Goal: Task Accomplishment & Management: Manage account settings

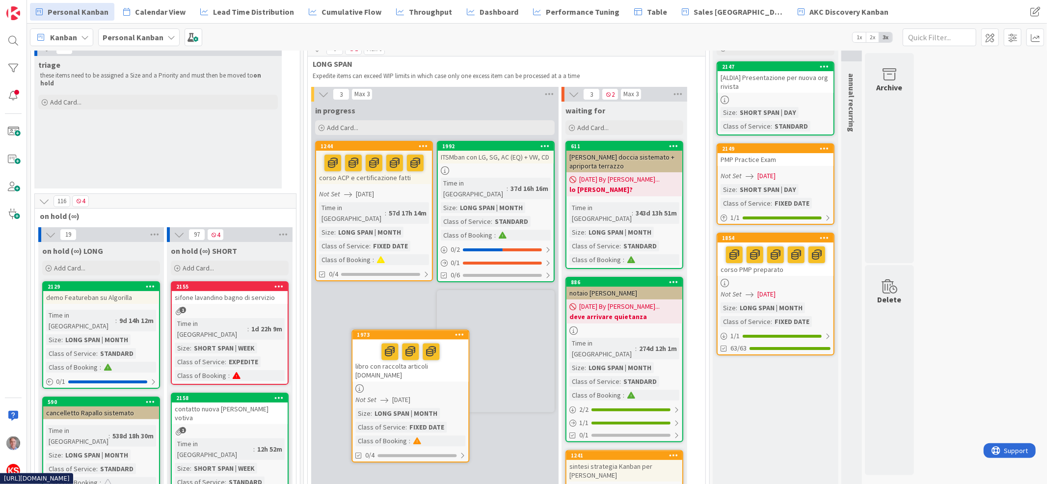
scroll to position [47, 0]
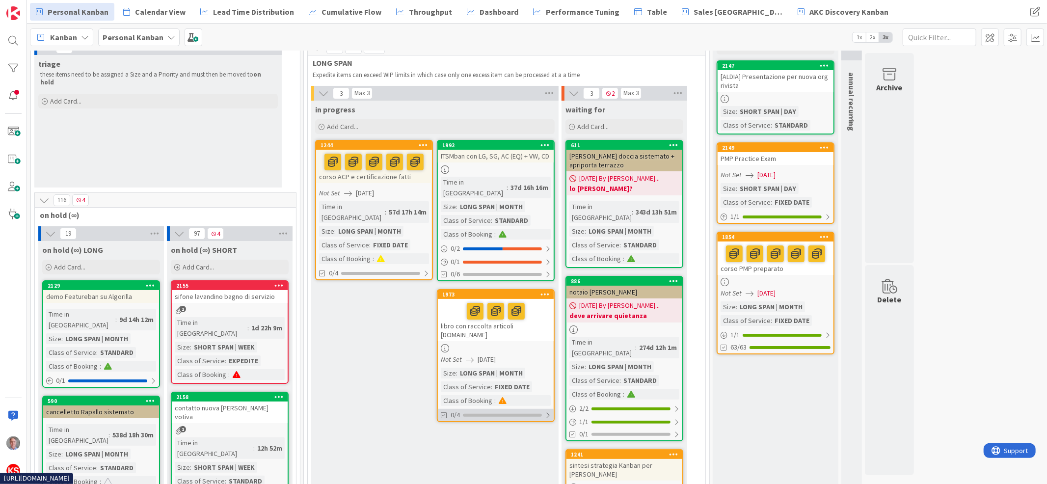
click at [547, 411] on div at bounding box center [548, 415] width 6 height 8
click at [550, 411] on div at bounding box center [547, 415] width 7 height 8
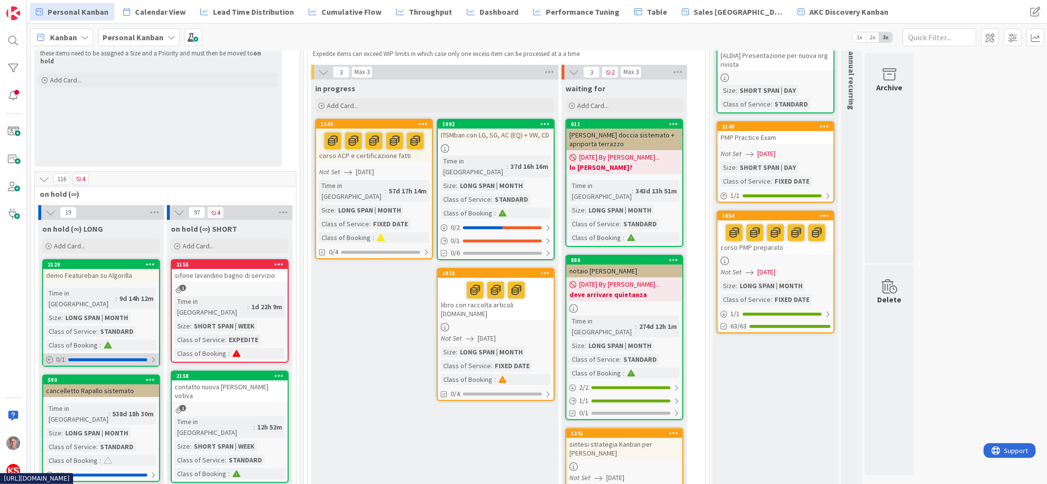
click at [154, 356] on div at bounding box center [153, 360] width 6 height 8
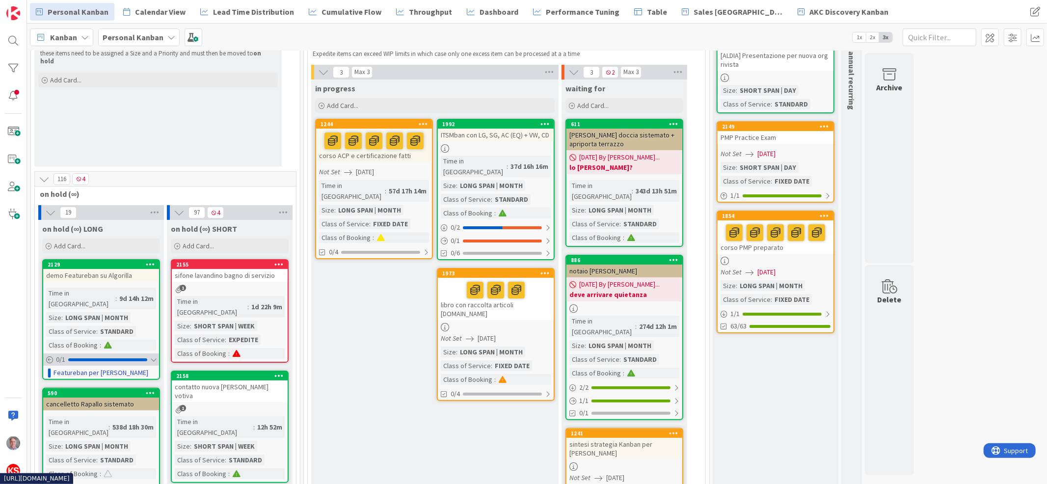
click at [154, 356] on div at bounding box center [153, 360] width 6 height 8
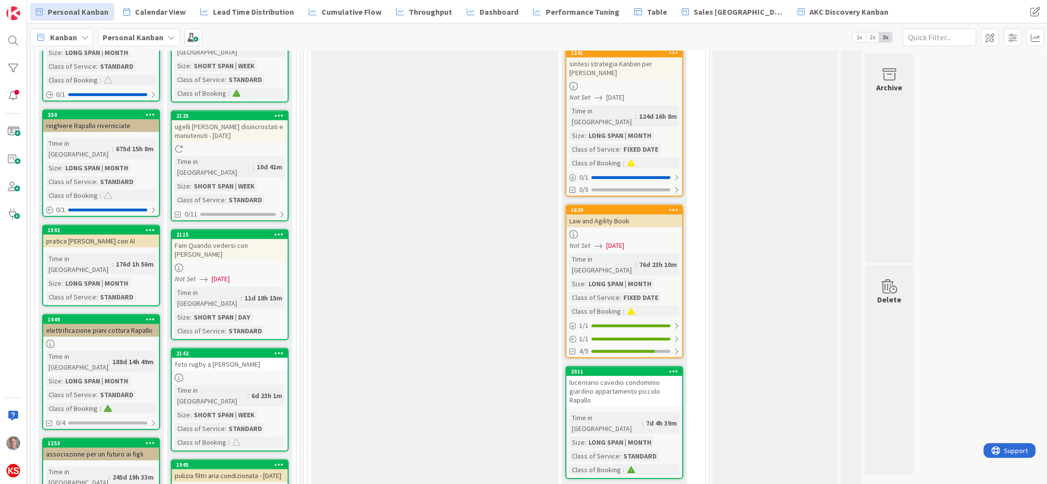
scroll to position [461, 0]
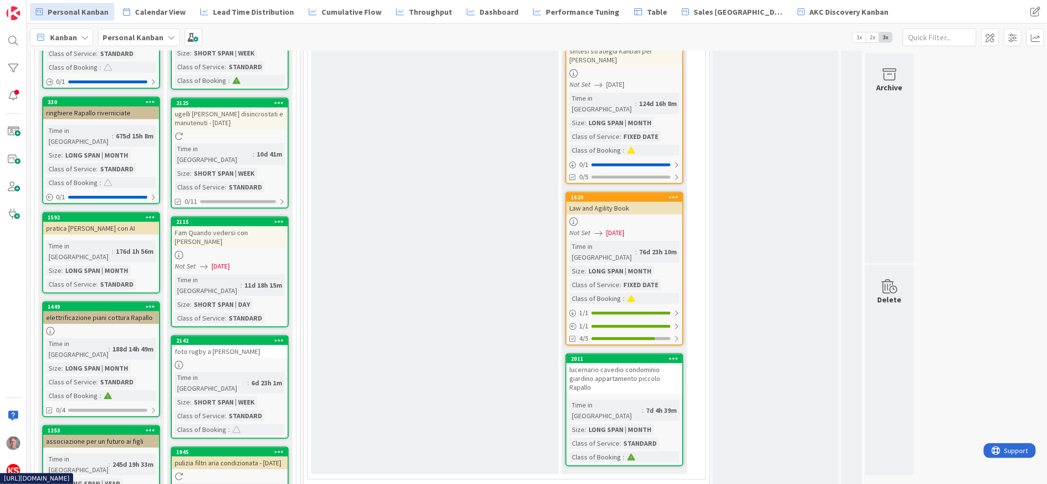
click at [676, 363] on div "lucernario cavedio condominio giardino appartamento piccolo Rapallo" at bounding box center [625, 378] width 116 height 30
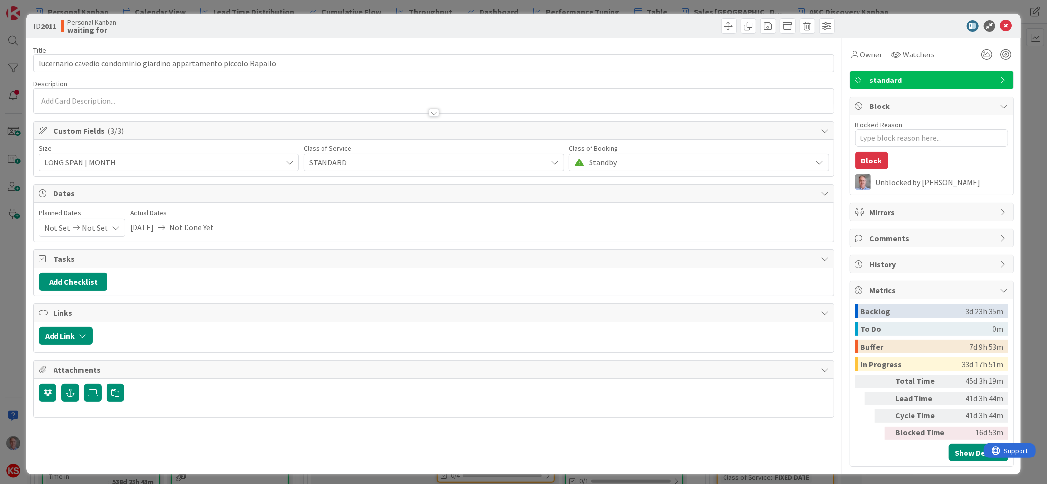
type textarea "x"
click at [895, 134] on textarea "Blocked Reason" at bounding box center [931, 138] width 153 height 18
type textarea "d"
type textarea "x"
type textarea "de"
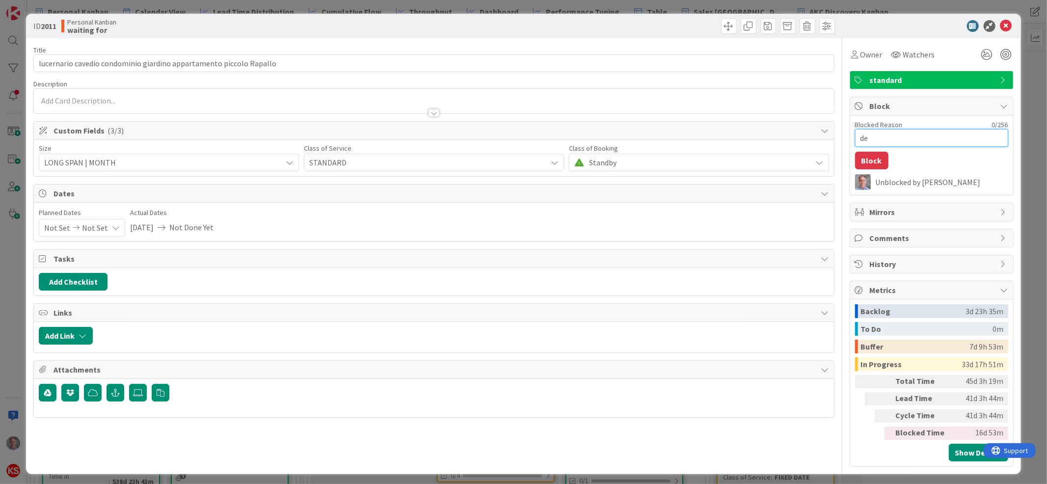
type textarea "x"
type textarea "dev"
type textarea "x"
type textarea "deve"
type textarea "x"
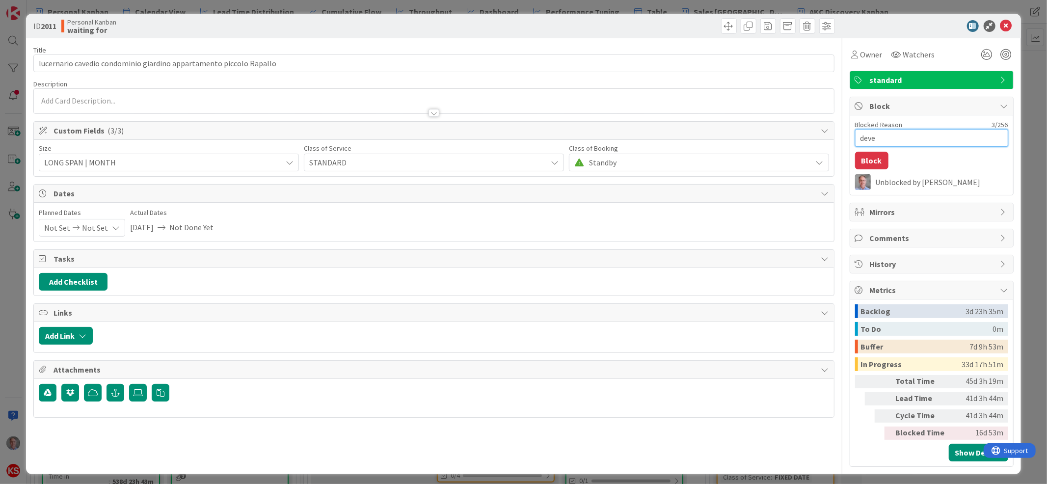
type textarea "deve"
type textarea "x"
type textarea "deve f"
type textarea "x"
type textarea "deve fi"
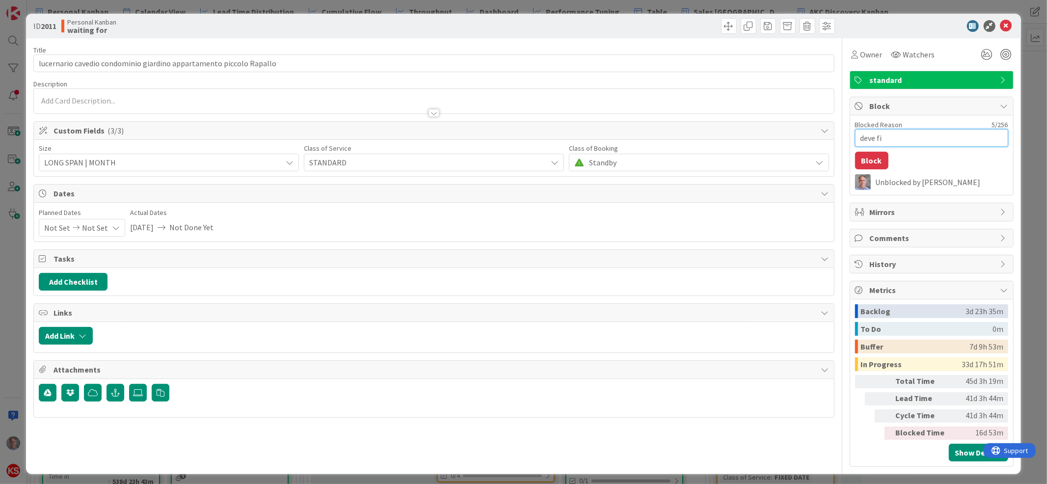
type textarea "x"
type textarea "deve fin"
type textarea "x"
type textarea "deve fini"
type textarea "x"
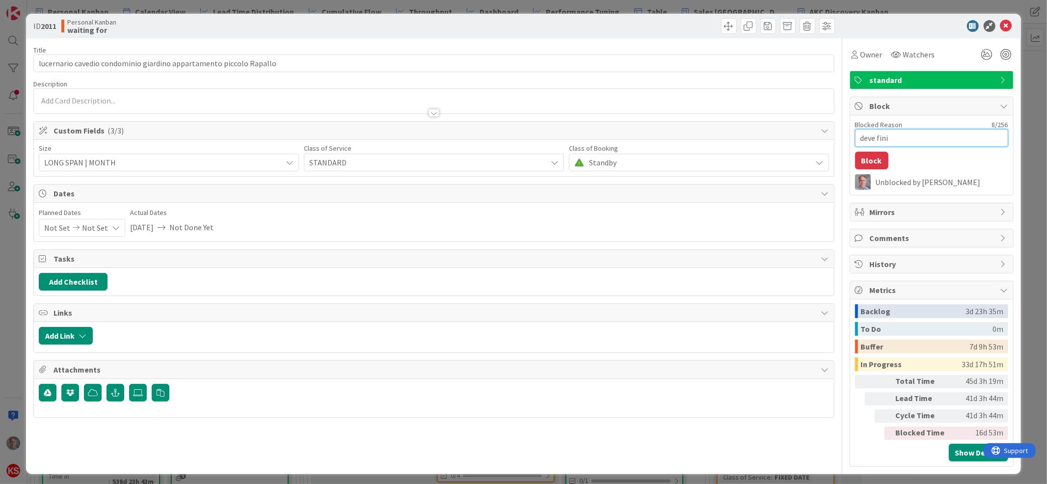
type textarea "deve finir"
type textarea "x"
type textarea "deve finire"
type textarea "x"
type textarea "deve finire"
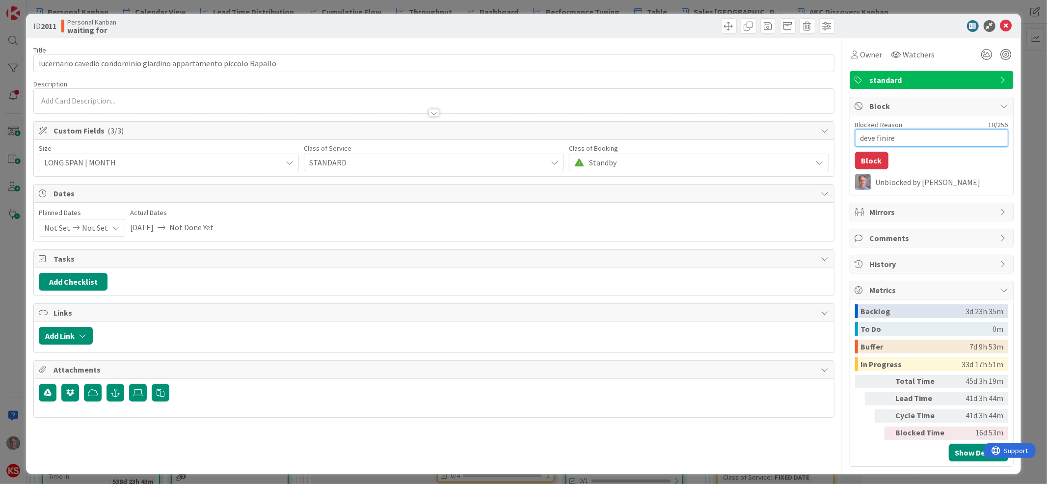
type textarea "x"
type textarea "deve finire l"
type textarea "x"
type textarea "deve finire la"
type textarea "x"
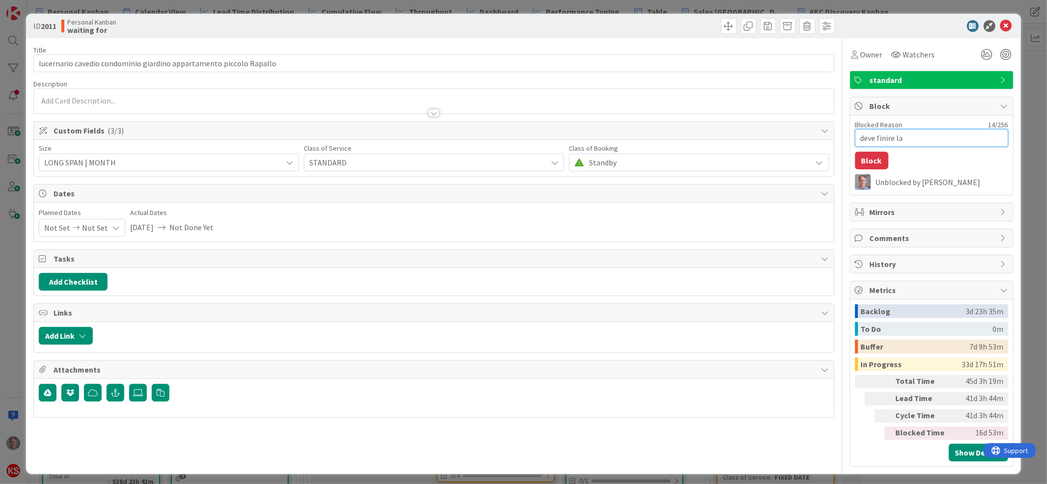
type textarea "deve finire la"
type textarea "x"
type textarea "deve finire la s"
type textarea "x"
type textarea "deve finire la st"
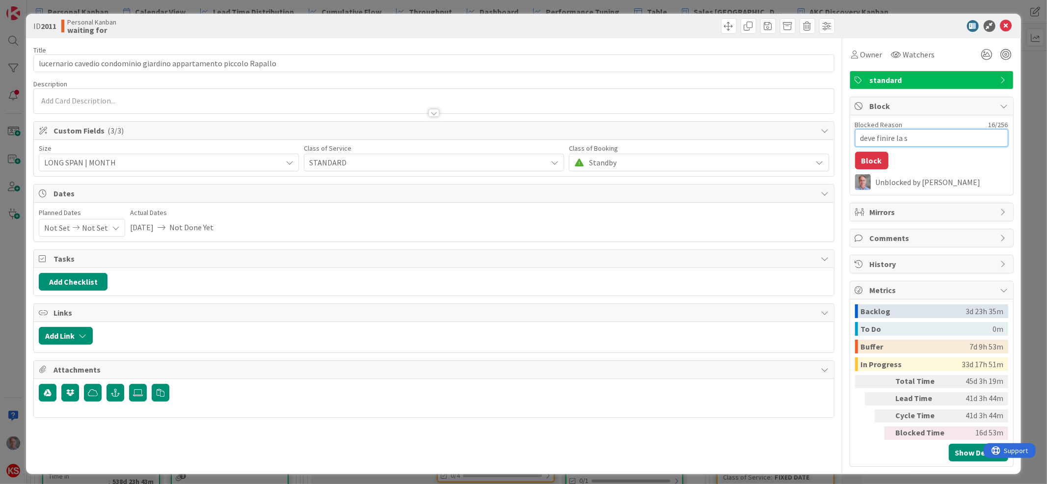
type textarea "x"
type textarea "deve finire la sta"
type textarea "x"
type textarea "deve finire la stag"
type textarea "x"
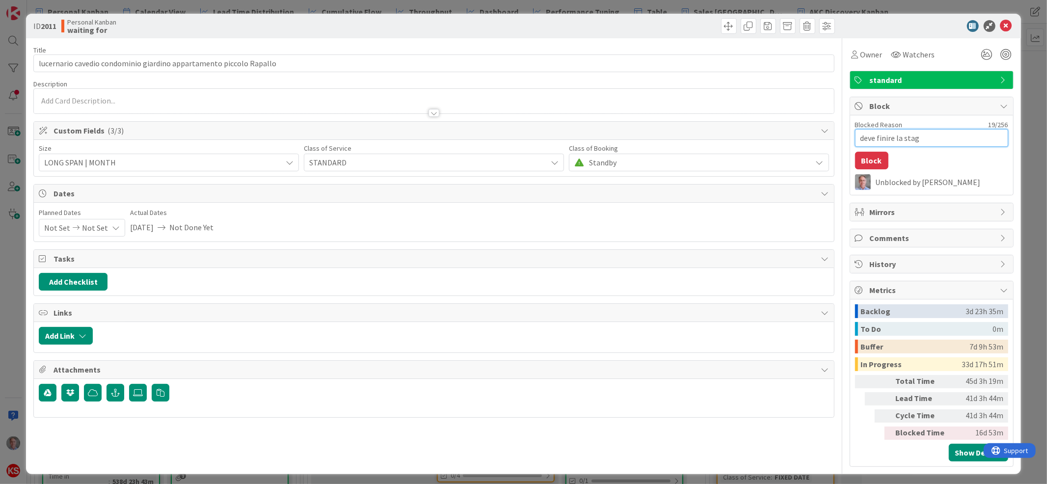
type textarea "deve finire la stagi"
type textarea "x"
type textarea "deve finire la stagio"
type textarea "x"
type textarea "deve finire la stagion"
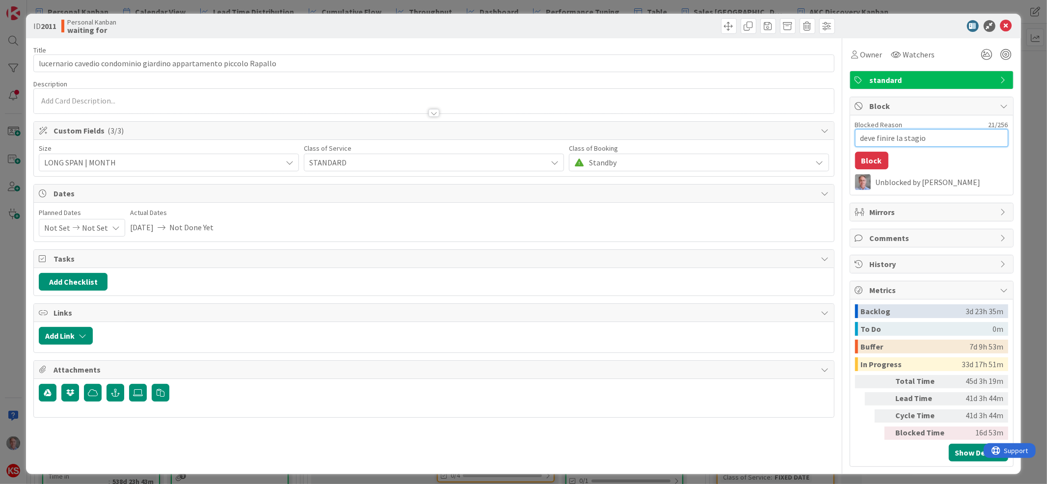
type textarea "x"
type textarea "deve finire la stagione"
type textarea "x"
type textarea "deve finire la stagione"
click at [1000, 24] on icon at bounding box center [1006, 26] width 12 height 12
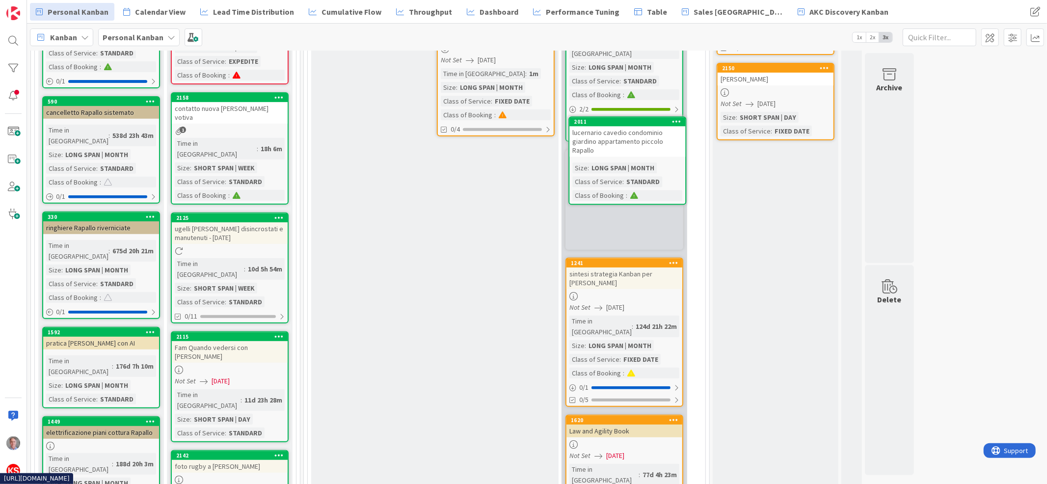
scroll to position [324, 0]
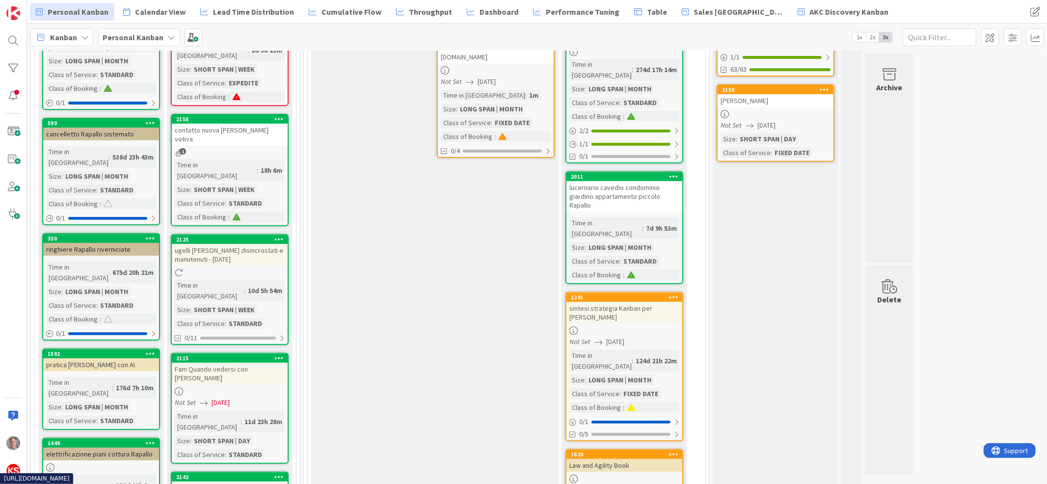
click at [649, 181] on div "lucernario cavedio condominio giardino appartamento piccolo Rapallo" at bounding box center [625, 196] width 116 height 30
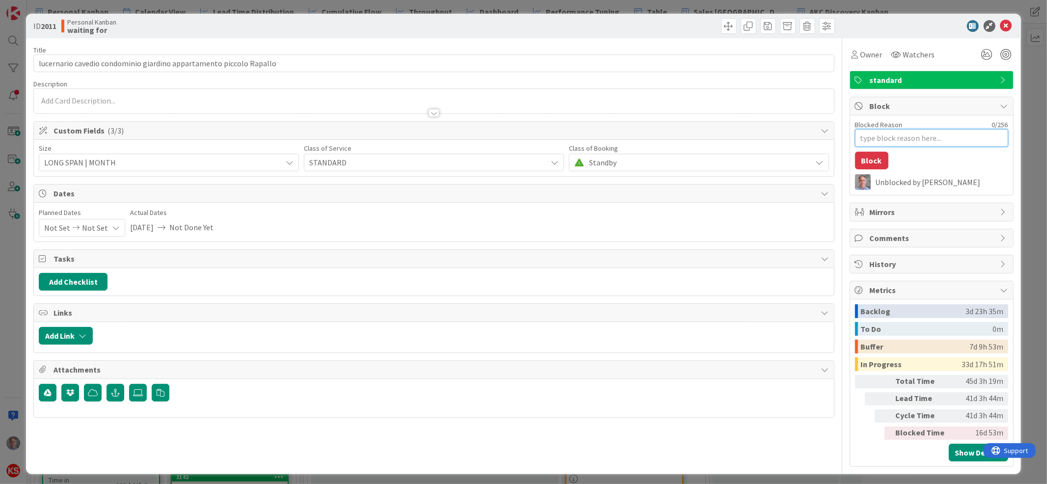
click at [862, 131] on textarea "Blocked Reason" at bounding box center [931, 138] width 153 height 18
type textarea "x"
type textarea "d"
type textarea "x"
type textarea "de"
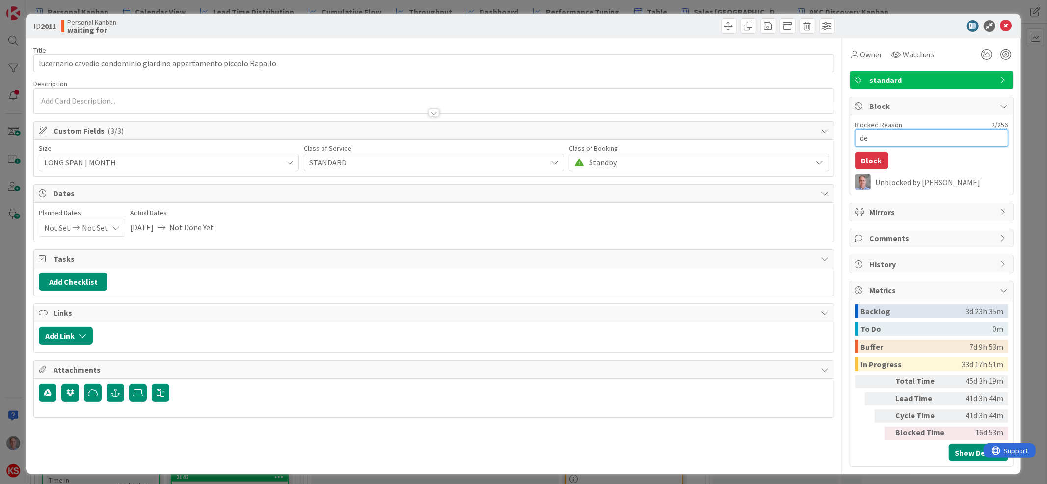
type textarea "x"
type textarea "deve"
type textarea "x"
type textarea "deve"
type textarea "x"
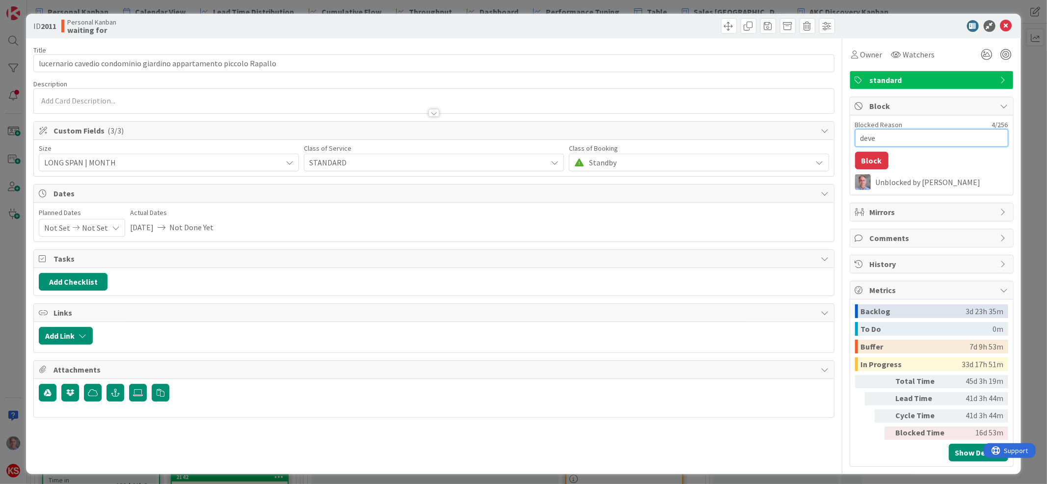
type textarea "deve f"
type textarea "x"
type textarea "deve fi"
type textarea "x"
type textarea "deve fin"
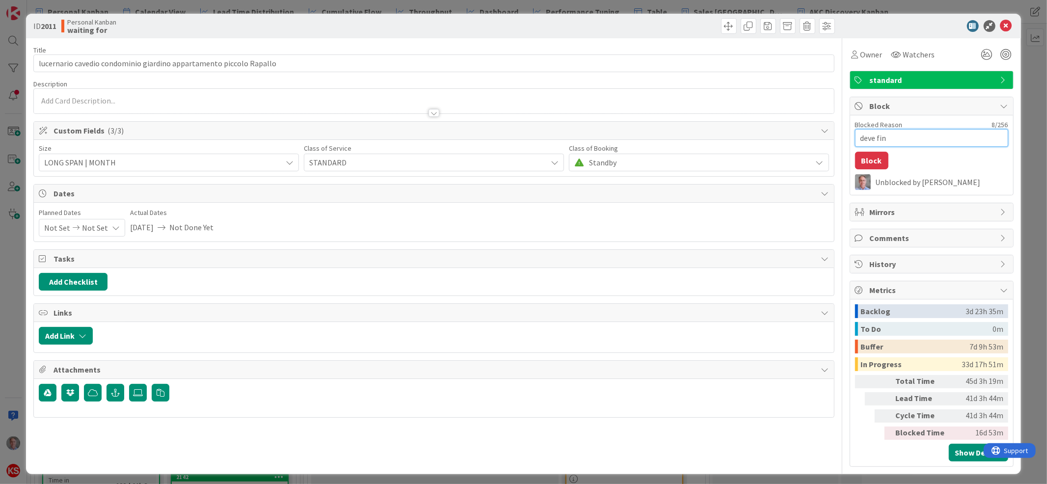
type textarea "x"
type textarea "deve finir"
type textarea "x"
type textarea "deve finire"
type textarea "x"
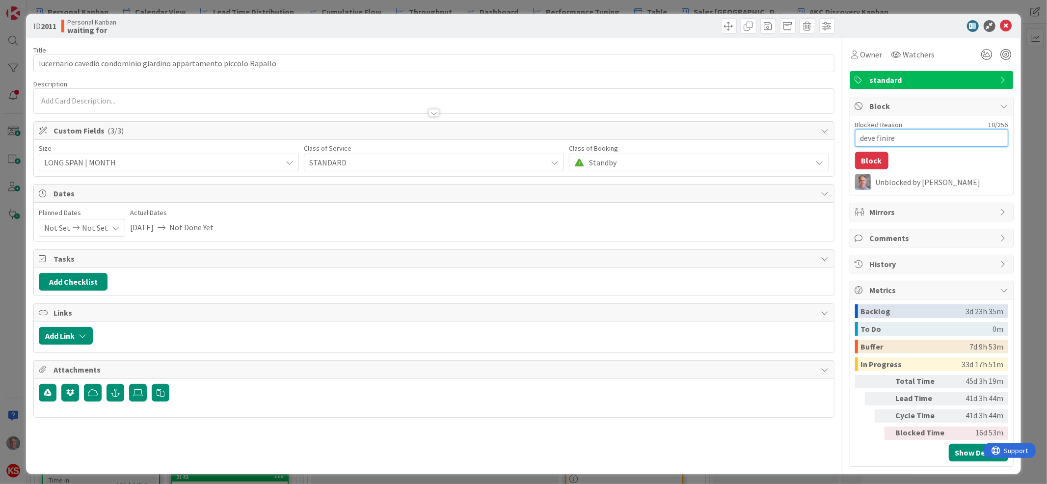
type textarea "deve finire"
type textarea "x"
type textarea "deve finire l"
type textarea "x"
type textarea "deve finire la"
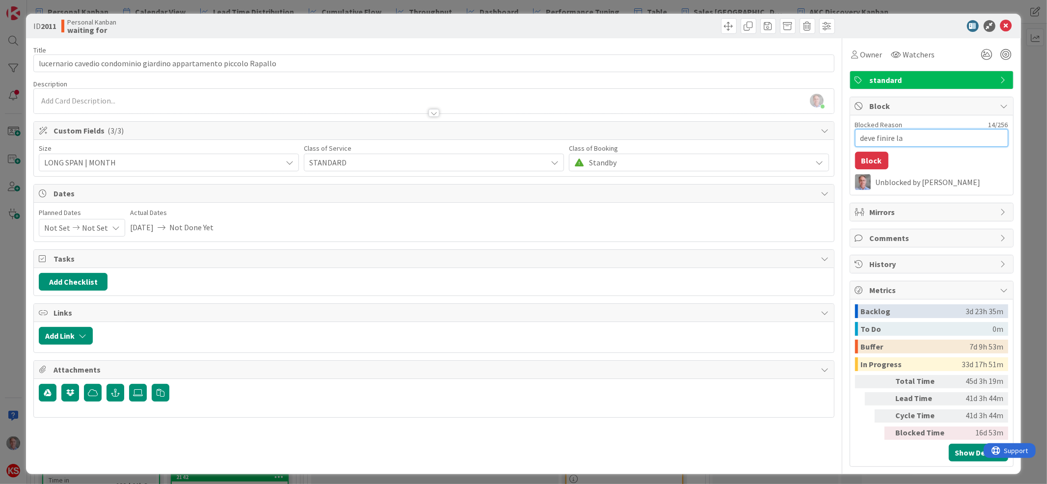
type textarea "x"
type textarea "deve finire la"
type textarea "x"
type textarea "deve finire la st"
type textarea "x"
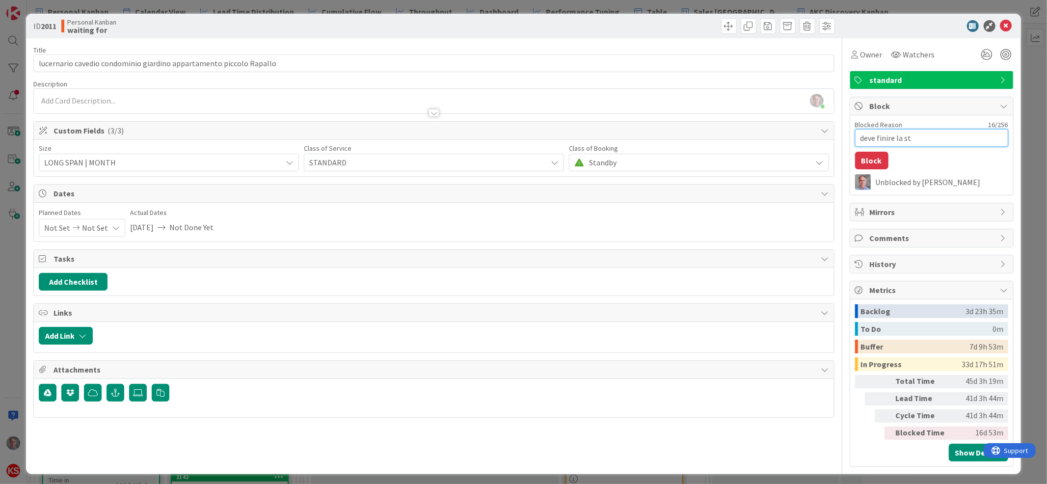
type textarea "deve finire la sta"
type textarea "x"
type textarea "deve finire la stag"
type textarea "x"
type textarea "deve finire la stagi"
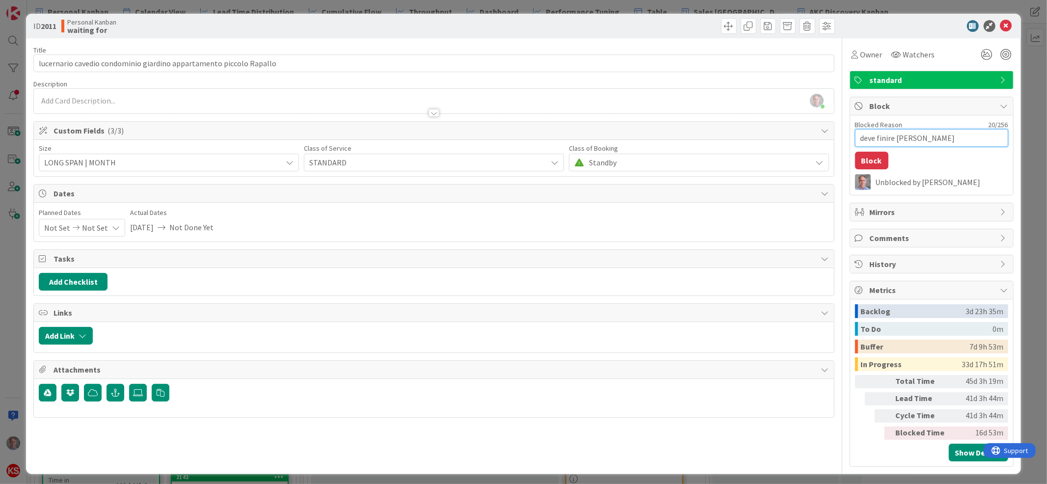
type textarea "x"
type textarea "deve finire la stagio"
type textarea "x"
type textarea "deve finire la stagion"
type textarea "x"
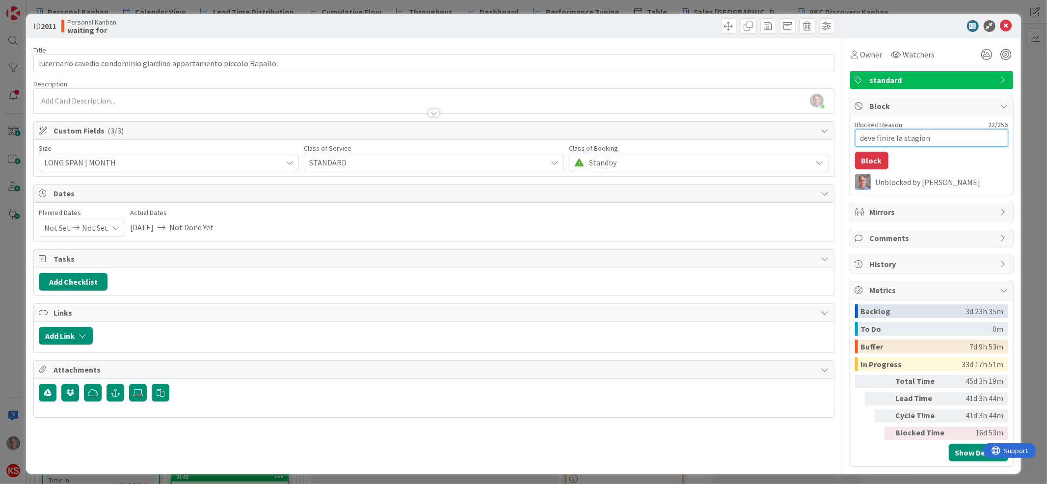
type textarea "deve finire la stagione"
click at [856, 168] on button "Block" at bounding box center [871, 161] width 33 height 18
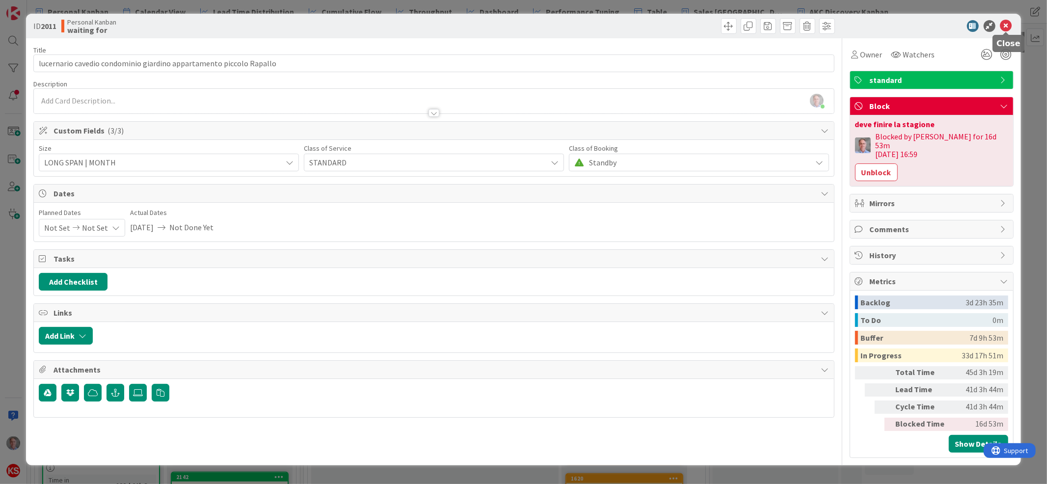
click at [1004, 28] on icon at bounding box center [1006, 26] width 12 height 12
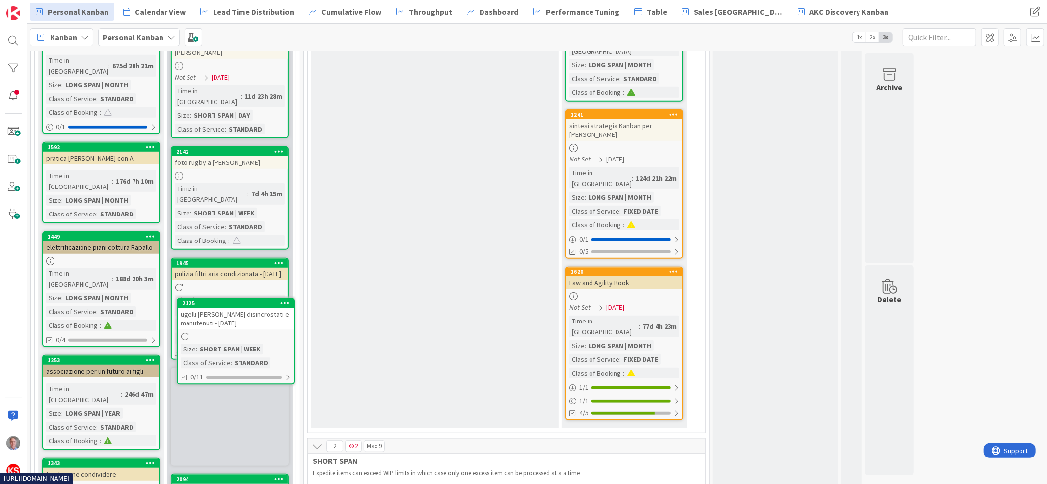
scroll to position [532, 0]
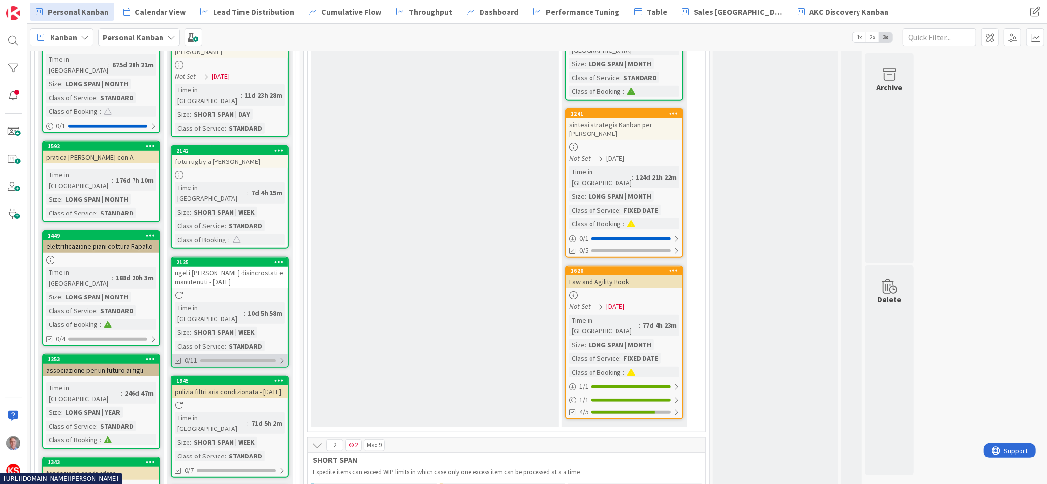
click at [284, 357] on div at bounding box center [282, 361] width 6 height 8
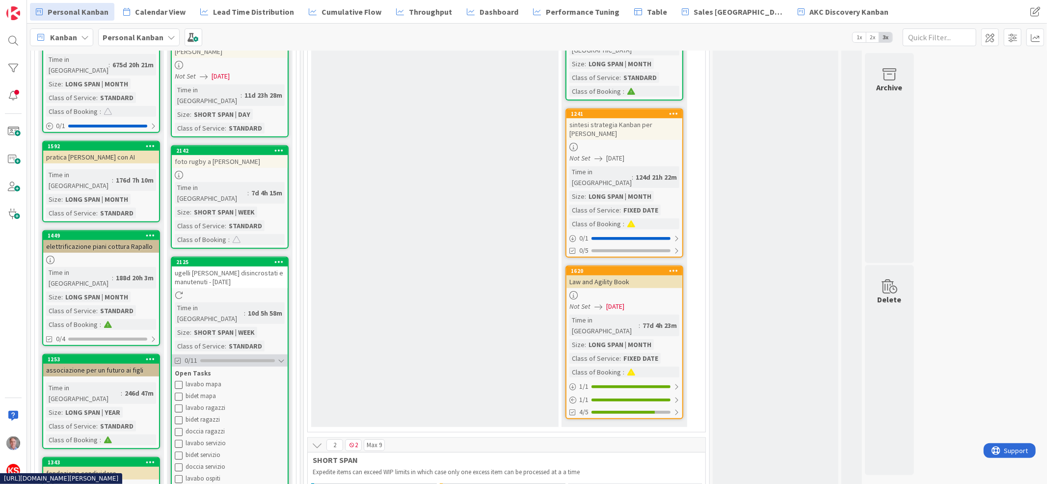
click at [284, 357] on div at bounding box center [281, 361] width 7 height 8
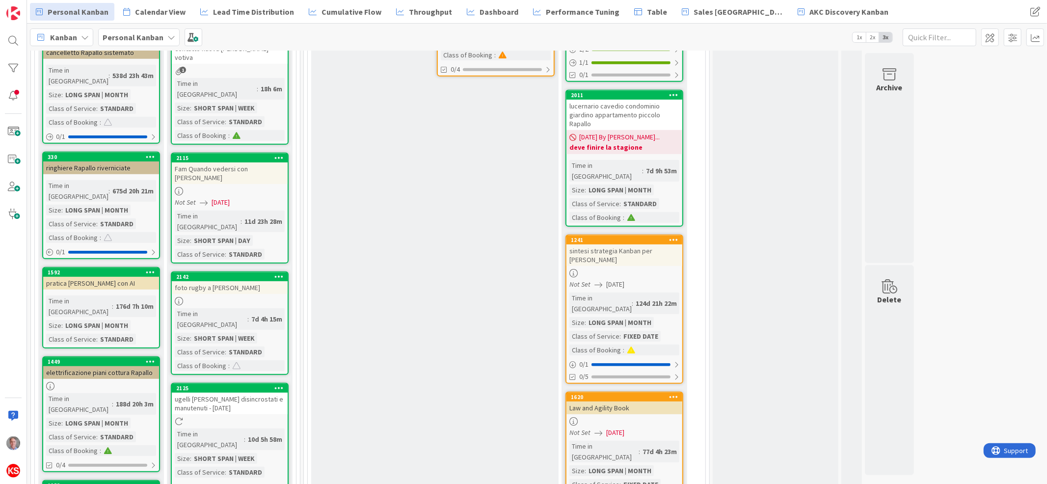
scroll to position [0, 0]
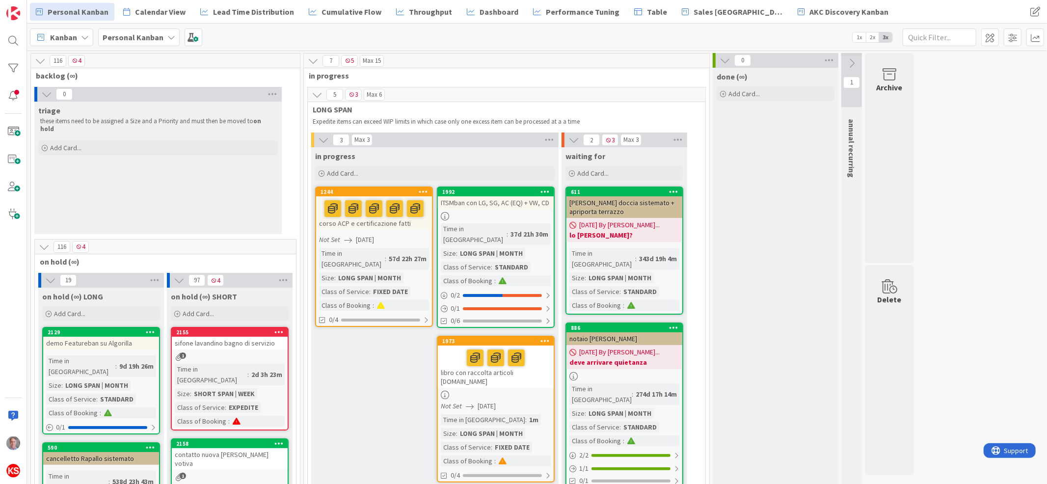
click at [797, 3] on link "AKC Discovery Kanban" at bounding box center [843, 12] width 103 height 18
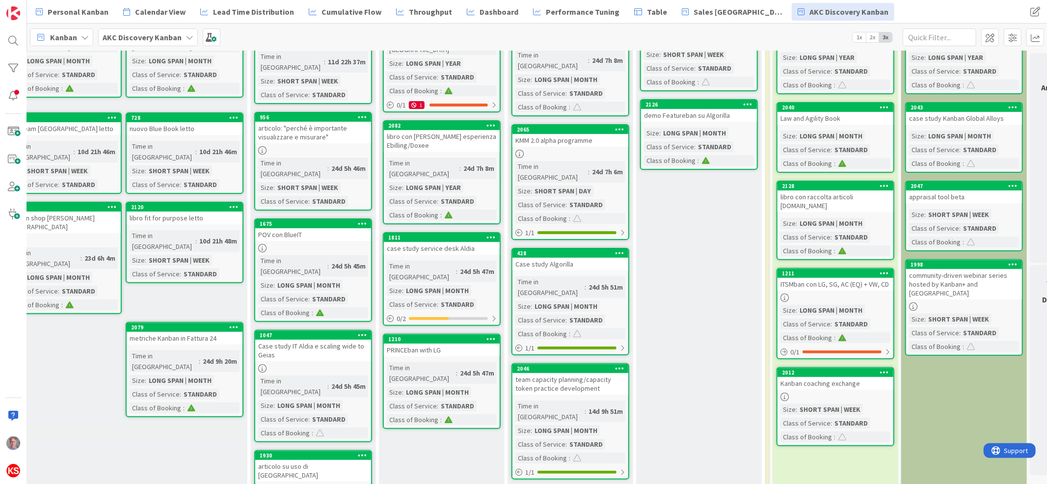
scroll to position [195, 160]
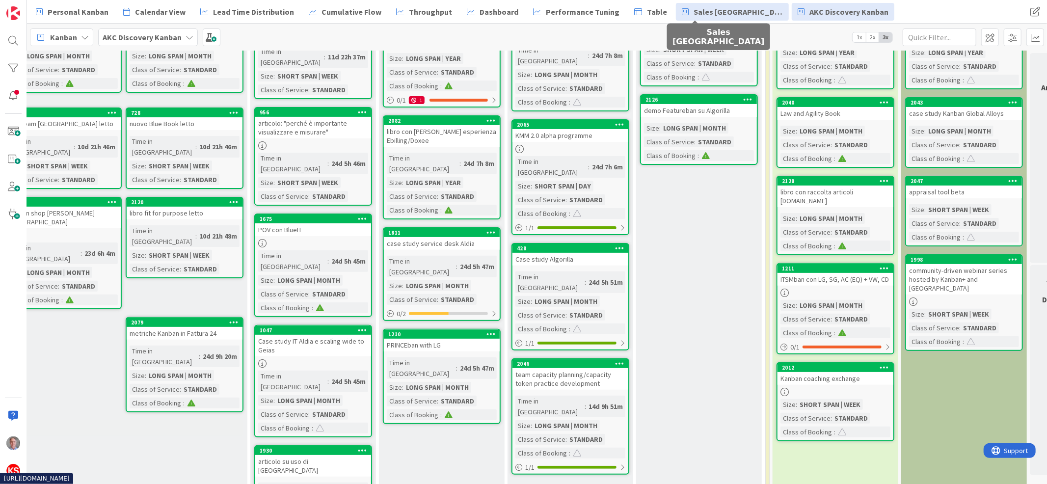
click at [694, 15] on span "Sales [GEOGRAPHIC_DATA]" at bounding box center [738, 12] width 89 height 12
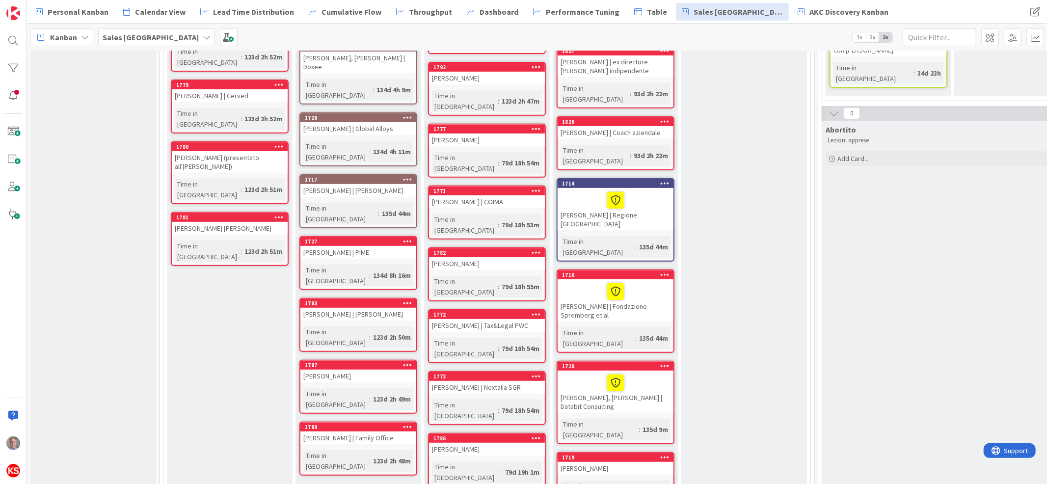
scroll to position [405, 0]
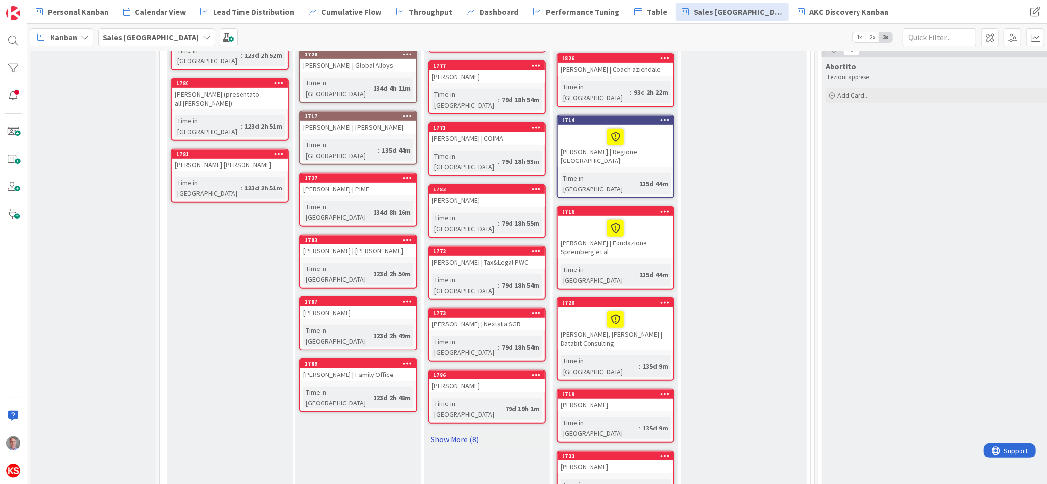
click at [454, 432] on link "Show More (8)" at bounding box center [487, 440] width 118 height 16
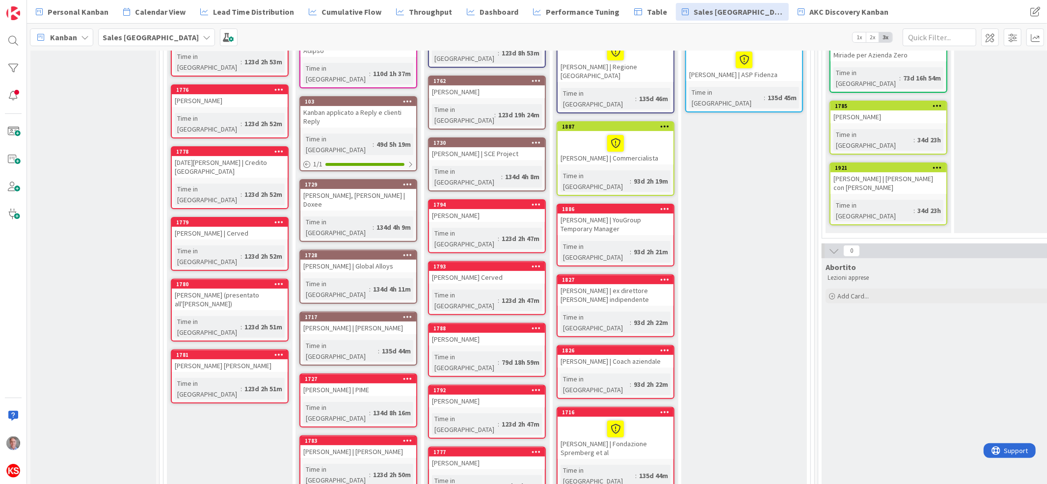
scroll to position [0, 0]
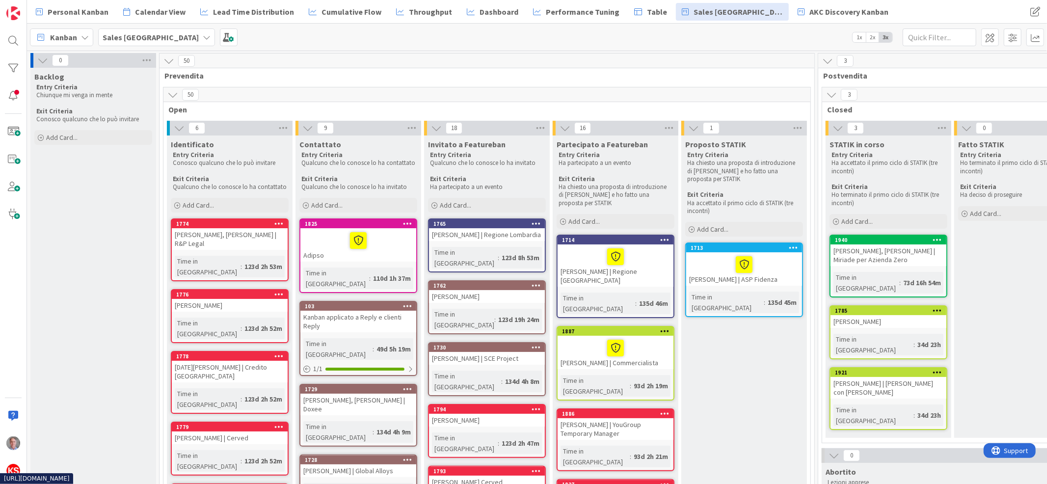
click at [874, 315] on div "Ciro Persiano" at bounding box center [889, 321] width 116 height 13
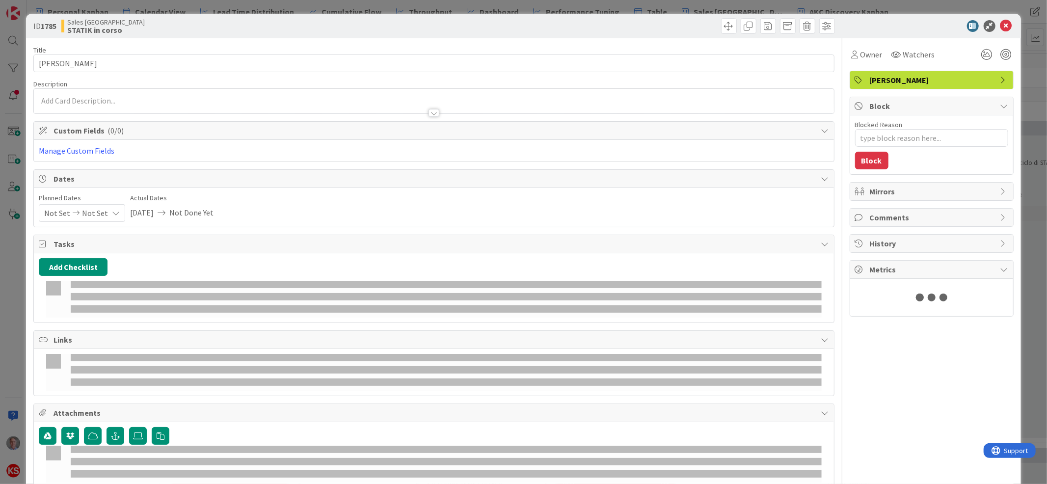
type textarea "x"
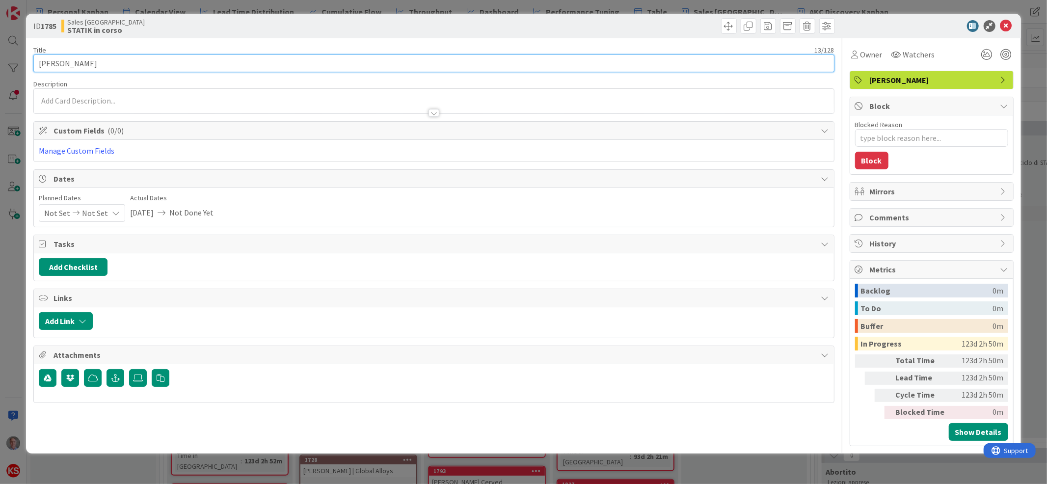
click at [124, 61] on input "Ciro Persiano" at bounding box center [433, 63] width 801 height 18
type input "Ciro Persiano Elisa"
type textarea "x"
type input "Ciro Persiano Elisa Goli"
type textarea "x"
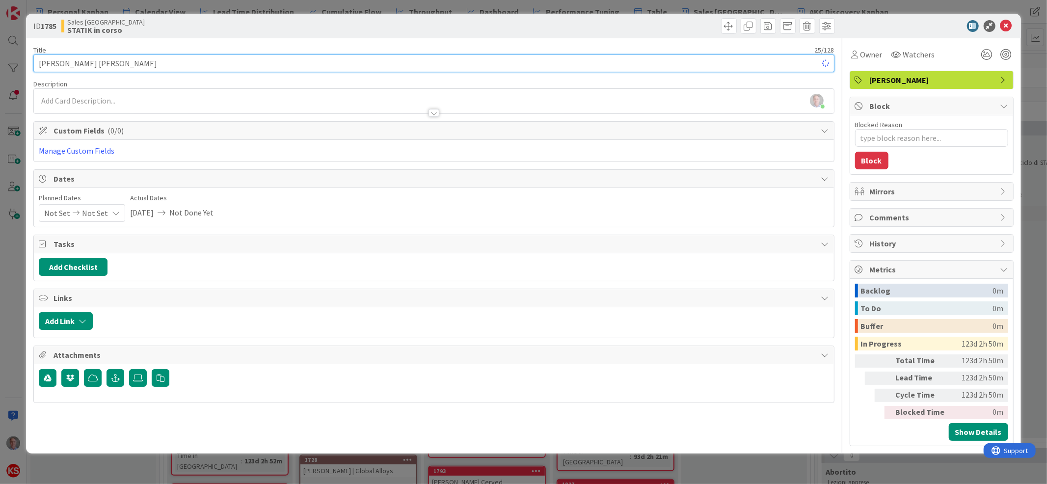
type input "Ciro Persiano Elisa Goline"
type textarea "x"
type input "Ciro Persiano Elisa Golinelli"
type textarea "x"
type input "Ciro Persiano Elisa Golinelli |"
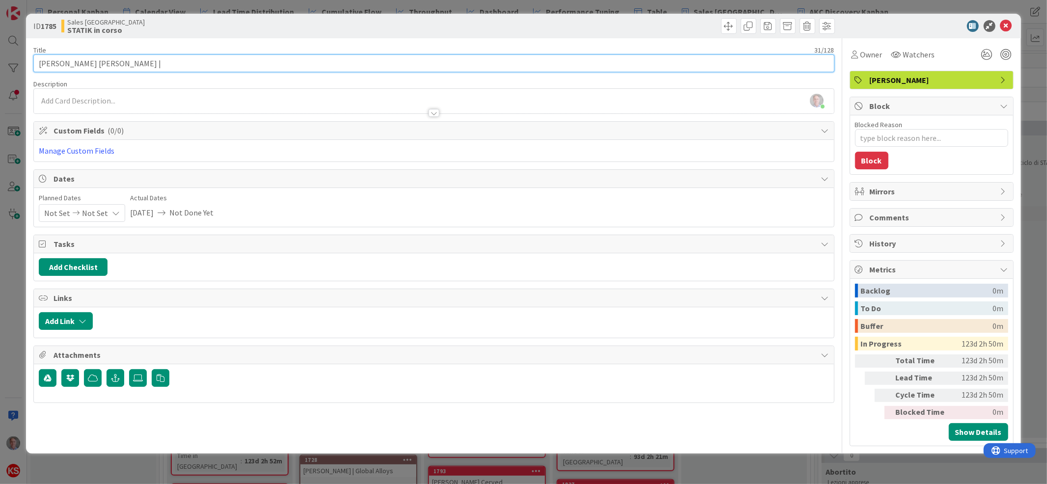
type textarea "x"
type input "Ciro Persiano Elisa Golinelli |"
type textarea "x"
type input "Ciro Persiano Elisa Golinelli | S"
type textarea "x"
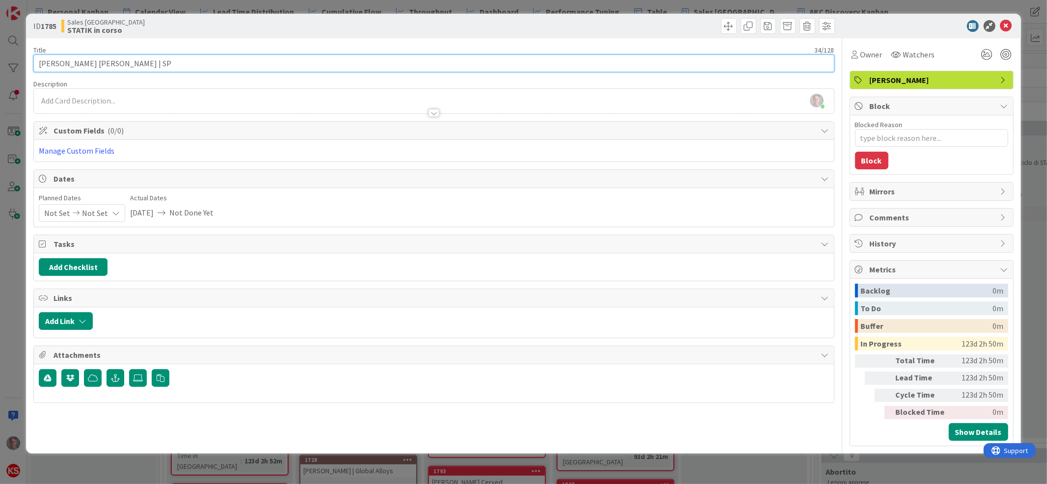
type input "Ciro Persiano Elisa Golinelli | SPG"
type textarea "x"
type input "Ciro Persiano Elisa Golinelli | SPG"
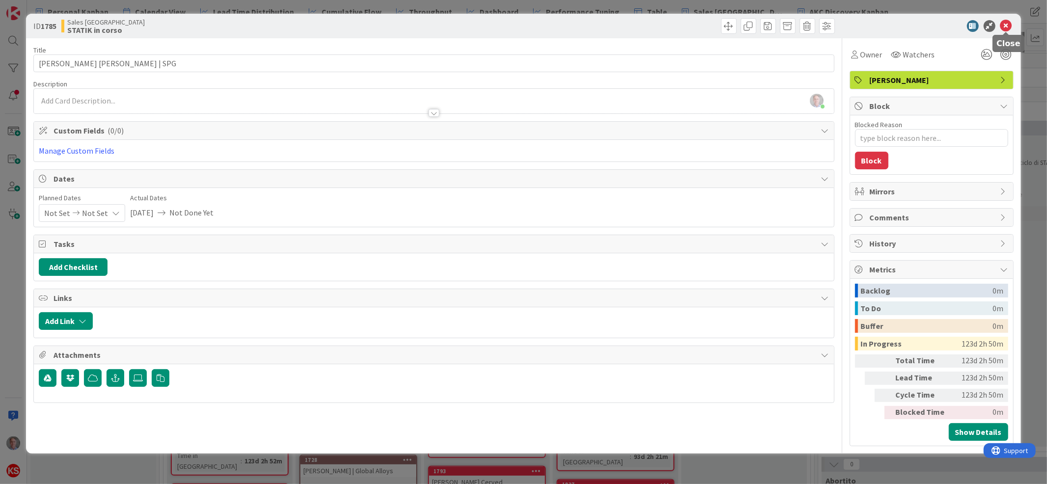
click at [1007, 25] on icon at bounding box center [1006, 26] width 12 height 12
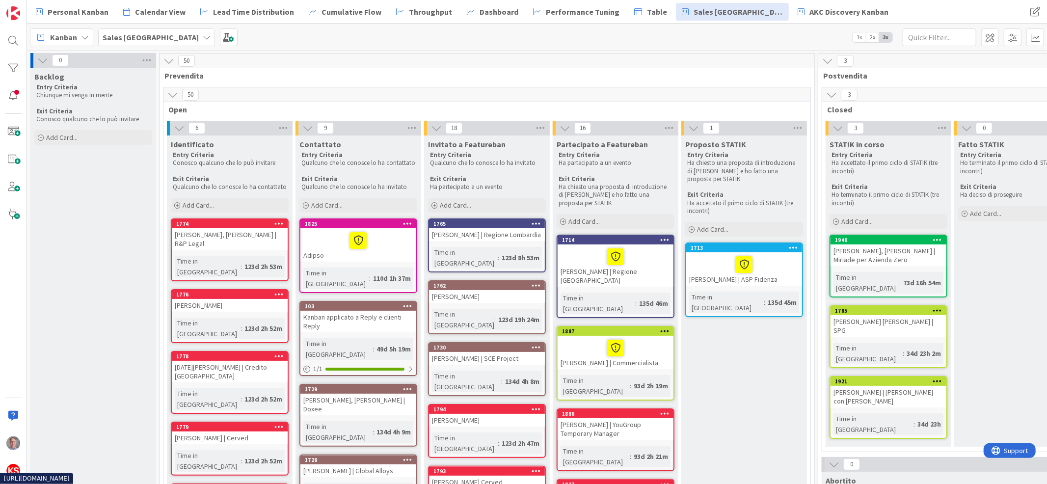
click at [942, 378] on icon at bounding box center [937, 381] width 9 height 7
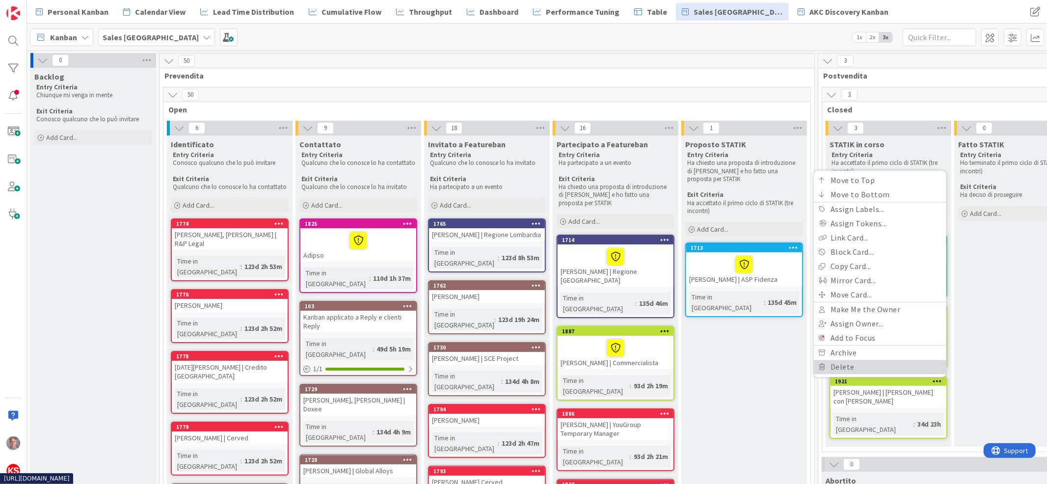
click at [902, 360] on link "Delete" at bounding box center [880, 367] width 133 height 14
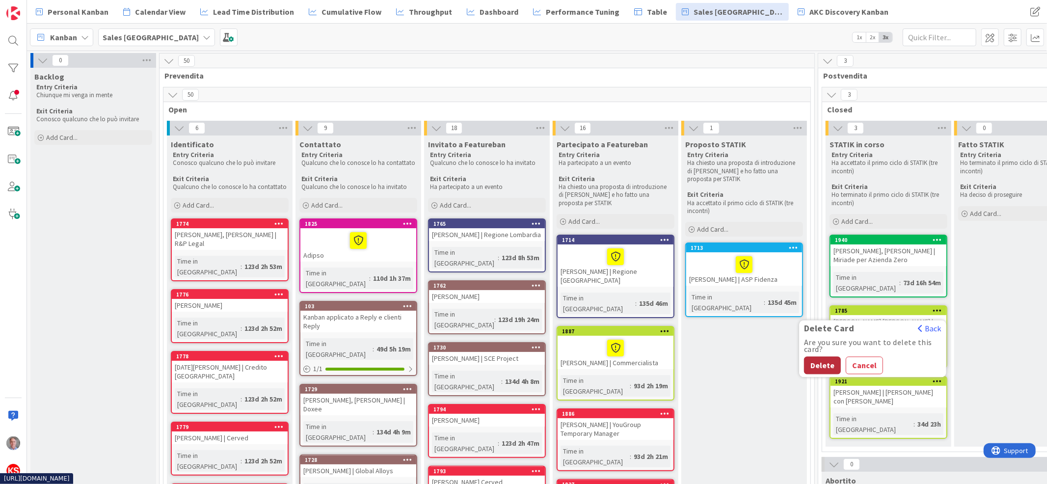
click at [819, 356] on button "Delete" at bounding box center [822, 365] width 37 height 18
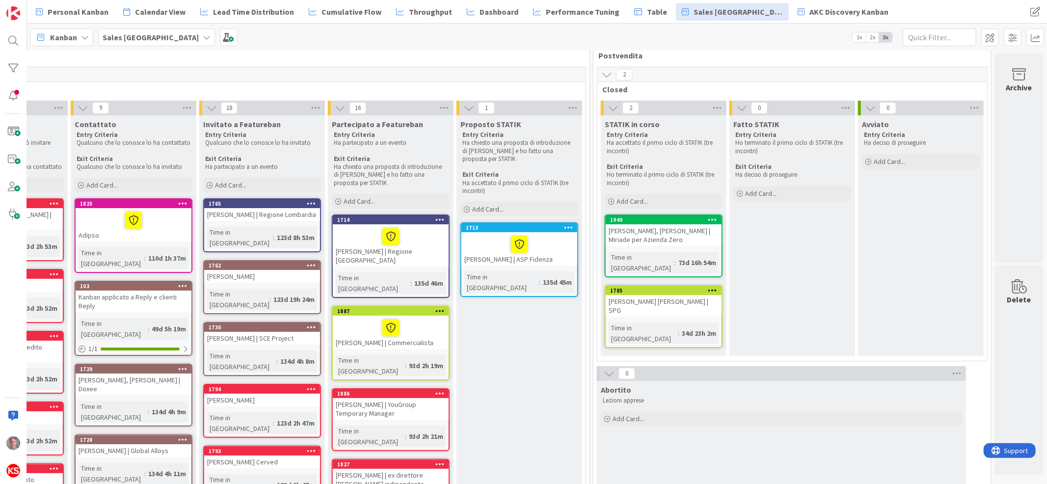
scroll to position [0, 237]
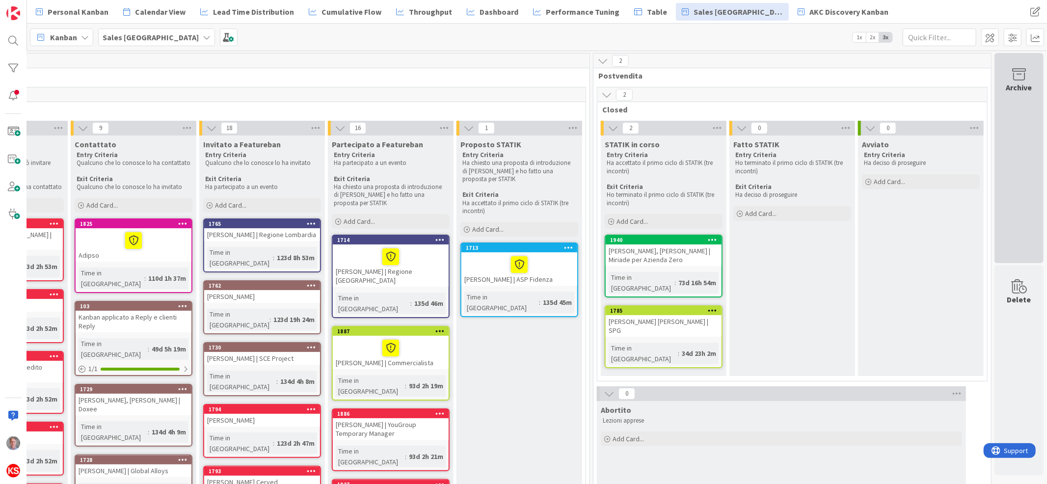
click at [1006, 82] on div "Archive" at bounding box center [1019, 87] width 26 height 12
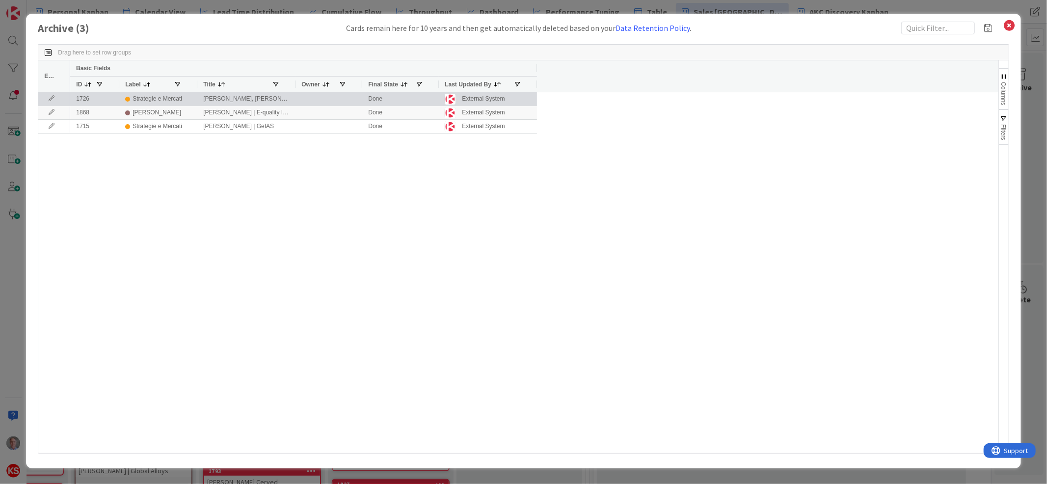
click at [49, 98] on icon at bounding box center [51, 99] width 15 height 6
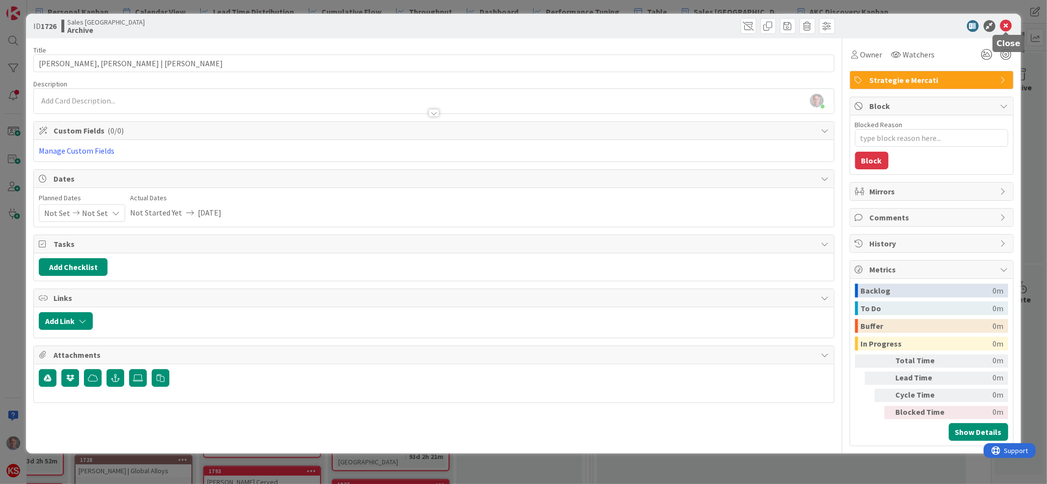
click at [1008, 25] on icon at bounding box center [1006, 26] width 12 height 12
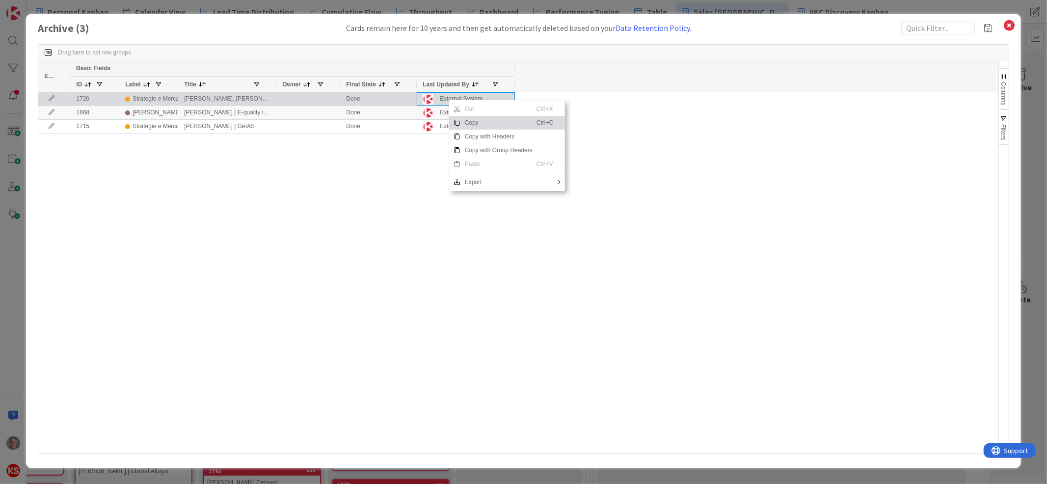
click at [436, 99] on div "External System" at bounding box center [466, 99] width 86 height 12
click at [458, 99] on div "External System" at bounding box center [461, 99] width 43 height 12
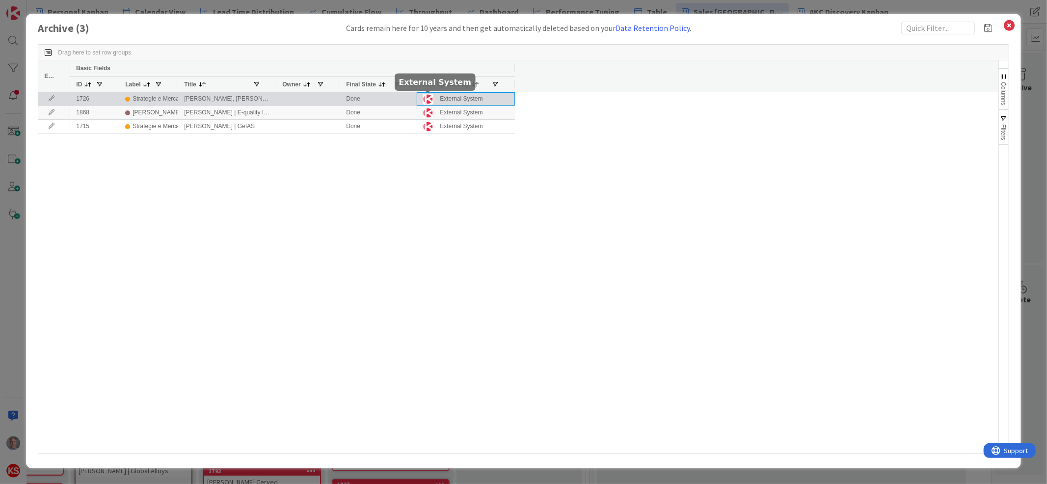
click at [431, 100] on img at bounding box center [428, 99] width 11 height 11
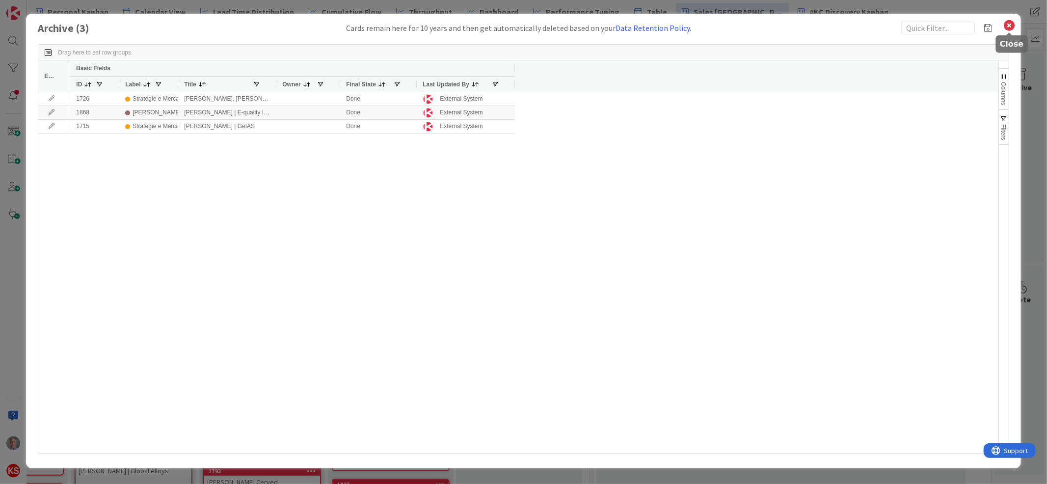
click at [1010, 27] on icon at bounding box center [1009, 26] width 13 height 14
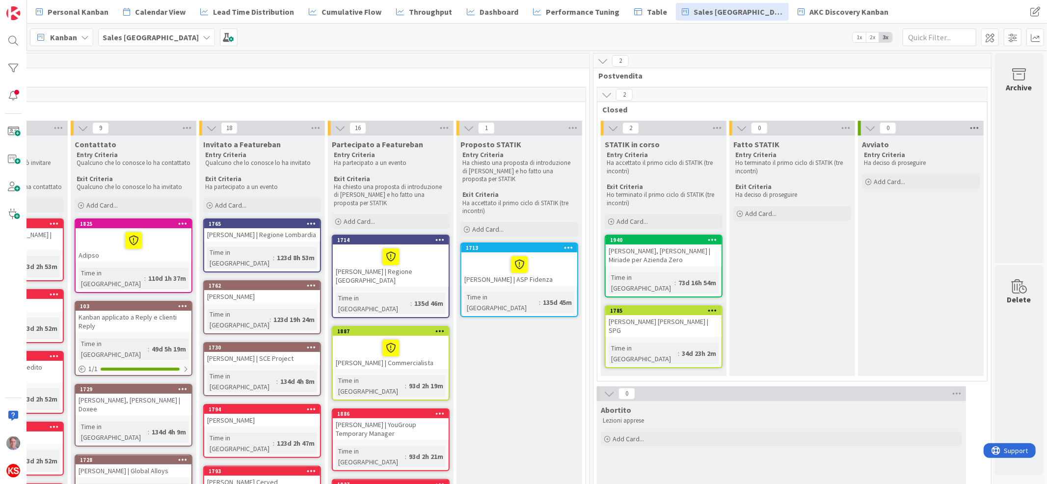
click at [968, 130] on icon at bounding box center [974, 128] width 13 height 15
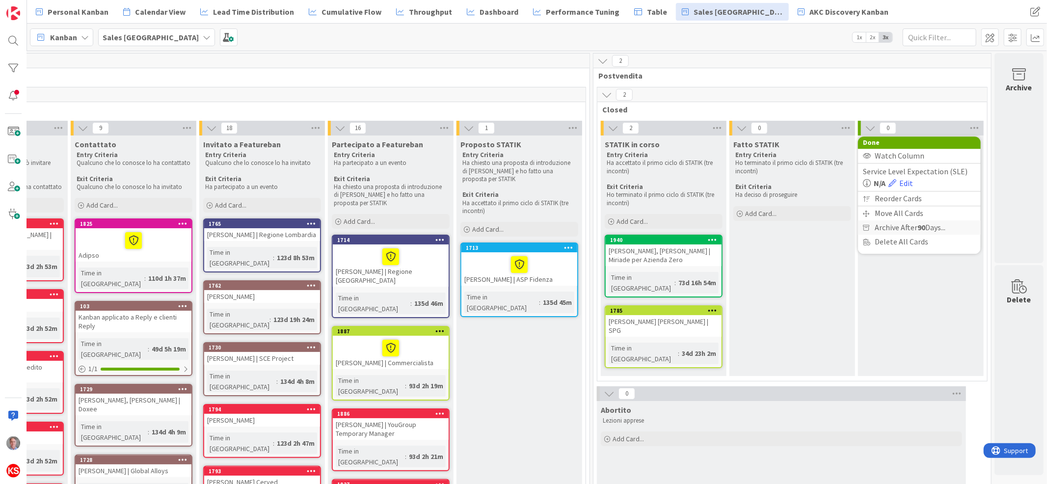
click at [914, 223] on span "Archive After 90 Days..." at bounding box center [910, 227] width 71 height 14
click at [882, 247] on span "Never" at bounding box center [893, 243] width 22 height 15
click at [956, 148] on button "Back" at bounding box center [964, 146] width 24 height 11
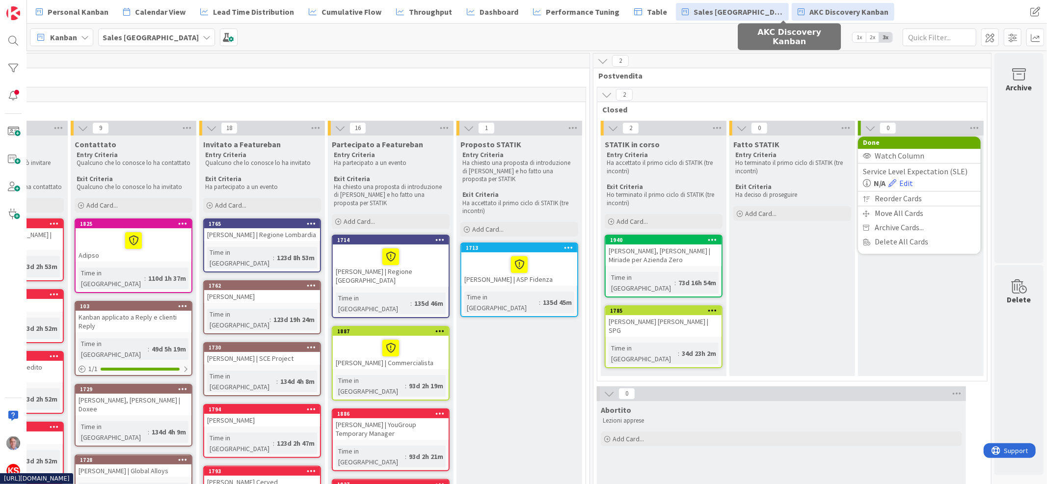
click at [810, 12] on span "AKC Discovery Kanban" at bounding box center [849, 12] width 79 height 12
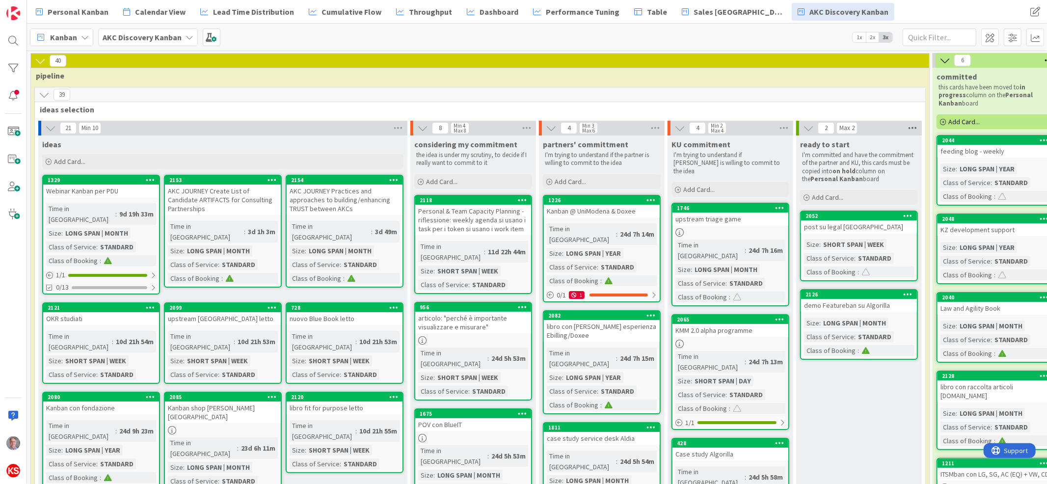
click at [917, 127] on icon at bounding box center [912, 128] width 13 height 15
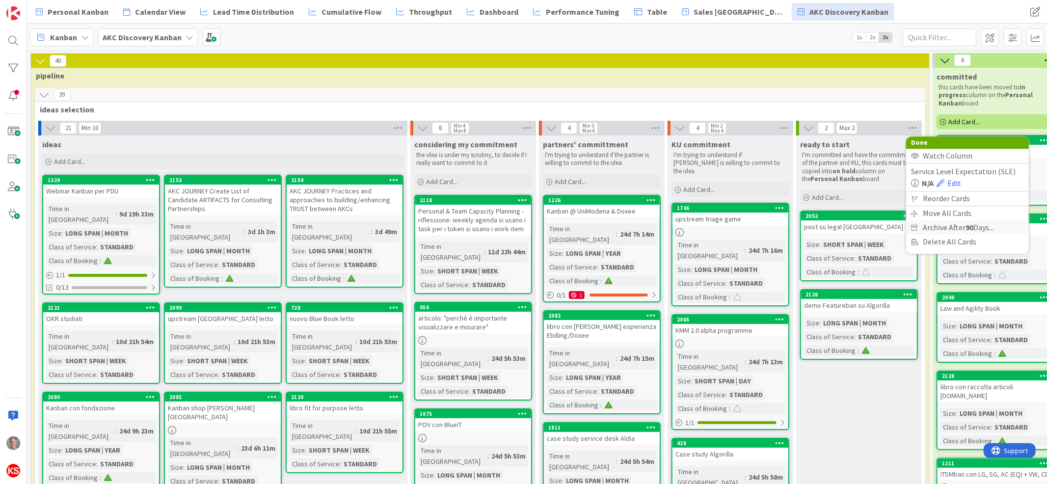
click at [950, 224] on span "Archive After 90 Days..." at bounding box center [958, 227] width 71 height 14
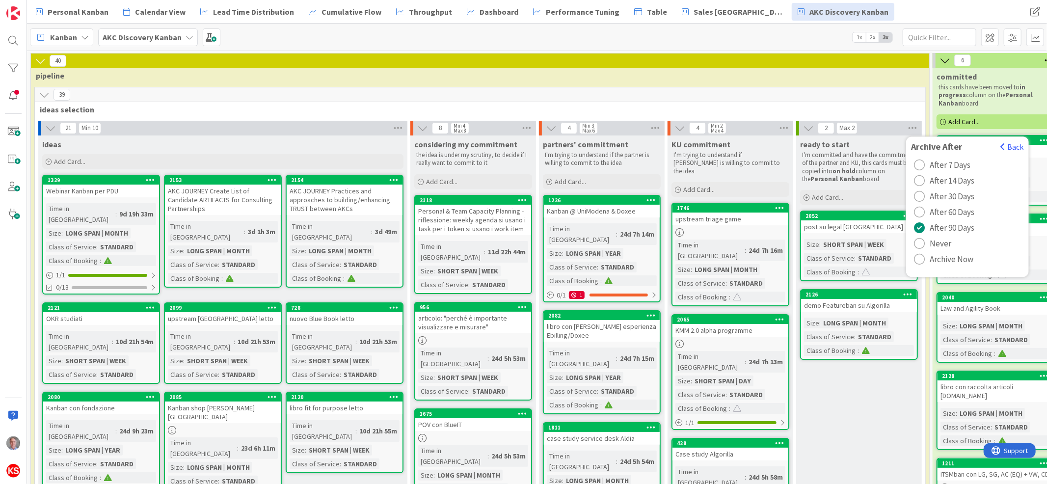
click at [921, 243] on div "radio" at bounding box center [919, 243] width 11 height 11
click at [1010, 147] on button "Back" at bounding box center [1012, 146] width 24 height 11
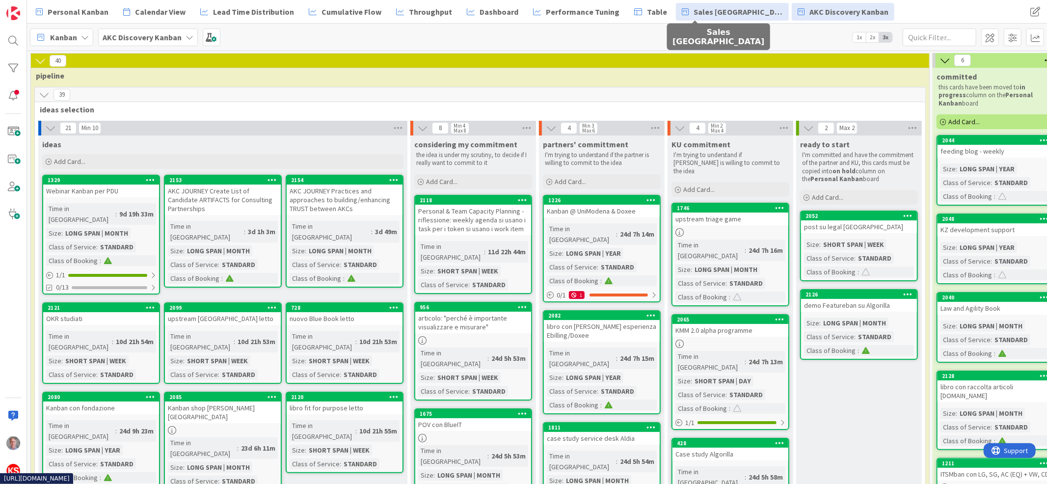
click at [694, 8] on span "Sales [GEOGRAPHIC_DATA]" at bounding box center [738, 12] width 89 height 12
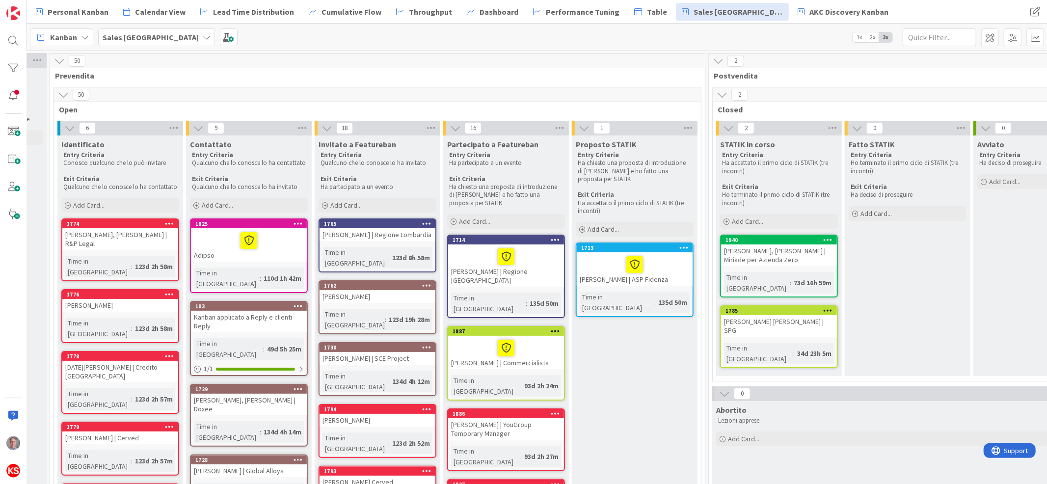
scroll to position [0, 237]
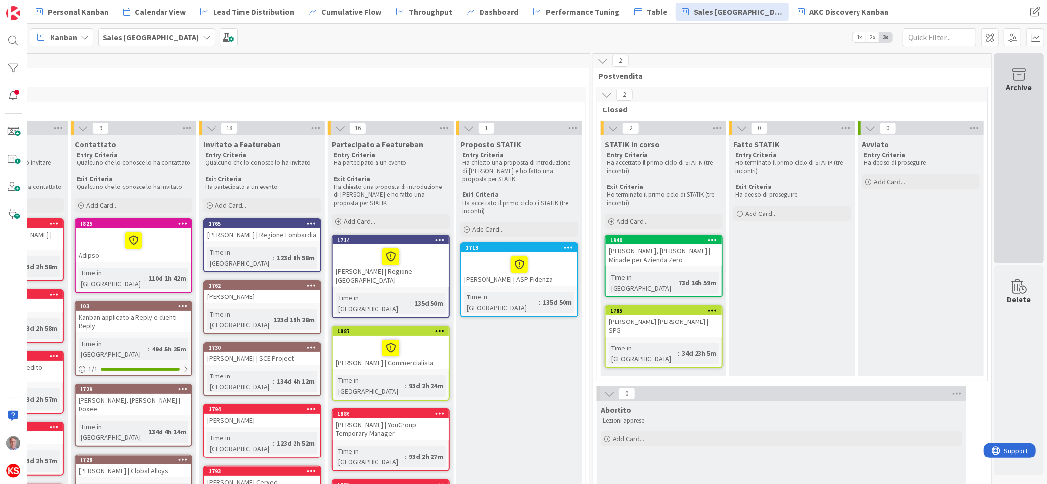
click at [1012, 72] on icon at bounding box center [1018, 75] width 37 height 14
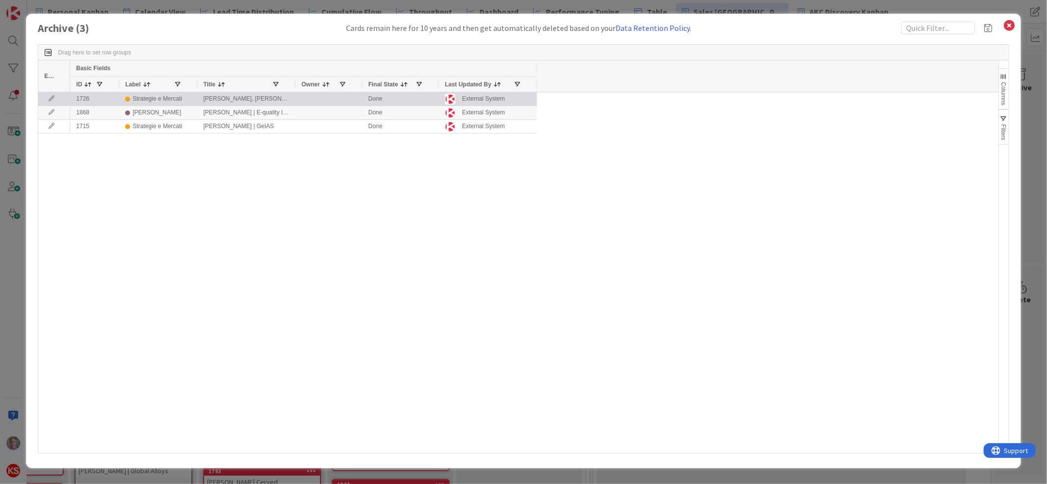
click at [51, 97] on icon at bounding box center [51, 99] width 15 height 6
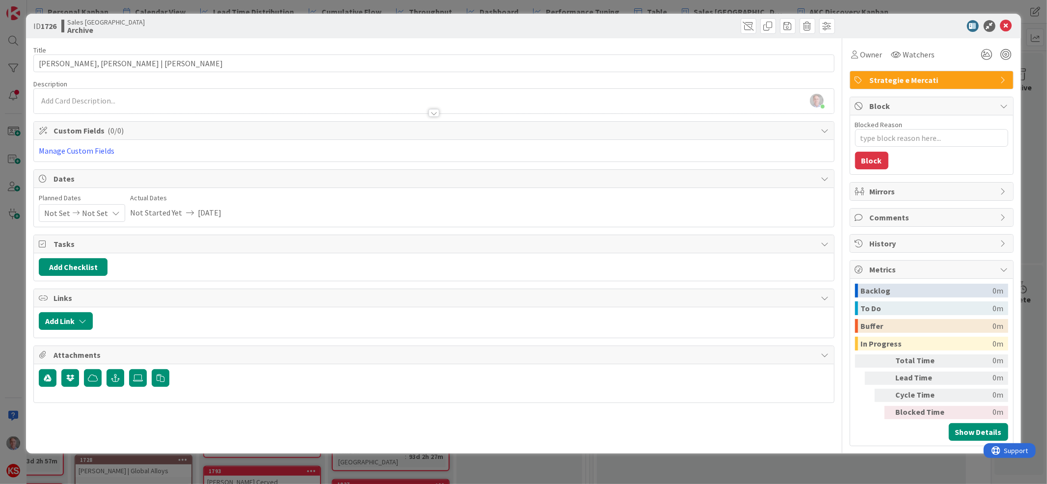
click at [78, 29] on b "Archive" at bounding box center [106, 30] width 78 height 8
click at [1007, 24] on icon at bounding box center [1006, 26] width 12 height 12
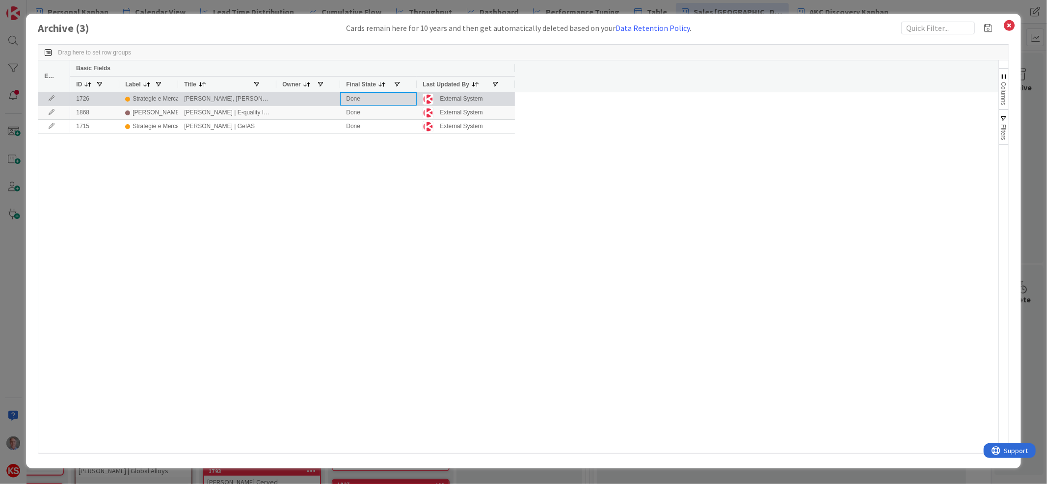
click at [356, 101] on div "Done" at bounding box center [378, 98] width 77 height 13
click at [102, 100] on div "1726" at bounding box center [94, 98] width 49 height 13
click at [51, 99] on icon at bounding box center [51, 99] width 15 height 6
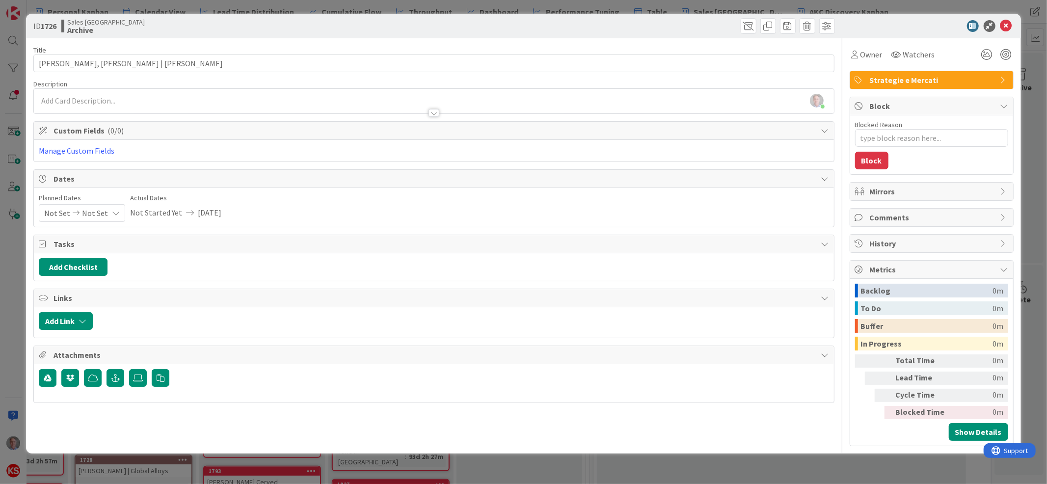
click at [74, 31] on b "Archive" at bounding box center [106, 30] width 78 height 8
click at [74, 32] on b "Archive" at bounding box center [106, 30] width 78 height 8
click at [1008, 22] on icon at bounding box center [1006, 26] width 12 height 12
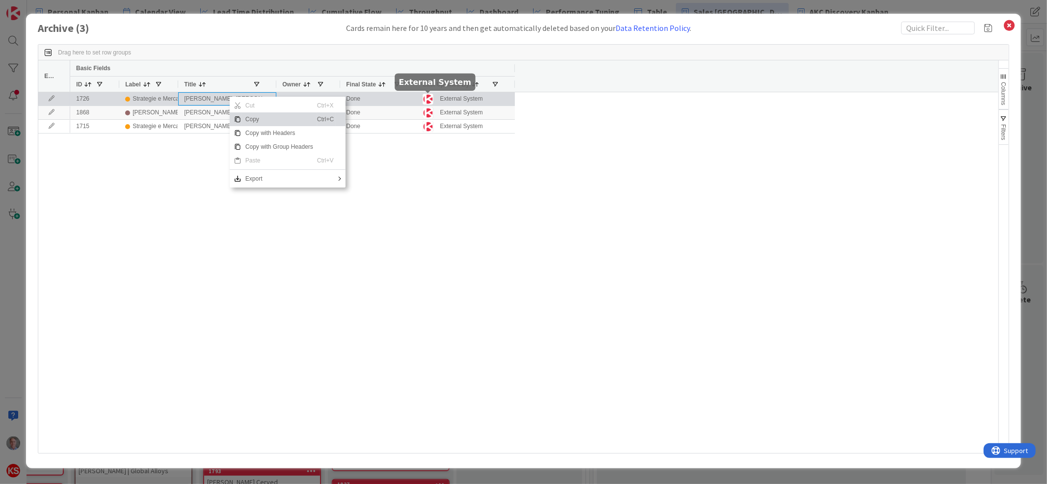
click at [432, 96] on img at bounding box center [428, 99] width 11 height 11
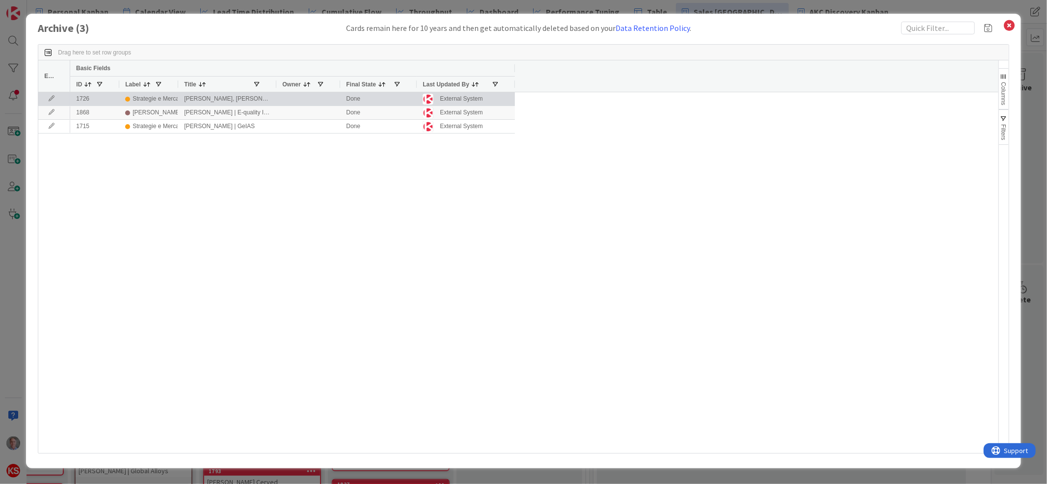
click at [51, 102] on icon at bounding box center [51, 99] width 15 height 6
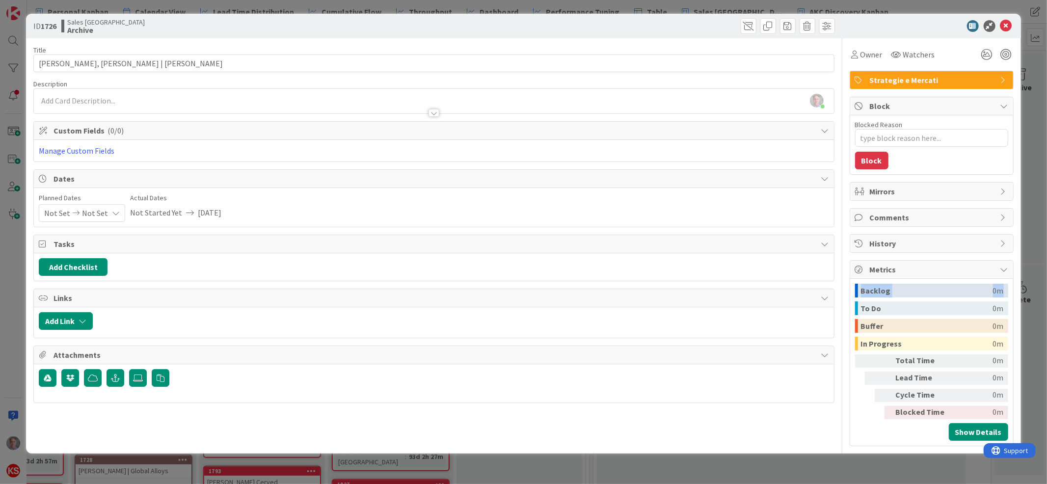
drag, startPoint x: 1043, startPoint y: 191, endPoint x: 1040, endPoint y: 296, distance: 104.6
click at [1040, 296] on div "ID 1726 Sales Kanban Archive Title 39 / 128 Elisa Saragaglia, Mattia Affini | A…" at bounding box center [523, 242] width 1047 height 484
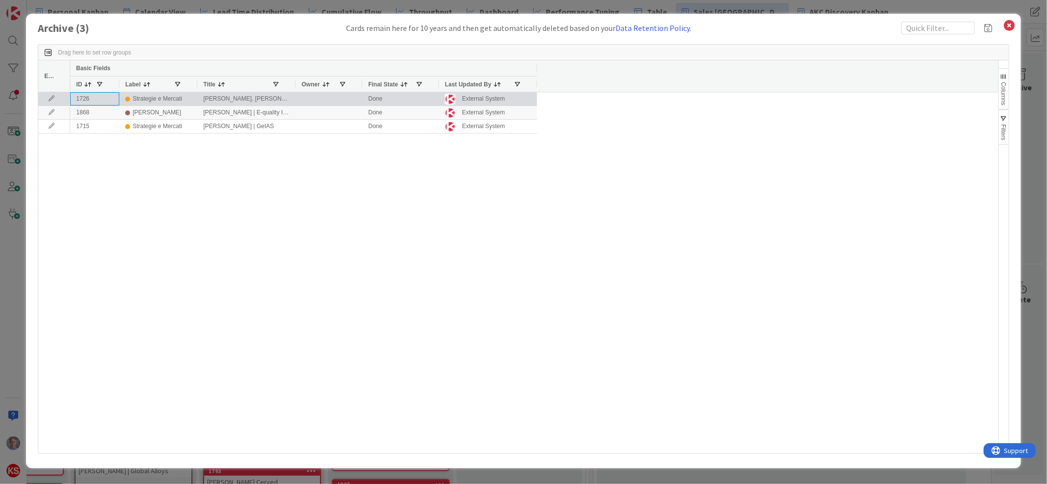
click at [86, 101] on div "1726" at bounding box center [94, 98] width 49 height 13
click at [54, 102] on div at bounding box center [54, 98] width 32 height 13
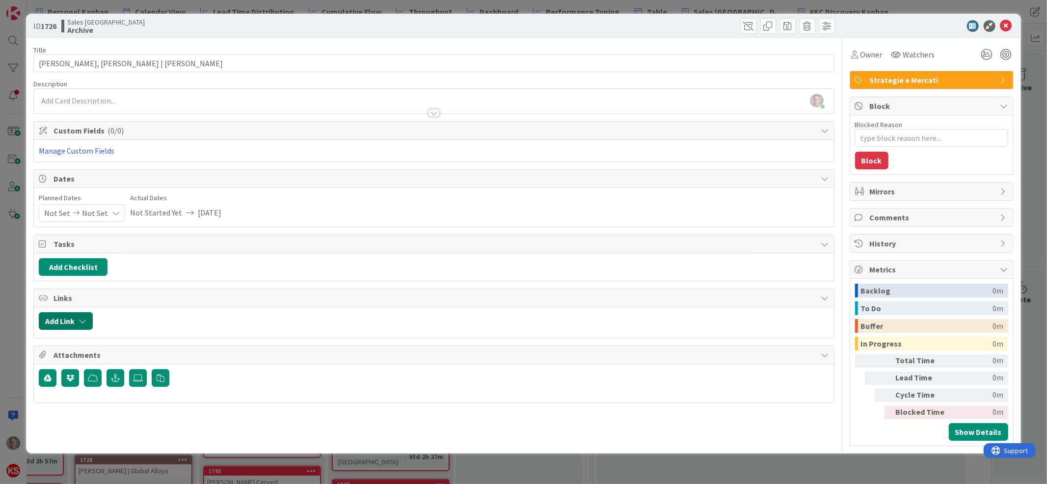
click at [81, 324] on icon "button" at bounding box center [83, 321] width 8 height 8
click at [77, 324] on button "Add Link" at bounding box center [66, 321] width 54 height 18
click at [745, 26] on span at bounding box center [749, 26] width 16 height 16
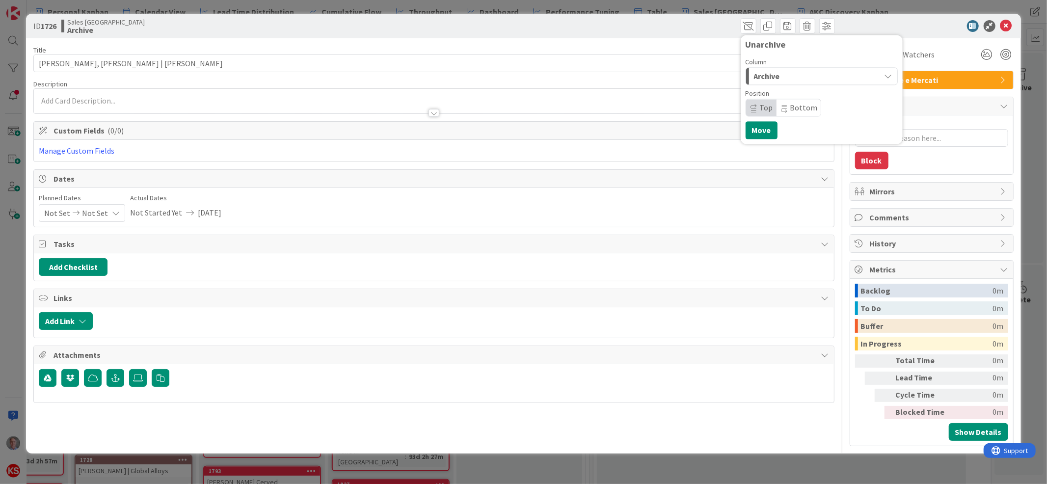
click at [786, 77] on div "Archive" at bounding box center [816, 76] width 129 height 16
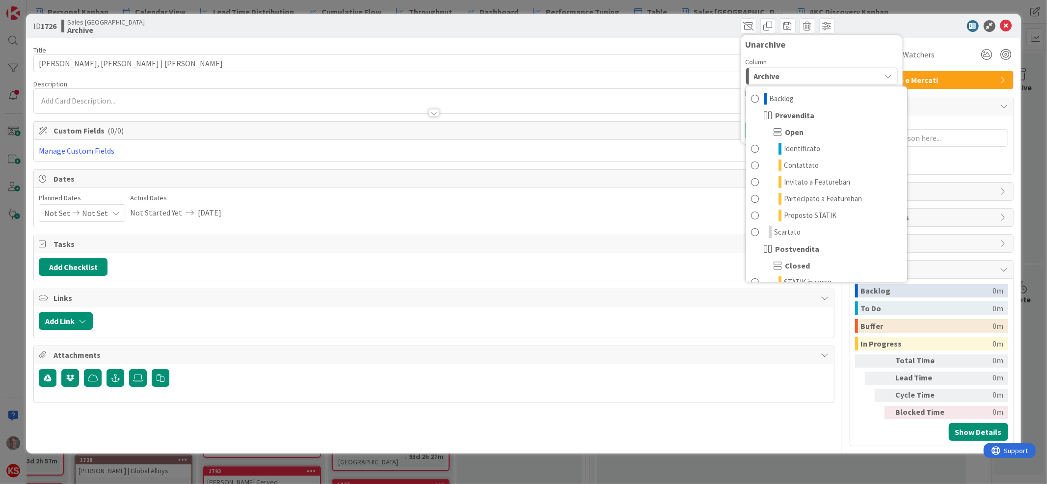
scroll to position [62, 0]
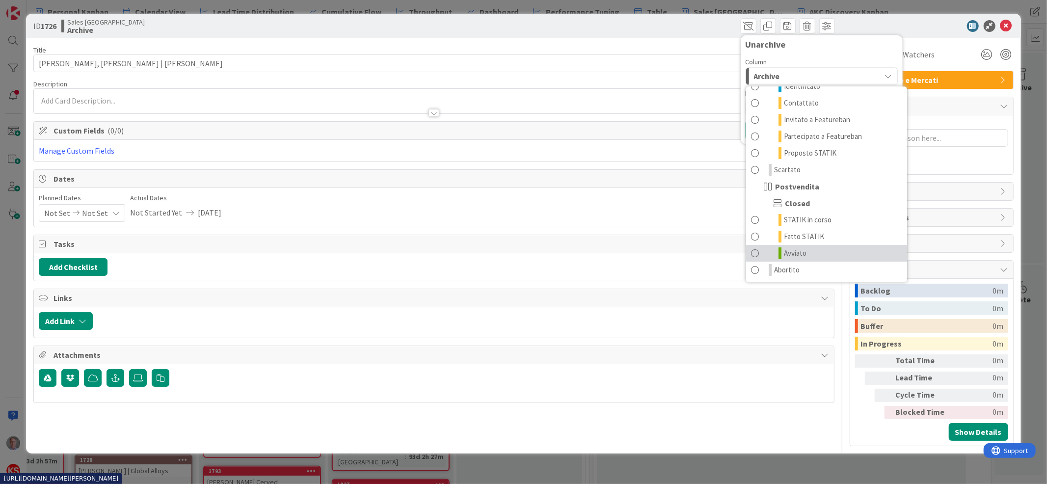
click at [804, 254] on span "Avviato" at bounding box center [795, 253] width 23 height 12
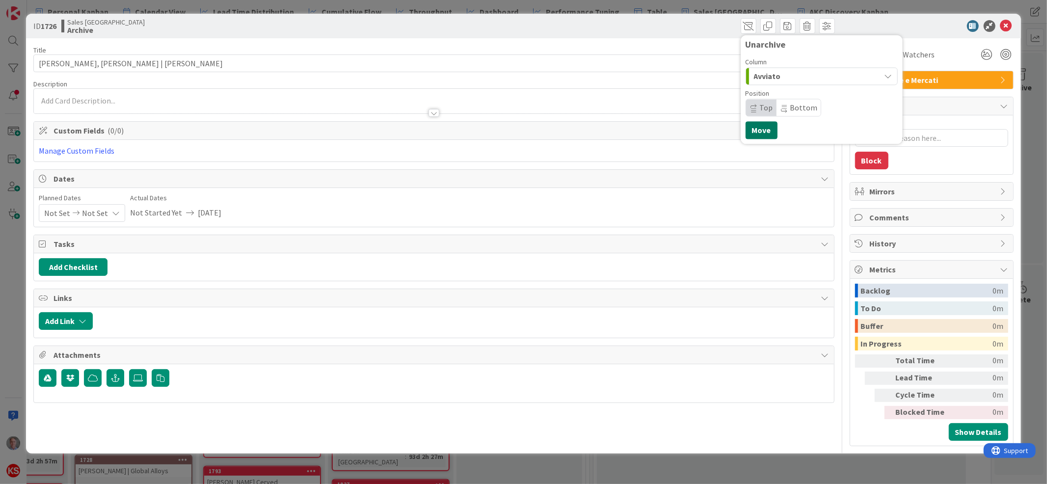
click at [760, 130] on button "Move" at bounding box center [762, 130] width 32 height 18
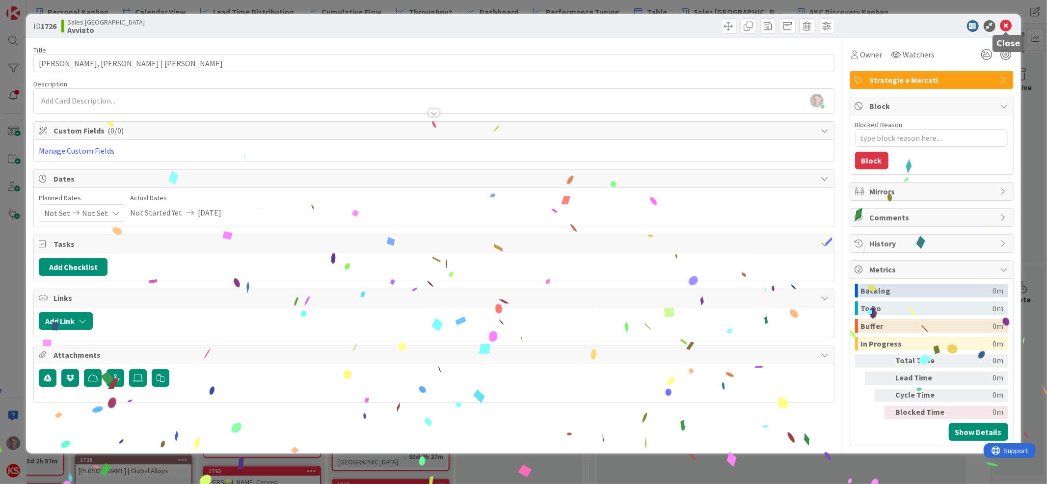
click at [1002, 27] on icon at bounding box center [1006, 26] width 12 height 12
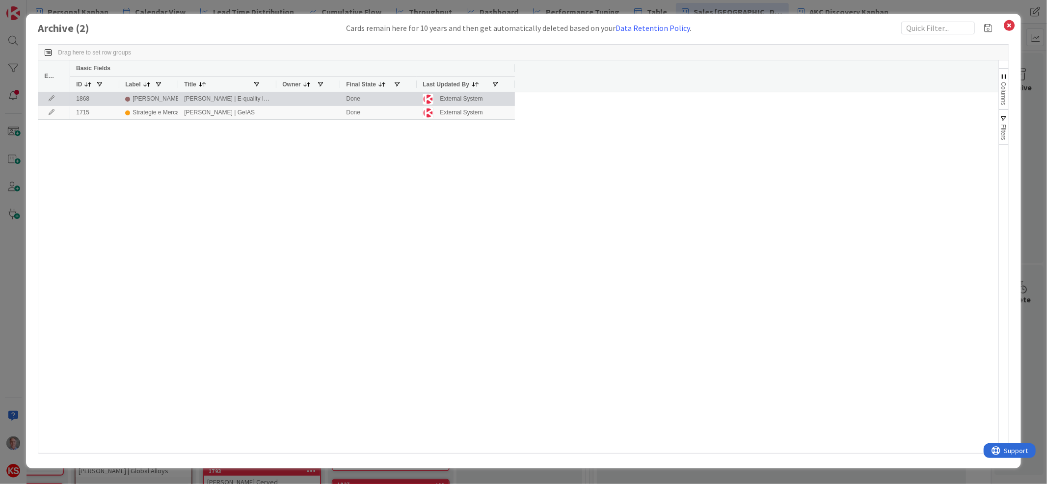
click at [50, 98] on icon at bounding box center [51, 99] width 15 height 6
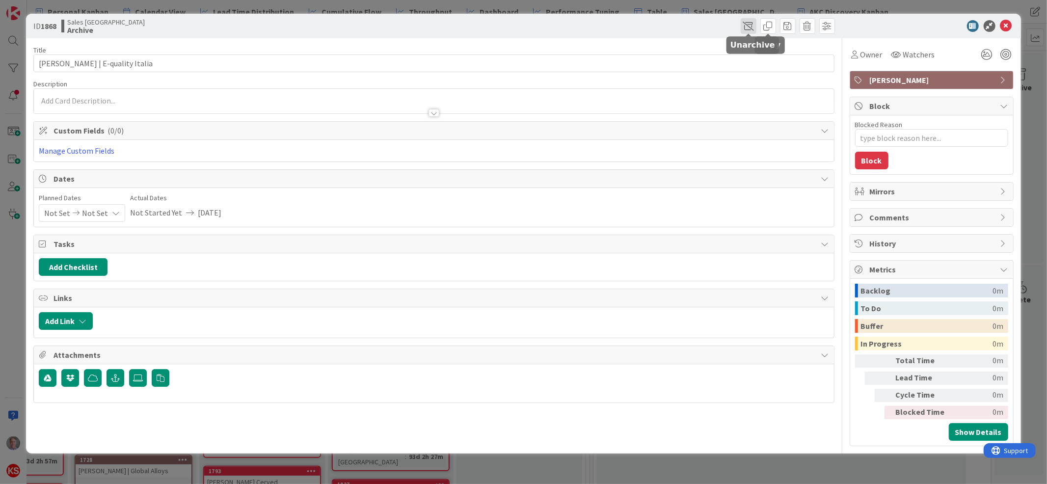
click at [748, 28] on span at bounding box center [749, 26] width 16 height 16
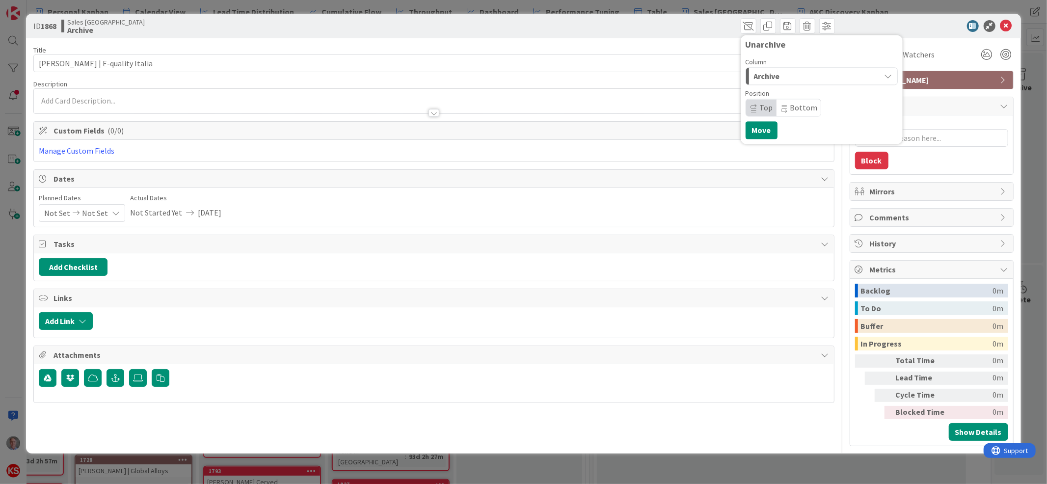
click at [770, 71] on span "Archive" at bounding box center [767, 76] width 26 height 13
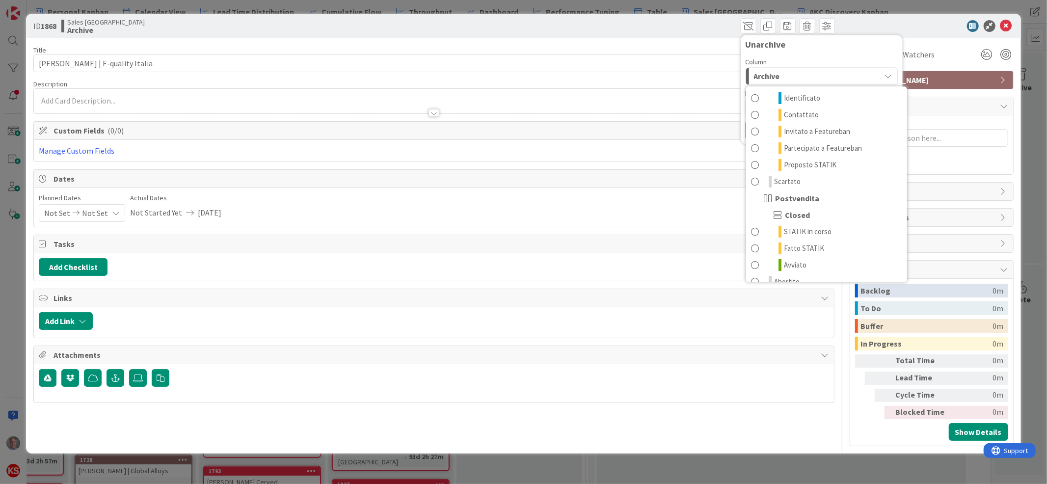
scroll to position [62, 0]
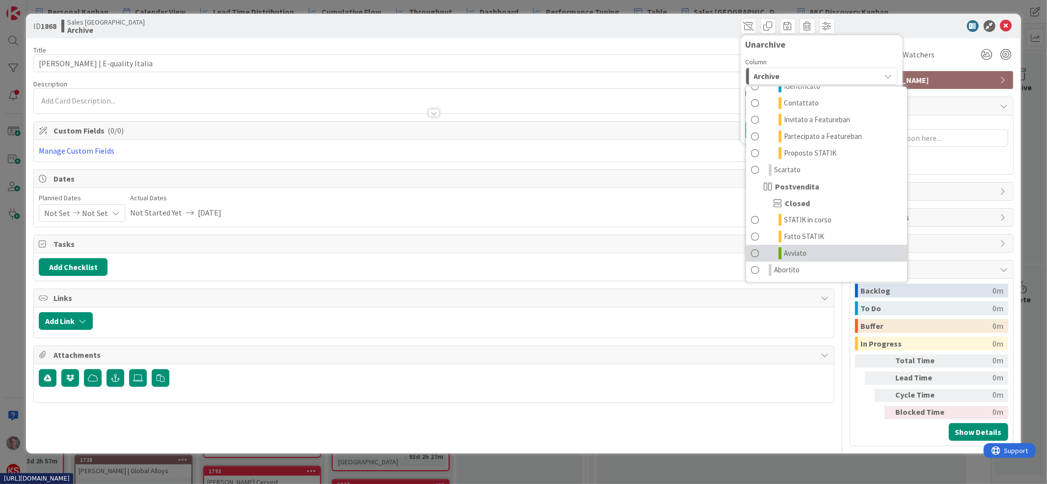
click at [808, 251] on link "Avviato" at bounding box center [826, 253] width 161 height 17
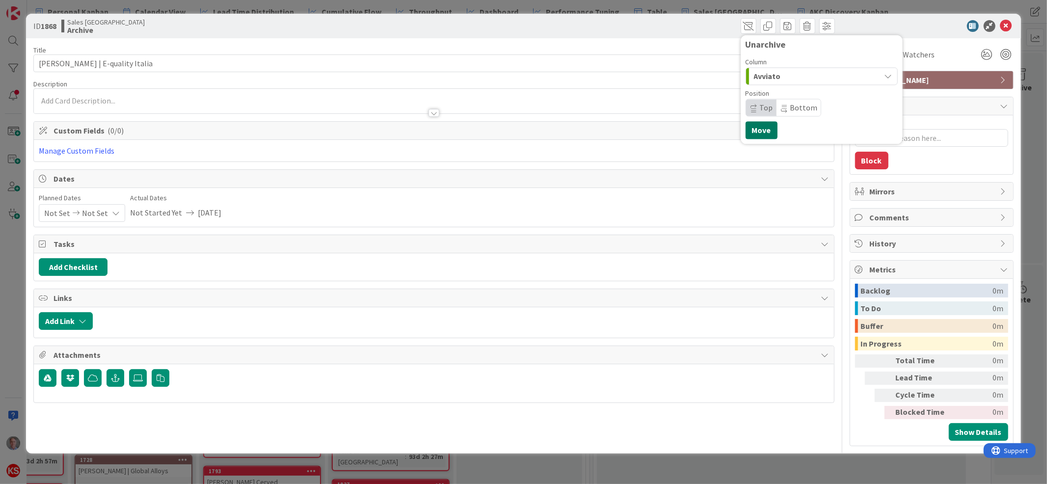
click at [760, 129] on button "Move" at bounding box center [762, 130] width 32 height 18
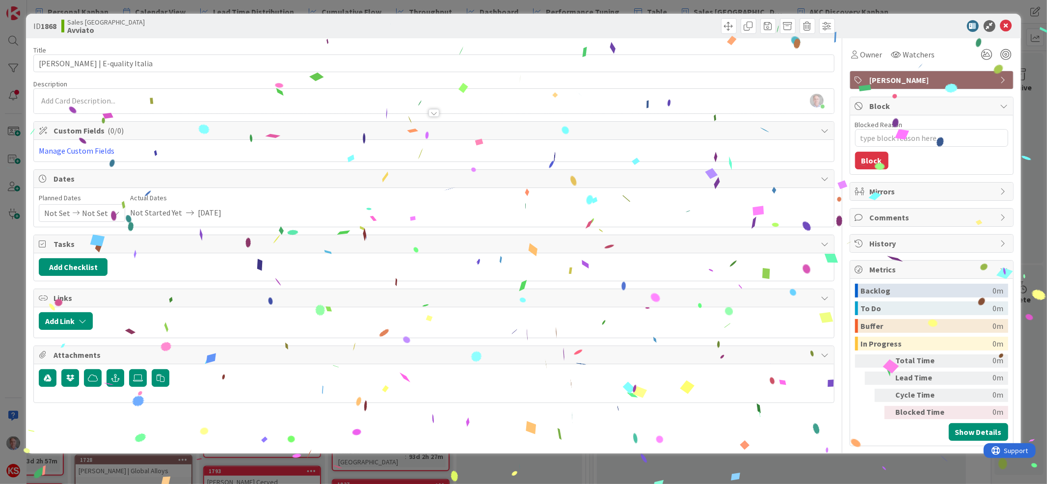
click at [1010, 26] on icon at bounding box center [1006, 26] width 12 height 12
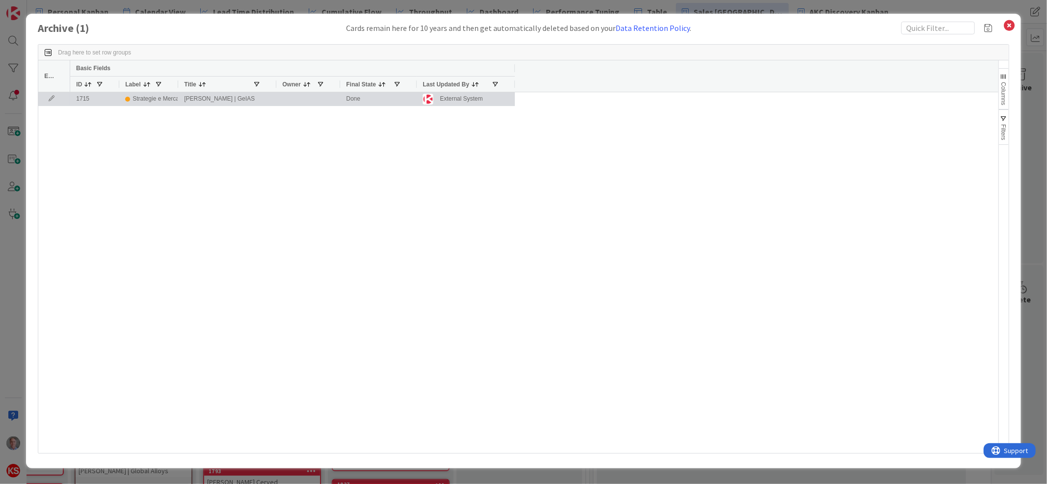
click at [48, 97] on icon at bounding box center [51, 99] width 15 height 6
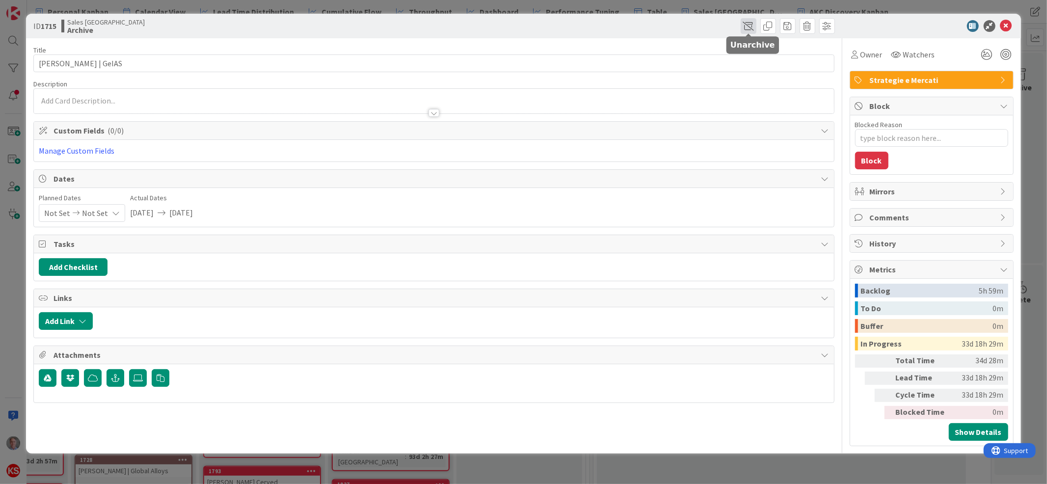
click at [745, 28] on span at bounding box center [749, 26] width 16 height 16
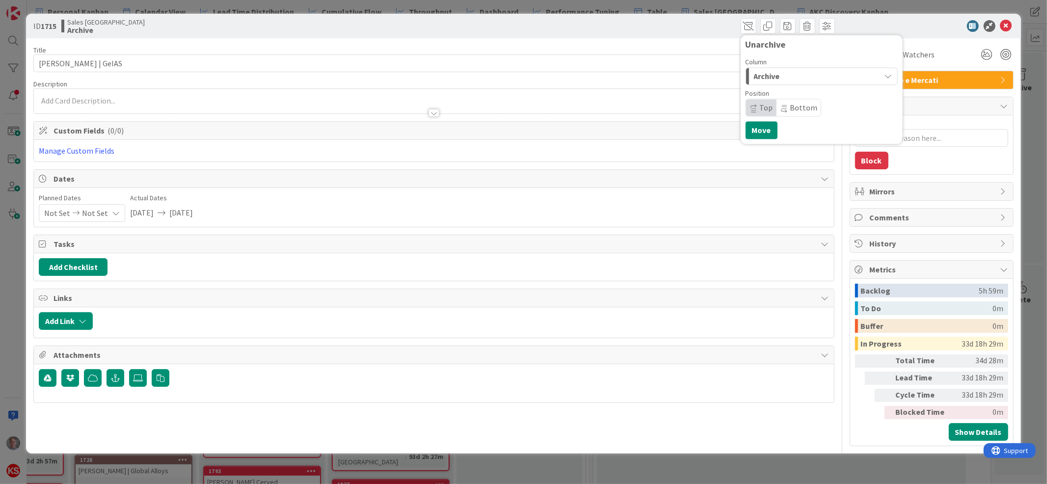
click at [759, 80] on span "Archive" at bounding box center [767, 76] width 26 height 13
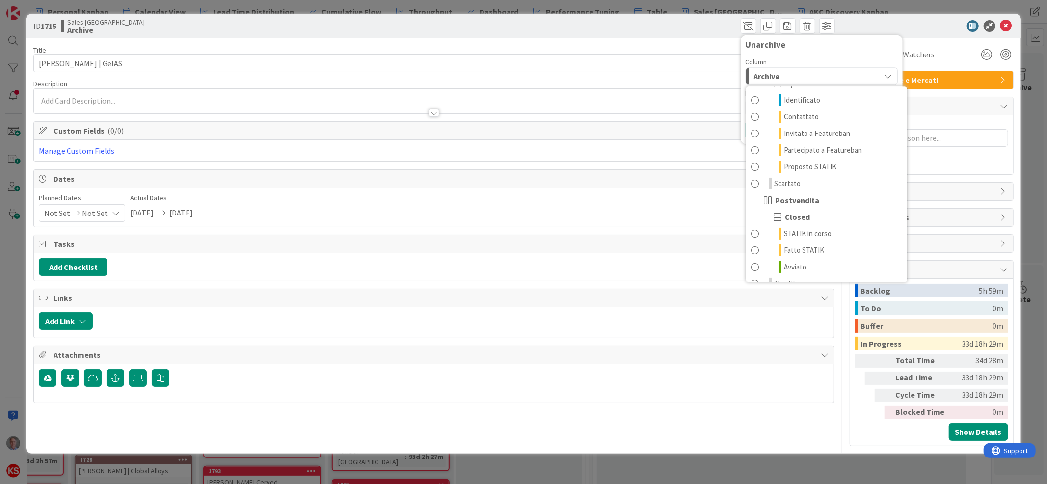
scroll to position [62, 0]
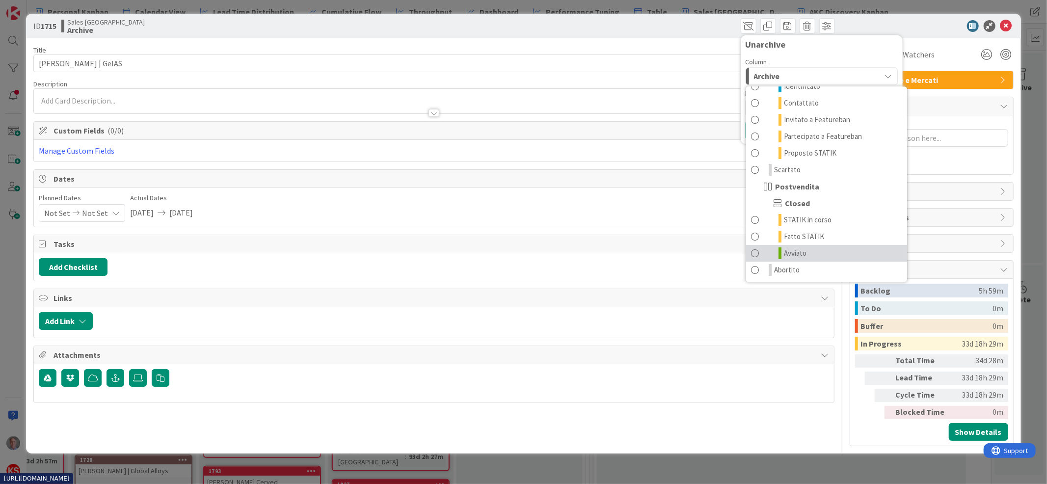
click at [796, 254] on span "Avviato" at bounding box center [795, 253] width 23 height 12
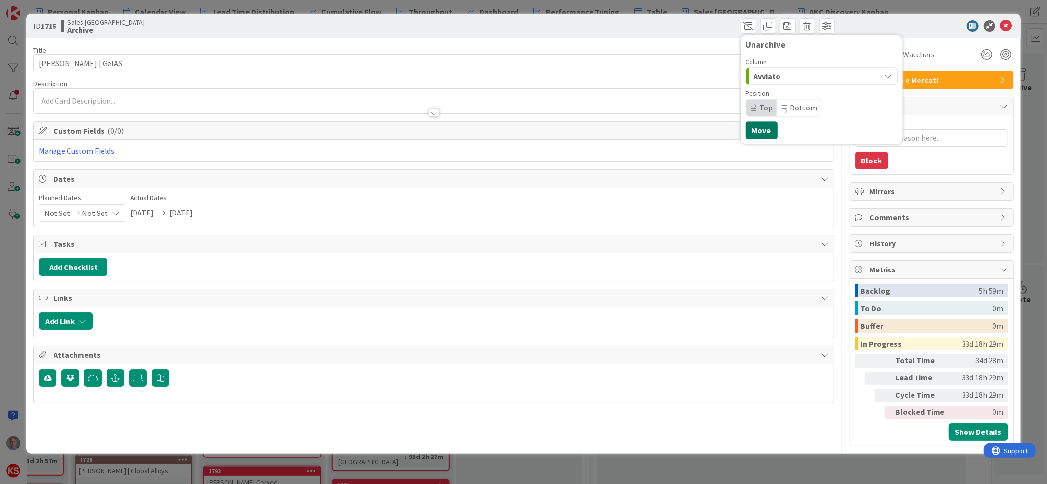
click at [757, 127] on button "Move" at bounding box center [762, 130] width 32 height 18
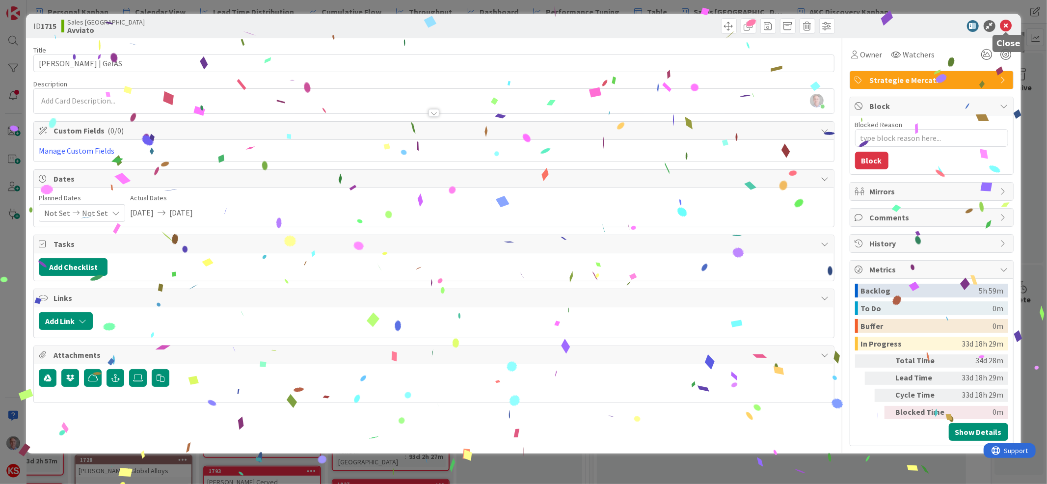
click at [1005, 23] on icon at bounding box center [1006, 26] width 12 height 12
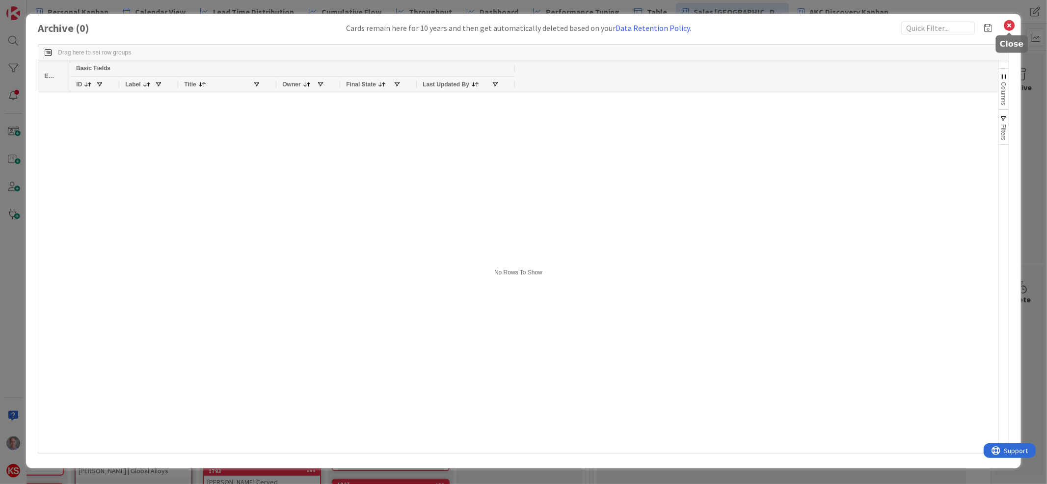
click at [1012, 27] on icon at bounding box center [1009, 26] width 13 height 14
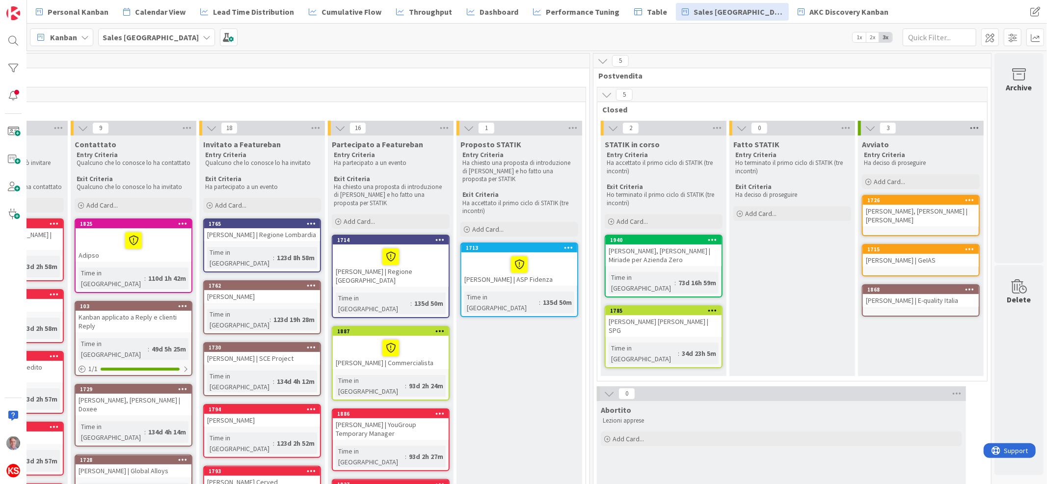
click at [968, 131] on icon at bounding box center [974, 128] width 13 height 15
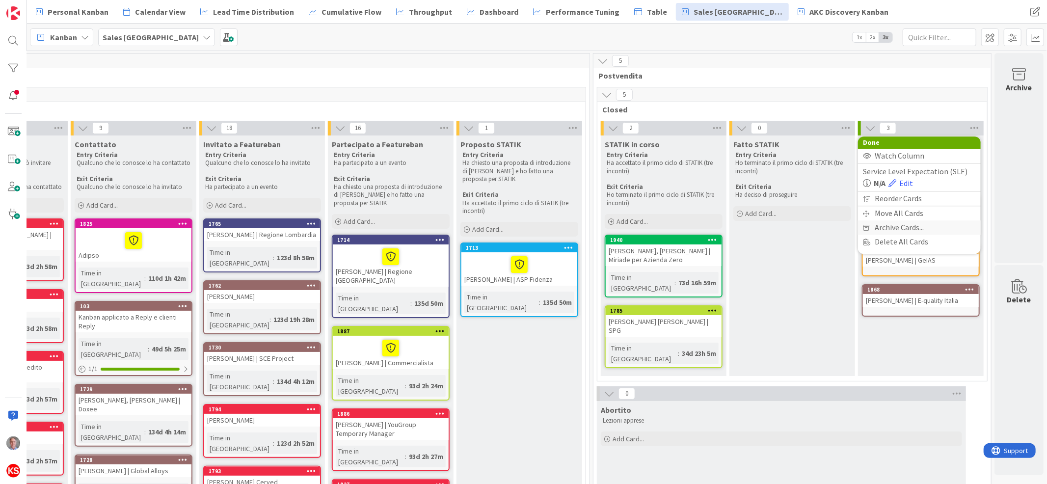
click at [899, 224] on span "Archive Cards..." at bounding box center [899, 227] width 49 height 14
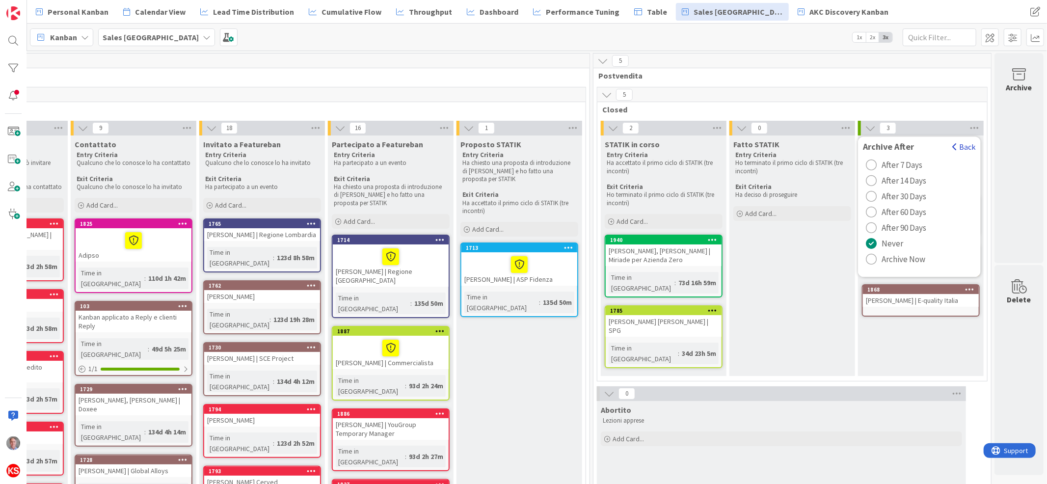
click at [952, 143] on button "Back" at bounding box center [964, 146] width 24 height 11
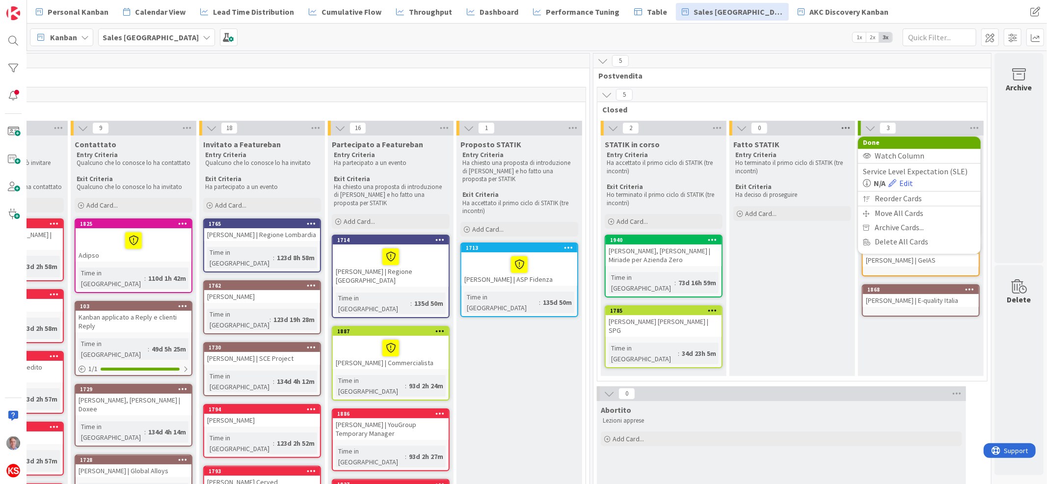
click at [839, 124] on icon at bounding box center [845, 128] width 13 height 15
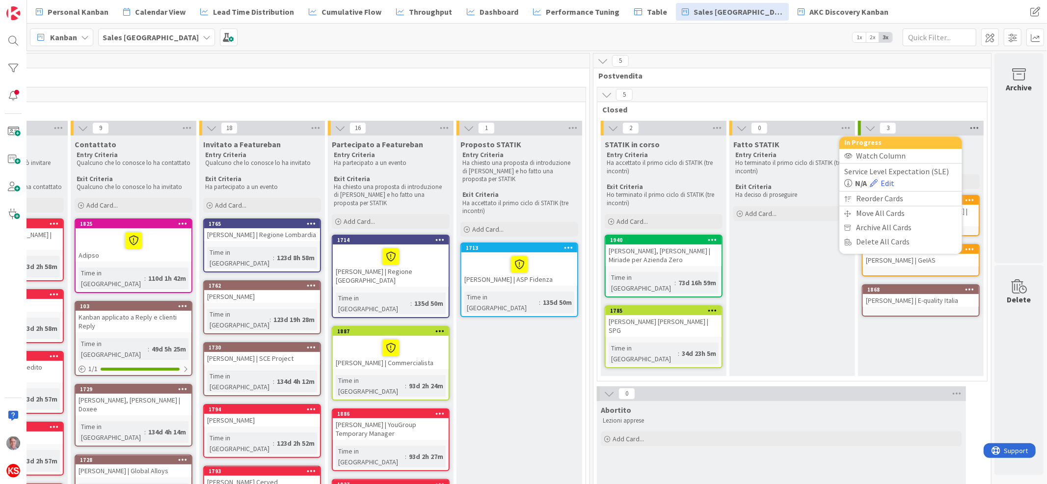
click at [968, 129] on icon at bounding box center [974, 128] width 13 height 15
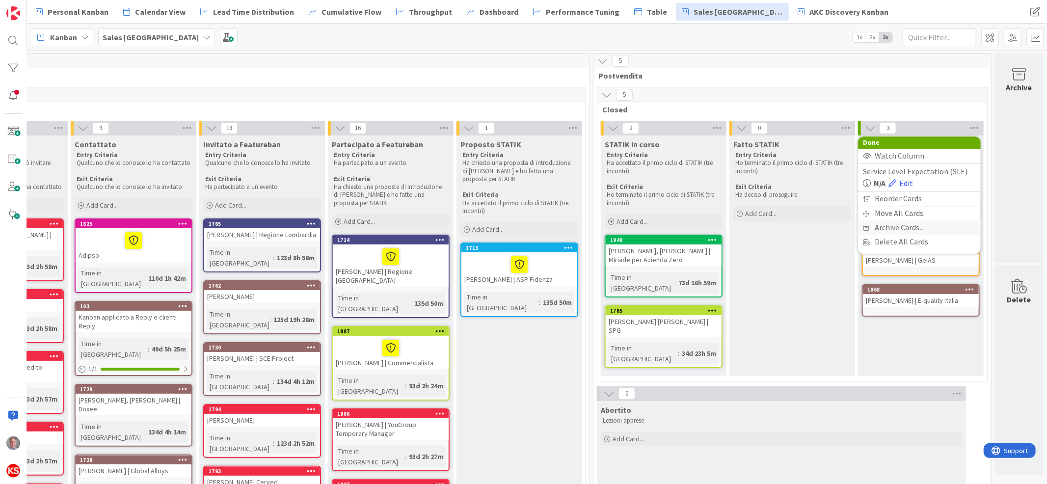
click at [898, 227] on span "Archive Cards..." at bounding box center [899, 227] width 49 height 14
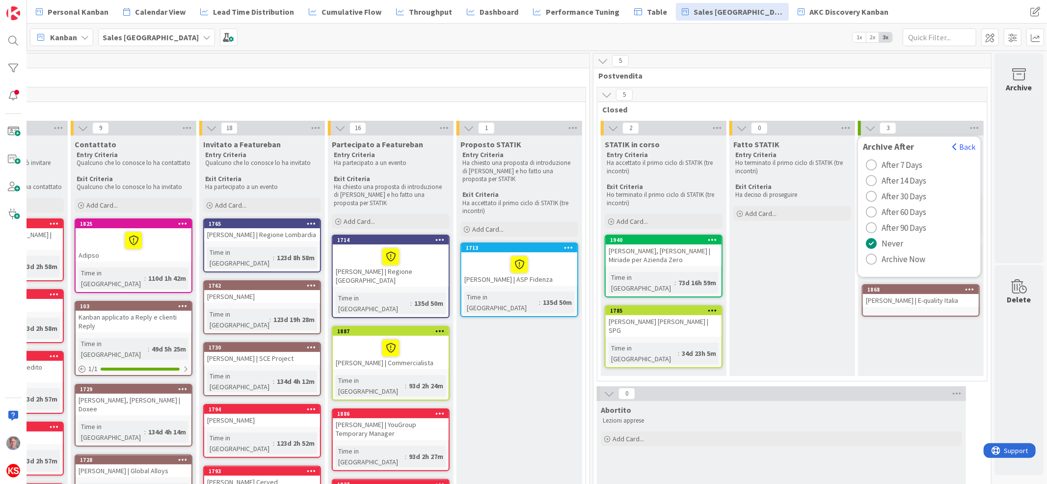
click at [763, 286] on div "Fatto STATIK Entry Criteria Ho terminato il primo ciclo di STATIK (tre incontri…" at bounding box center [793, 255] width 126 height 241
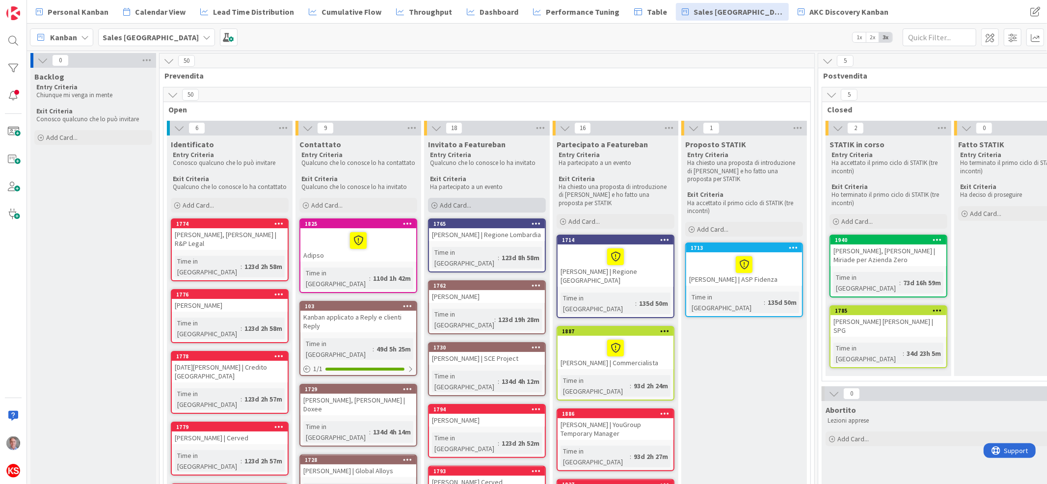
click at [465, 206] on span "Add Card..." at bounding box center [455, 205] width 31 height 9
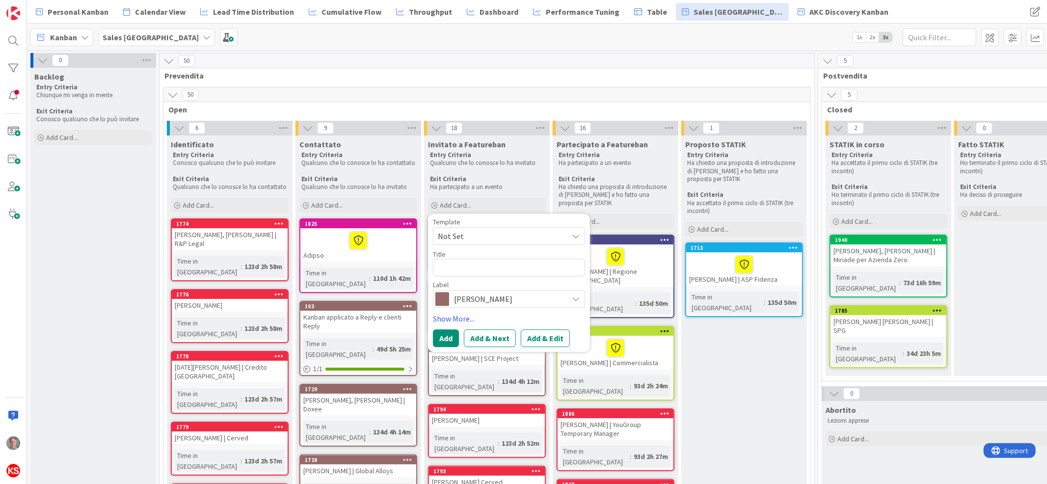
click at [467, 269] on textarea at bounding box center [509, 268] width 152 height 18
type textarea "x"
type textarea "B"
type textarea "x"
type textarea "BB"
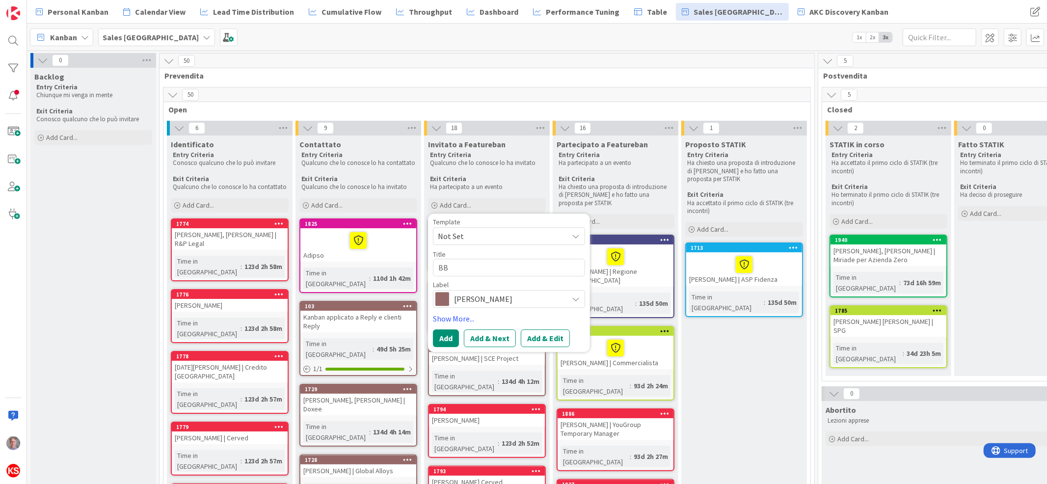
type textarea "x"
type textarea "BBr"
type textarea "x"
type textarea "BBra"
type textarea "x"
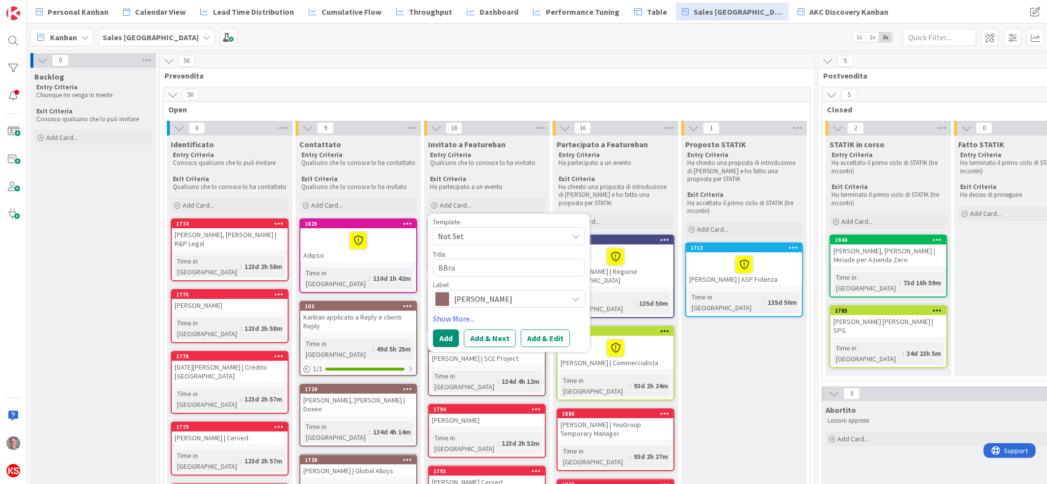
type textarea "BBrau"
type textarea "x"
click at [438, 269] on textarea "BBraun" at bounding box center [509, 268] width 152 height 18
type textarea "BBraun"
click at [444, 266] on textarea "BBraun" at bounding box center [509, 268] width 152 height 18
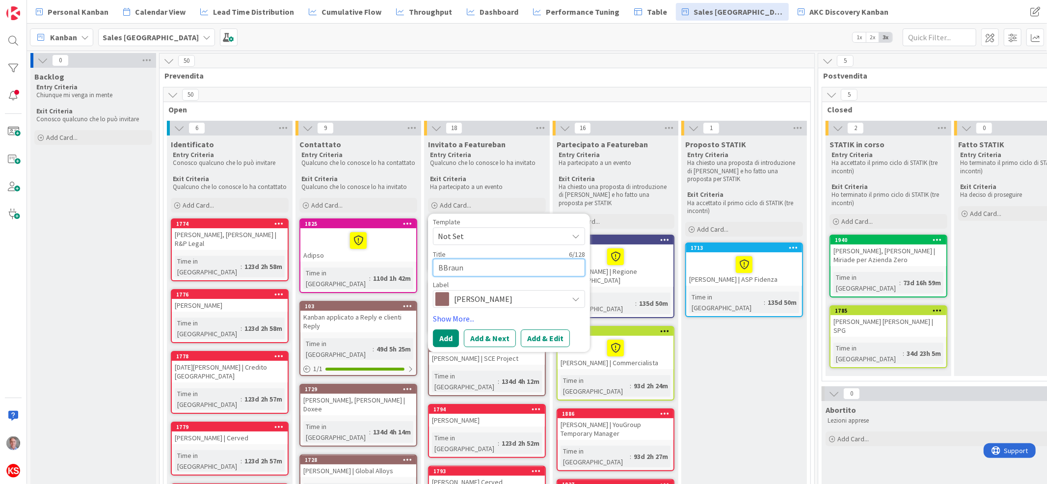
type textarea "x"
type textarea "B.Braun"
click at [439, 268] on textarea "B.Braun" at bounding box center [509, 268] width 152 height 18
type textarea "x"
type textarea "EB.Braun"
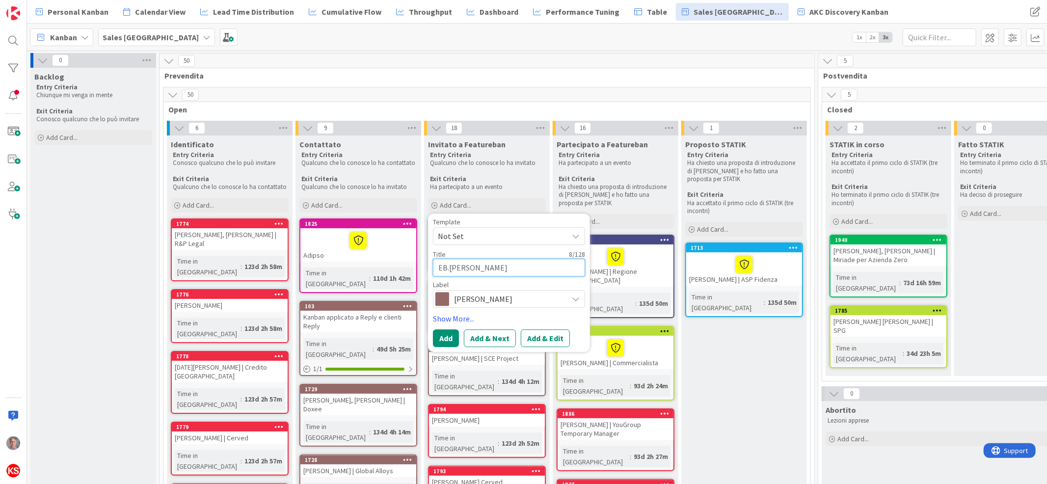
type textarea "x"
type textarea "ElB.Braun"
type textarea "x"
type textarea "EleB.Braun"
type textarea "x"
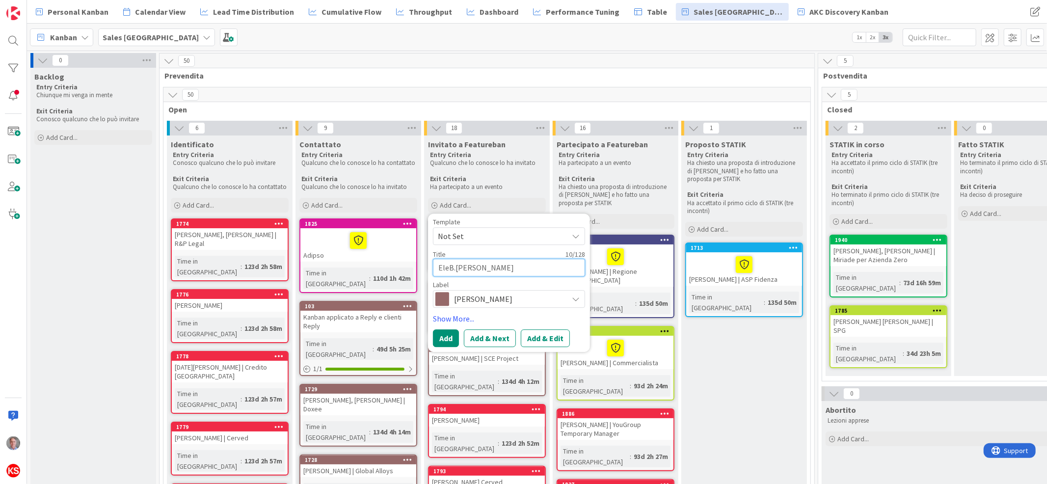
type textarea "EleoB.Braun"
type textarea "x"
type textarea "EleonB.Braun"
type textarea "x"
type textarea "EleonoB.Braun"
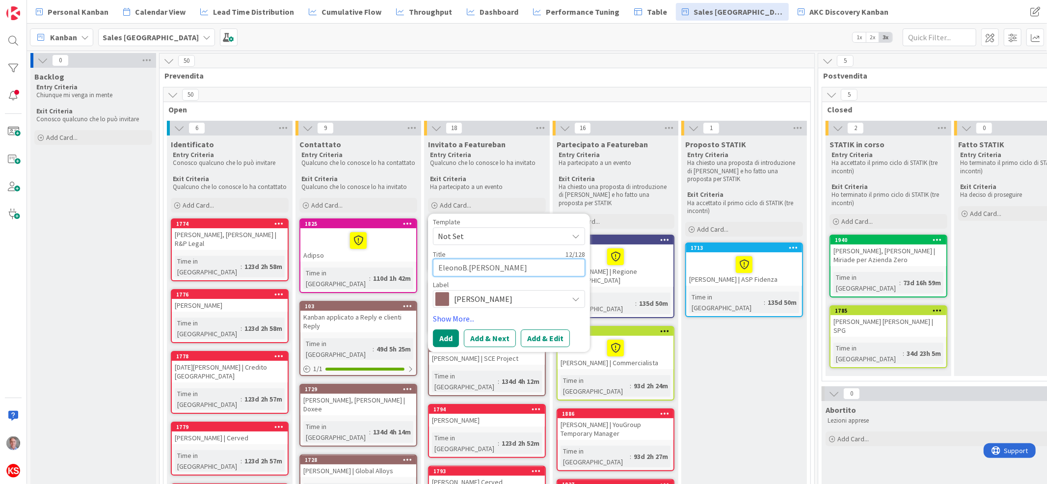
type textarea "x"
type textarea "EleonorB.Braun"
type textarea "x"
type textarea "EleonoraB.Braun"
type textarea "x"
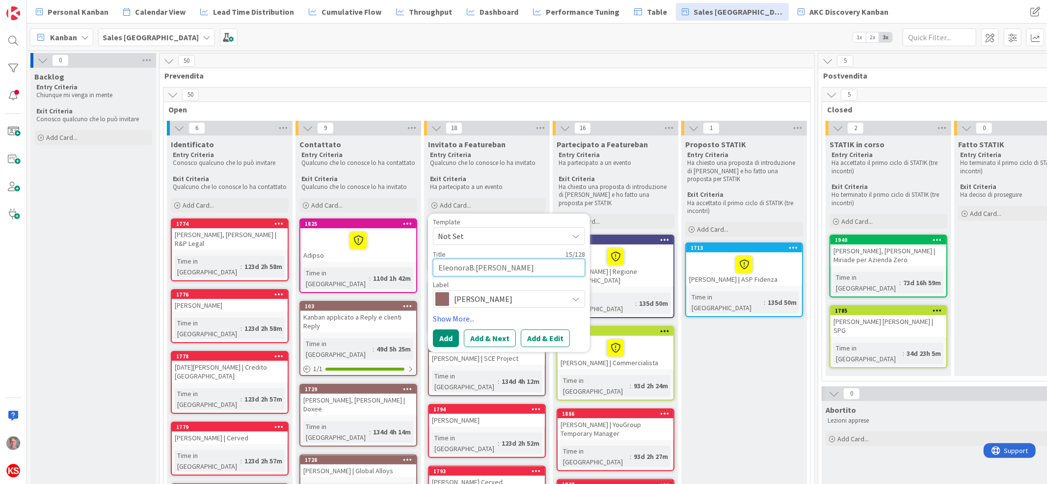
type textarea "Eleonora B.Braun"
type textarea "x"
type textarea "Eleonora MB.Braun"
type textarea "x"
type textarea "Eleonora MeB.Braun"
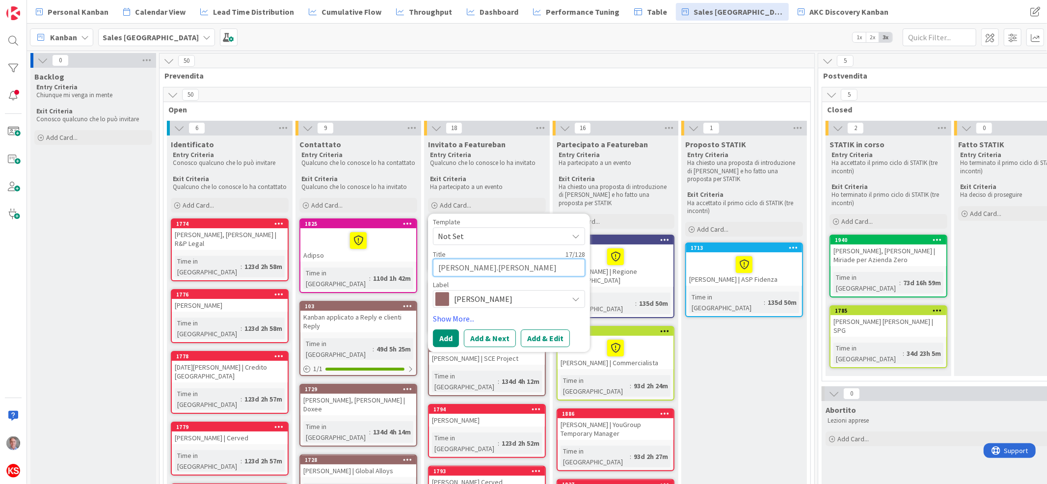
type textarea "x"
type textarea "Eleonora MenB.Braun"
type textarea "x"
type textarea "Eleonora MengB.Braun"
type textarea "x"
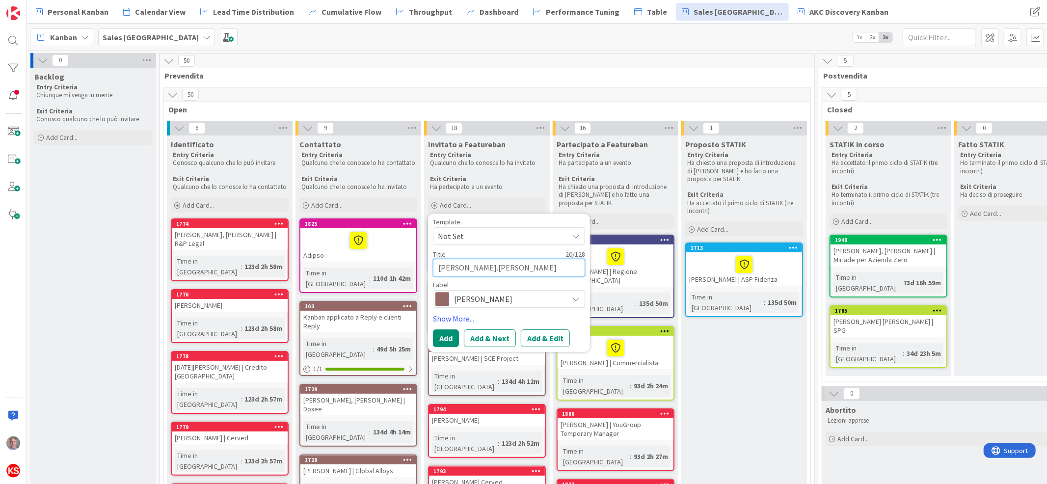
type textarea "Eleonora MengoB.Braun"
type textarea "x"
type textarea "Eleonora MengotB.Braun"
type textarea "x"
type textarea "Eleonora MengottoB.Braun"
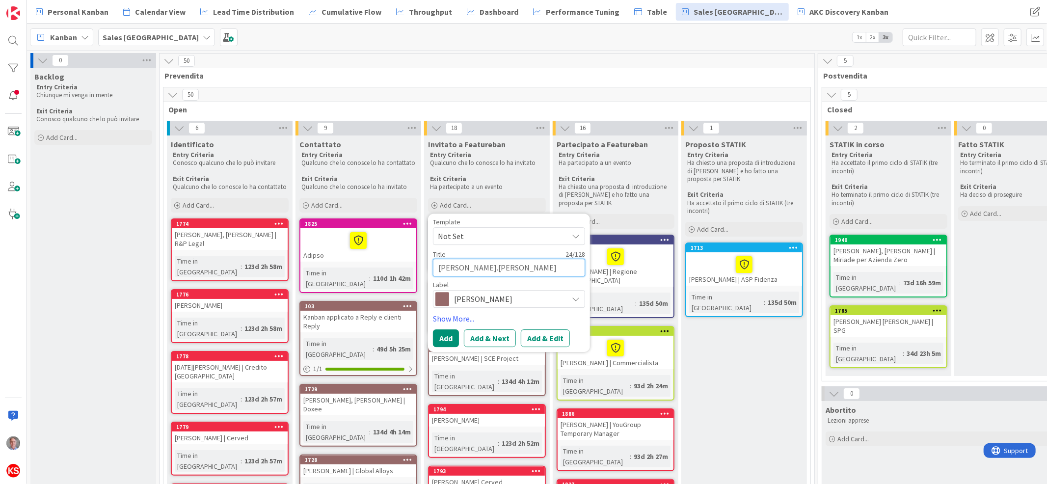
type textarea "x"
type textarea "Eleonora Mengotto B.Braun"
type textarea "x"
type textarea "Eleonora Mengotto |B.Braun"
type textarea "x"
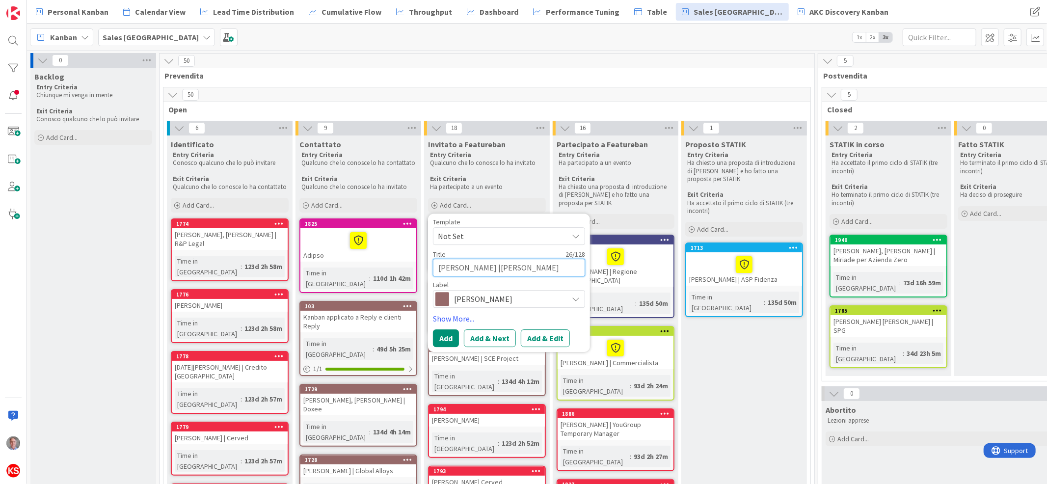
type textarea "Eleonora Mengotto | B.Braun"
click at [450, 341] on button "Add" at bounding box center [446, 339] width 26 height 18
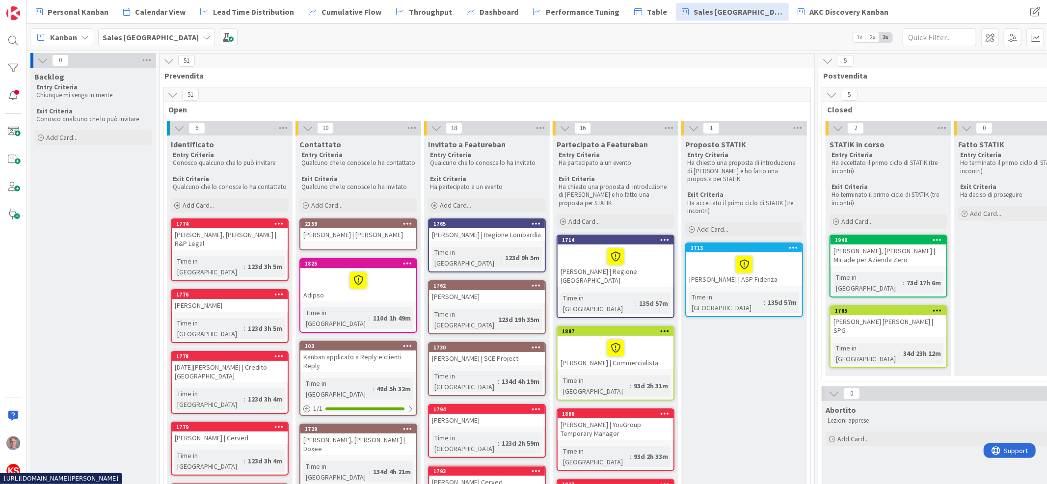
click at [410, 223] on icon at bounding box center [407, 223] width 9 height 7
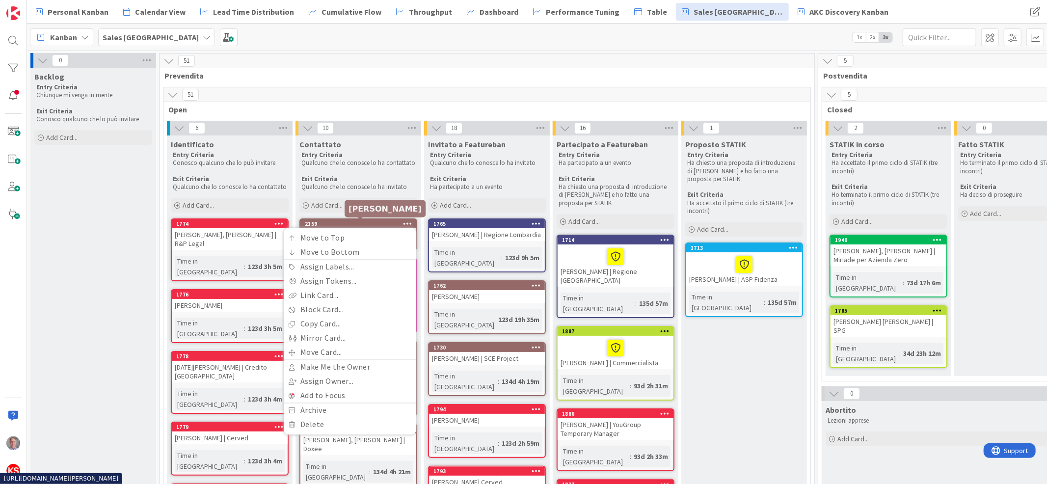
click at [369, 224] on div "2159" at bounding box center [360, 223] width 111 height 7
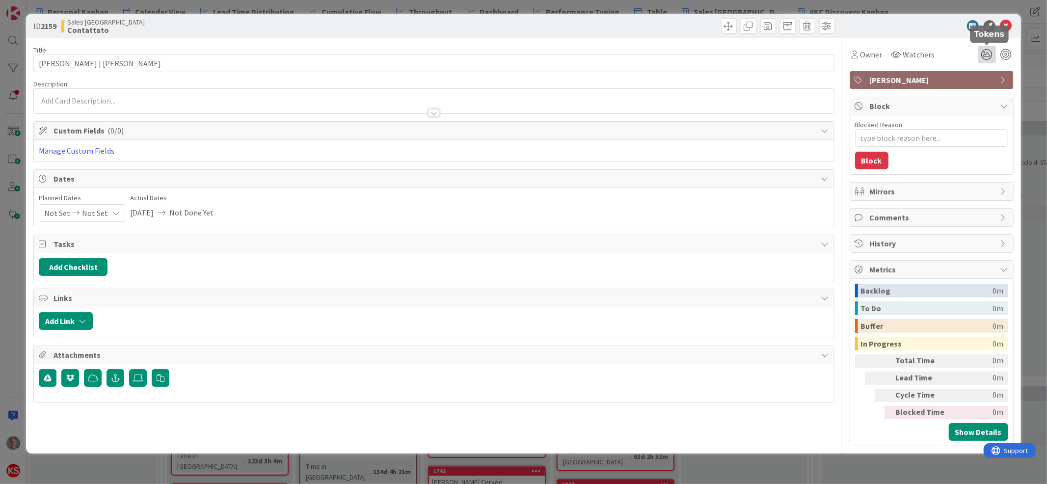
click at [986, 55] on icon at bounding box center [987, 55] width 18 height 18
type textarea "x"
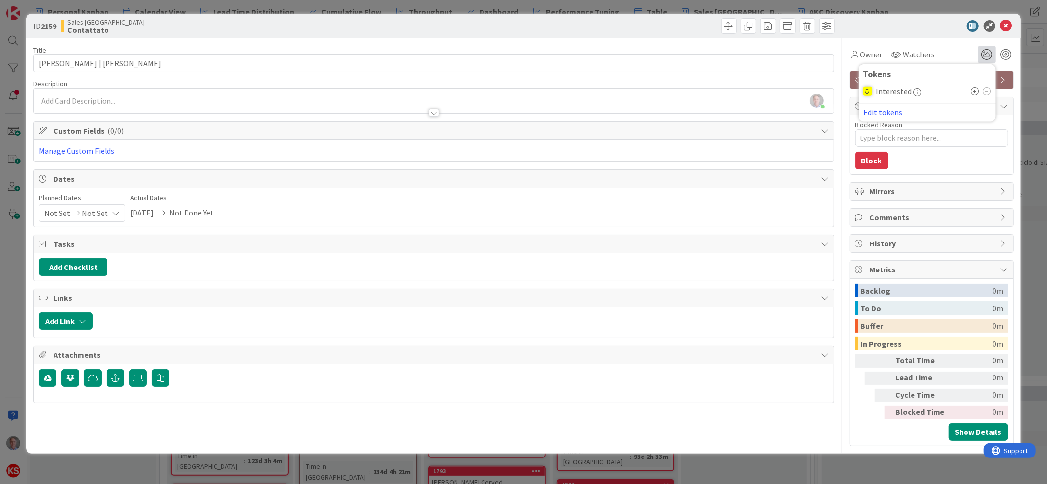
click at [974, 91] on icon at bounding box center [976, 91] width 8 height 8
click at [1006, 27] on icon at bounding box center [1006, 26] width 12 height 12
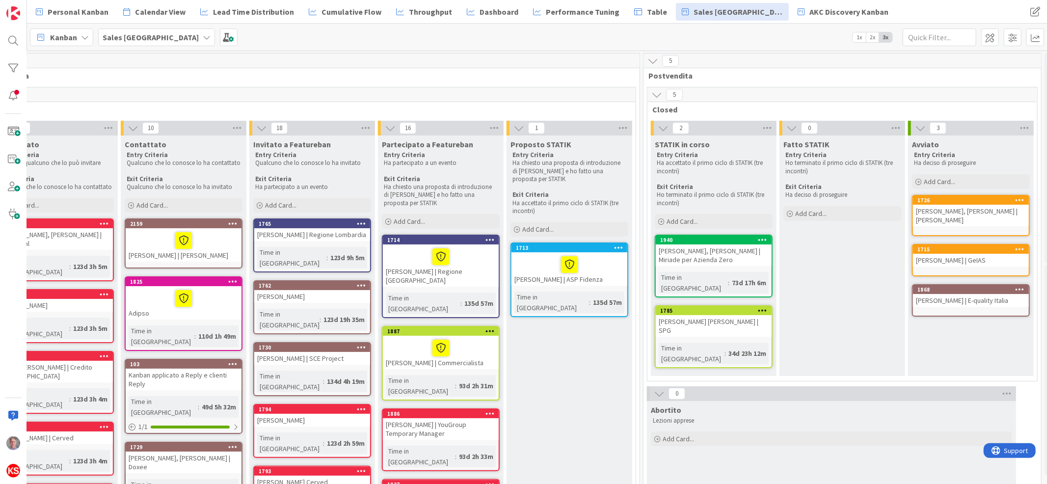
scroll to position [0, 197]
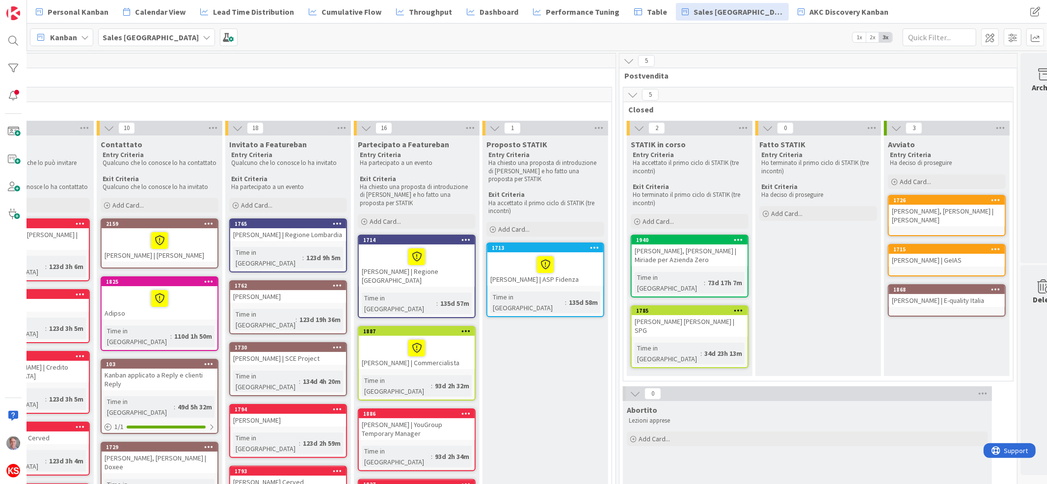
scroll to position [0, 237]
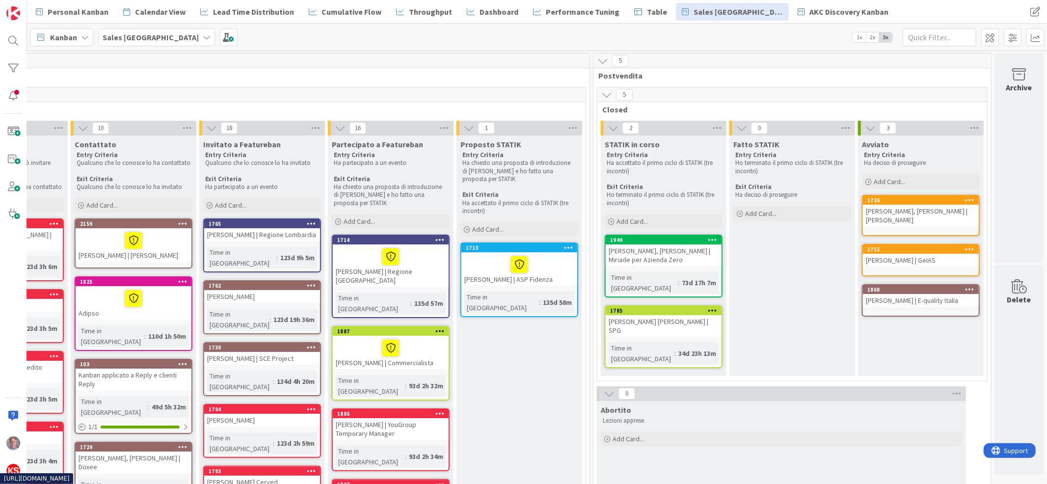
click at [145, 307] on div "Adipso" at bounding box center [134, 302] width 116 height 33
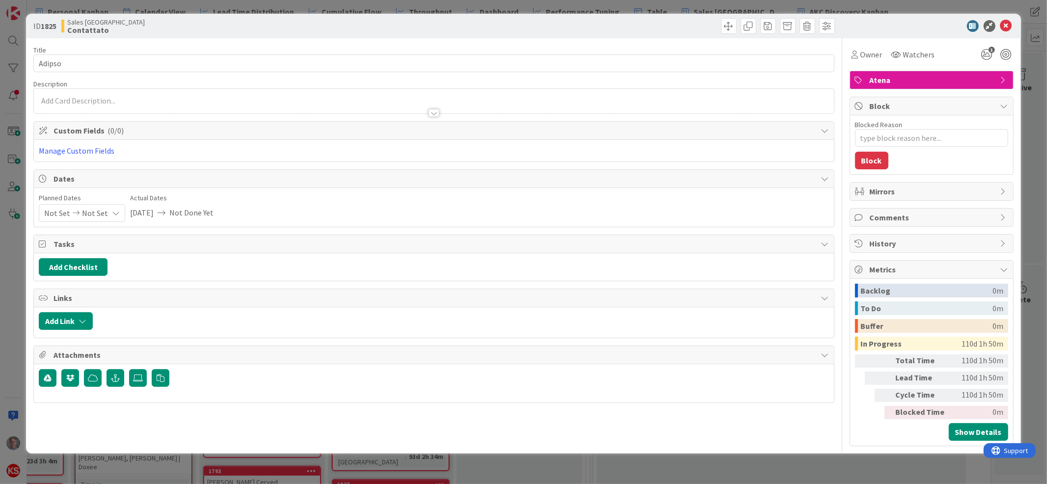
type textarea "x"
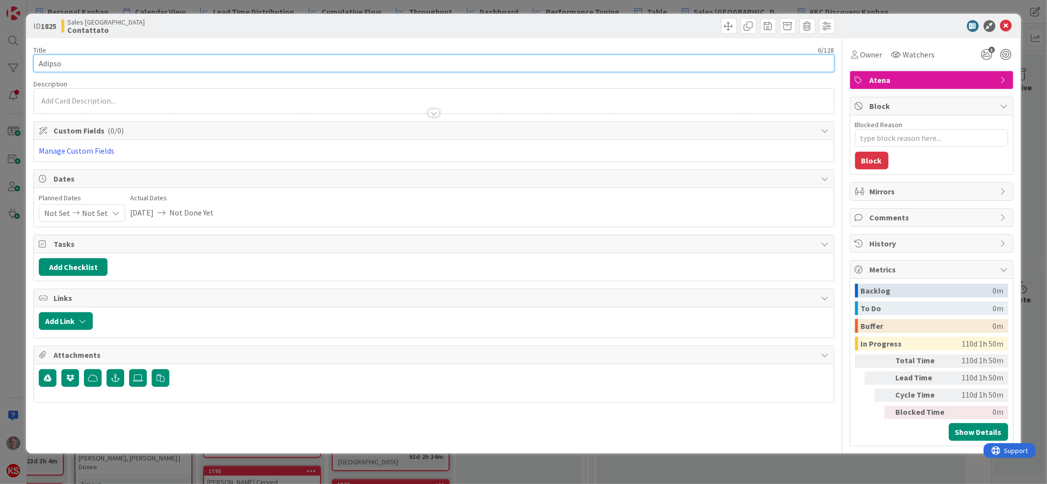
click at [39, 61] on input "Adipso" at bounding box center [433, 63] width 801 height 18
type input "Roberto Erutti Adipso"
type textarea "x"
type input "Roberto Erutti |Adipso"
type textarea "x"
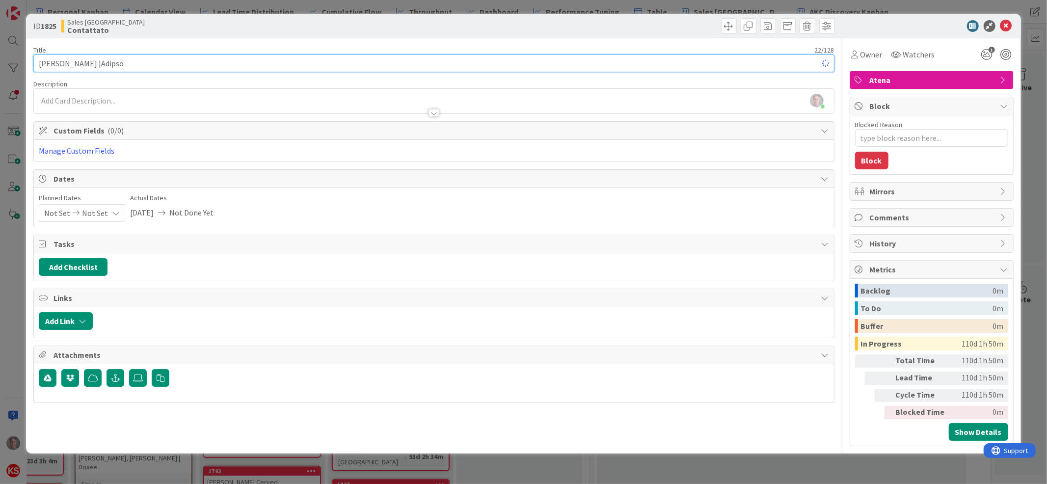
type input "Roberto Erutti | Adipso"
type textarea "x"
type input "Roberto Erutti | Adipso"
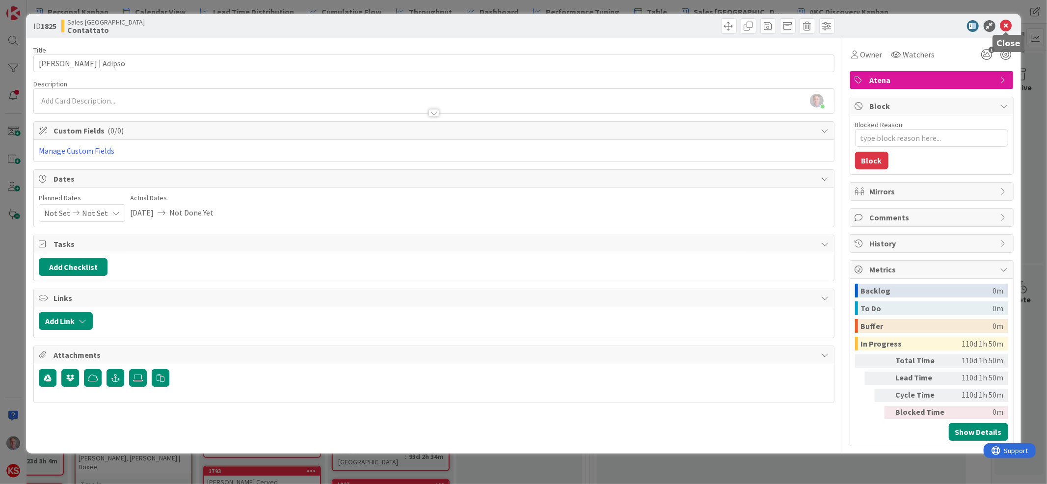
click at [1003, 27] on icon at bounding box center [1006, 26] width 12 height 12
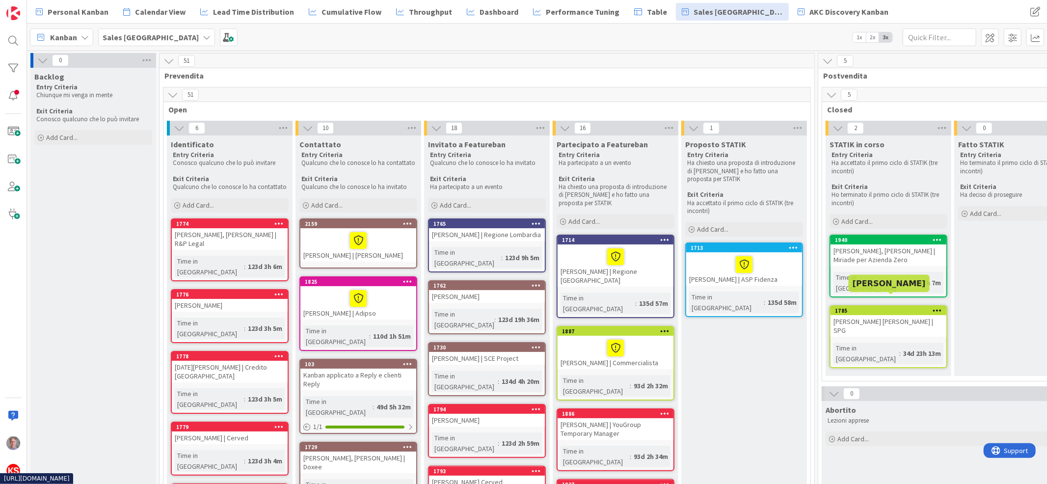
click at [877, 315] on div "Ciro Persiano Elisa Golinelli | SPG" at bounding box center [889, 326] width 116 height 22
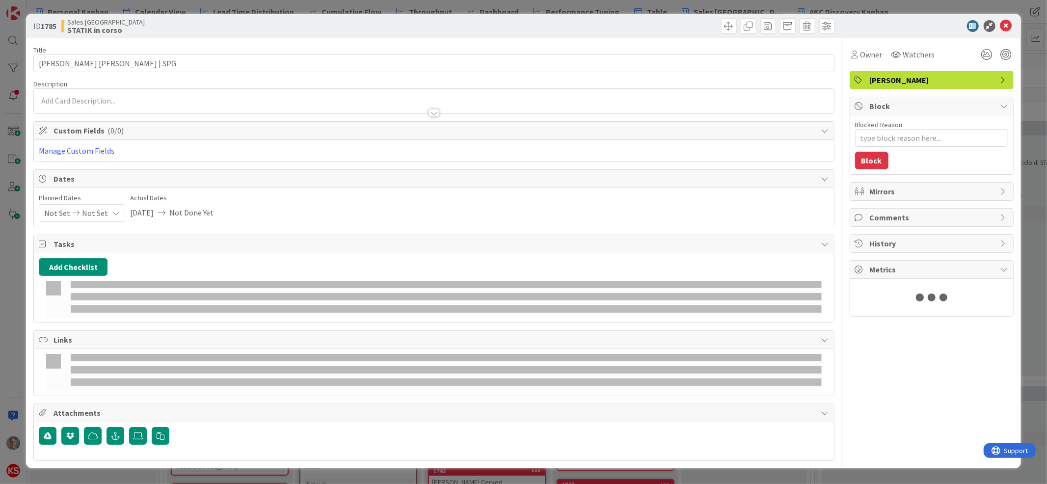
type textarea "x"
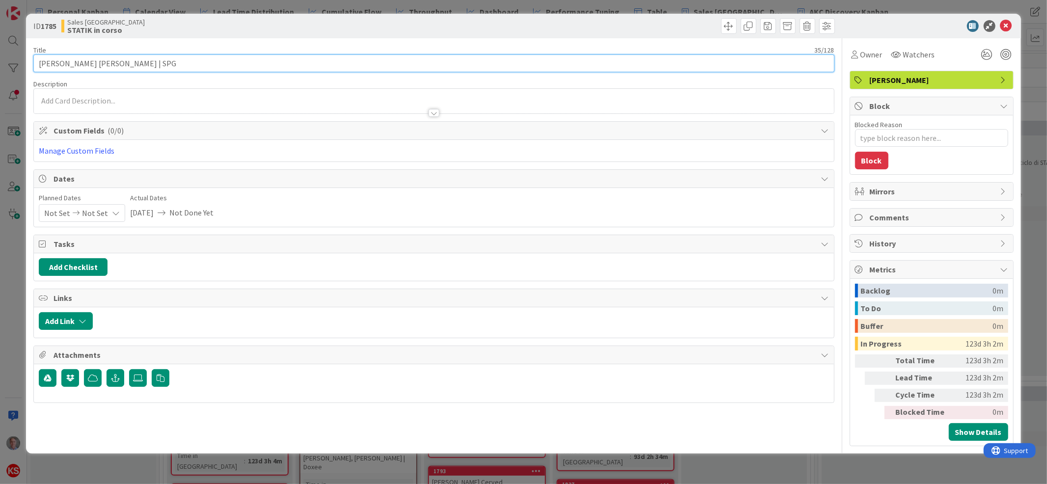
click at [82, 63] on input "Ciro Persiano Elisa Golinelli | SPG" at bounding box center [433, 63] width 801 height 18
type input "Ciro Persiano, Elisa Golinelli | SPG"
type textarea "x"
click at [130, 63] on input "Ciro Persiano, Elisa Golinelli | SPG" at bounding box center [433, 63] width 801 height 18
type input "Ciro Persiano, Elisa Golinelli, Andrea Persano | SPG"
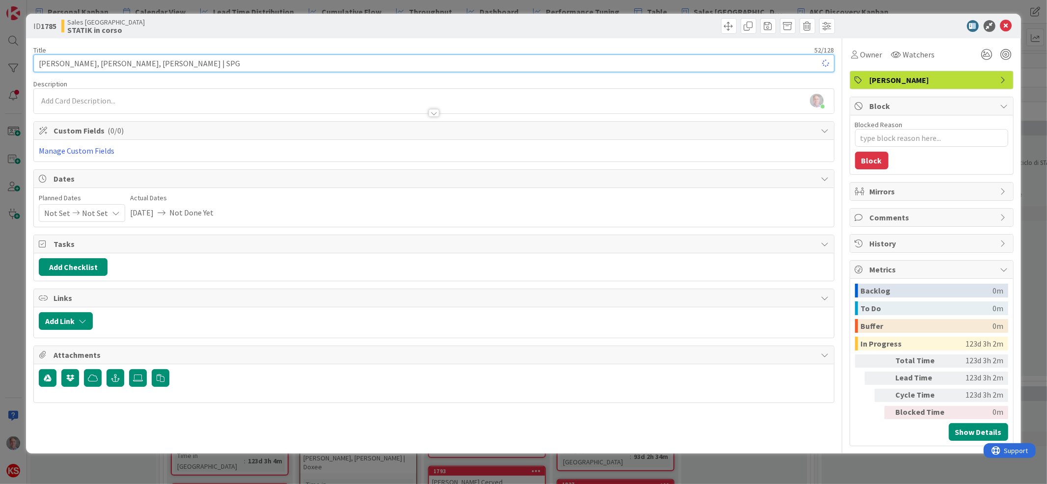
type textarea "x"
click at [173, 61] on input "Ciro Persiano, Elisa Golinelli, Andrea Persano | SPG" at bounding box center [433, 63] width 801 height 18
type input "Ciro Persiano, Elisa Golinelli, Andrea Persiano | SPG"
type textarea "x"
type input "Ciro Persiano, Elisa Golinelli, Andrea Persiano | SPG"
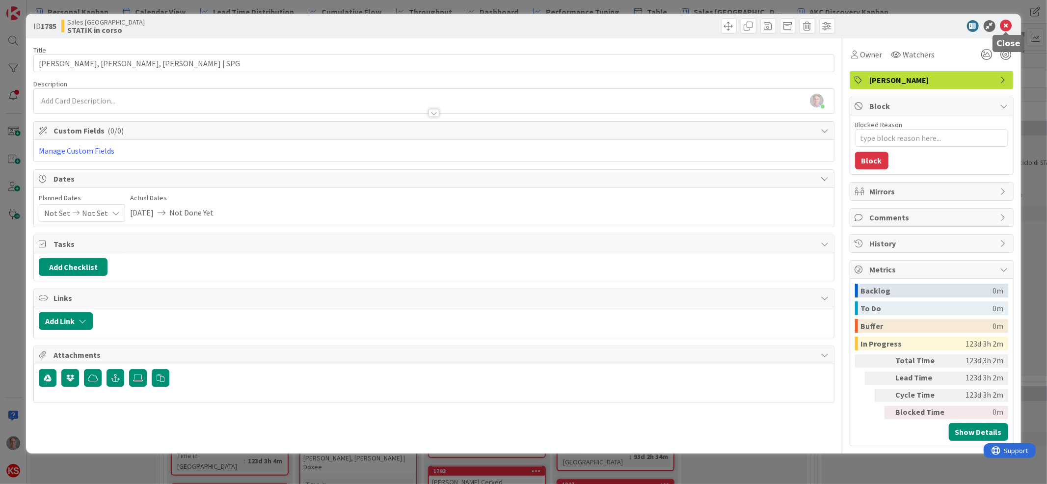
click at [1009, 20] on icon at bounding box center [1006, 26] width 12 height 12
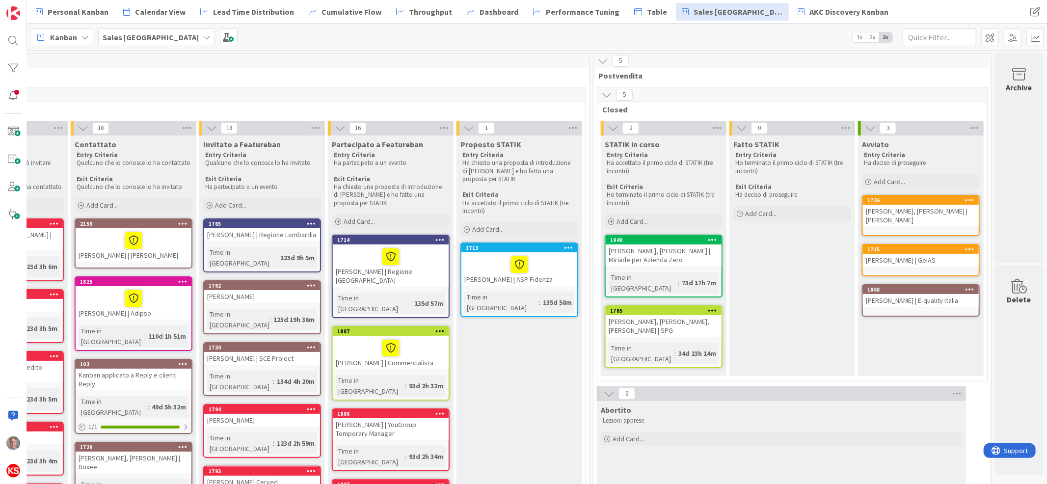
scroll to position [0, 237]
click at [273, 291] on div "Sara Giuliani" at bounding box center [262, 296] width 116 height 13
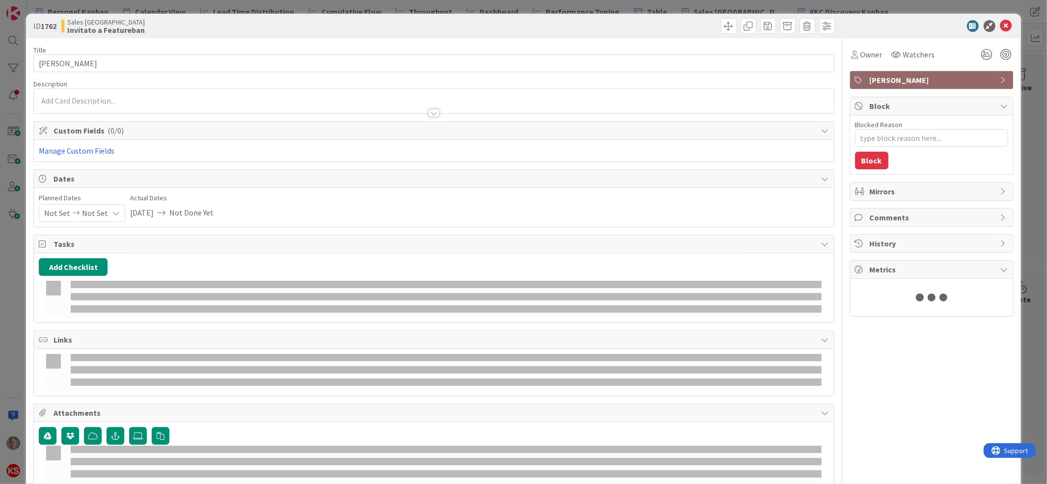
type textarea "x"
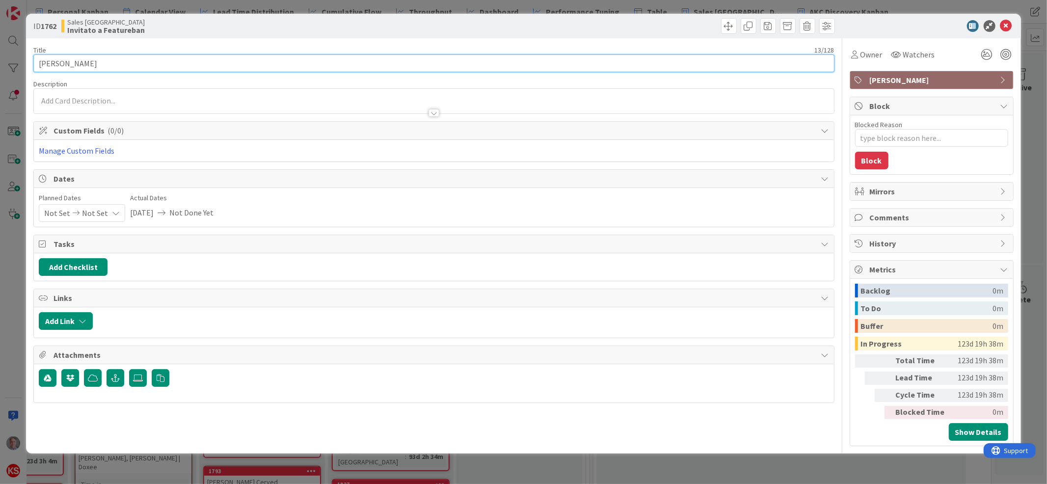
click at [230, 57] on input "Sara Giuliani" at bounding box center [433, 63] width 801 height 18
type input "Sara Giuliani"
type textarea "x"
type input "Sara Giuliani |"
type textarea "x"
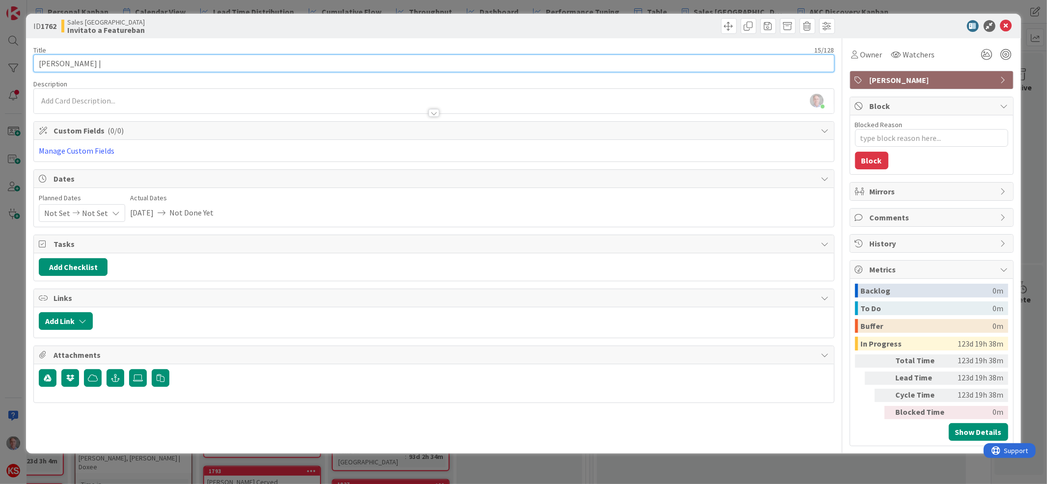
type input "Sara Giuliani |"
type textarea "x"
type input "Sara Giuliani | Felicem"
type textarea "x"
type input "Sara Giuliani | Felicemente produttivi"
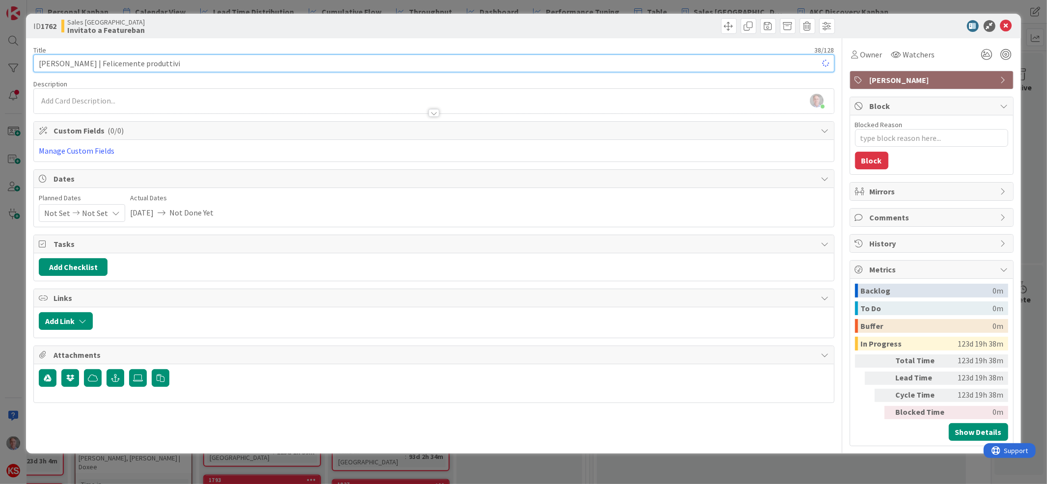
type textarea "x"
click at [109, 63] on input "Sara Giuliani | Felicemente produttivi" at bounding box center [433, 63] width 801 height 18
type input "Sara Giuliani | Feliceente produttivi"
type textarea "x"
type input "Sara Giuliani | FeliceMente produttivi"
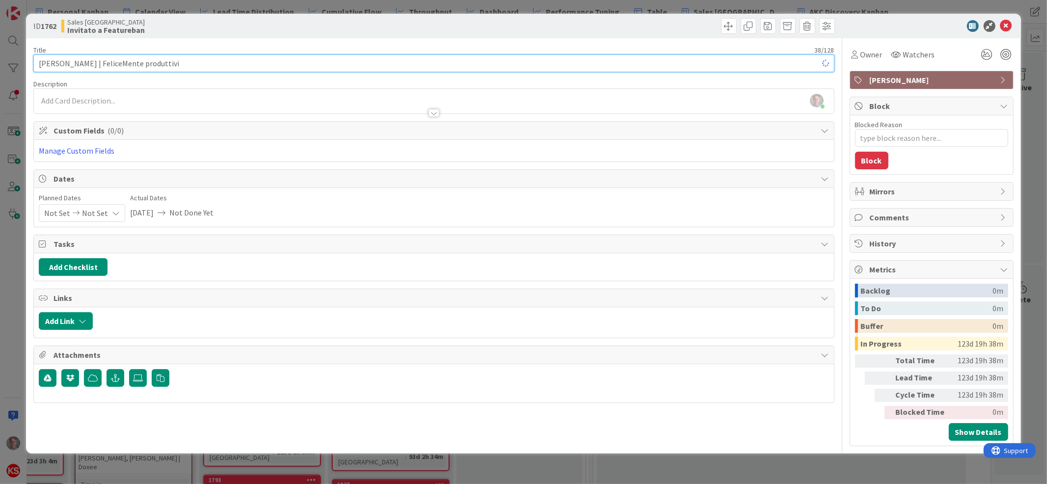
type textarea "x"
type input "Sara Giuliani | FeliceMente produttivi"
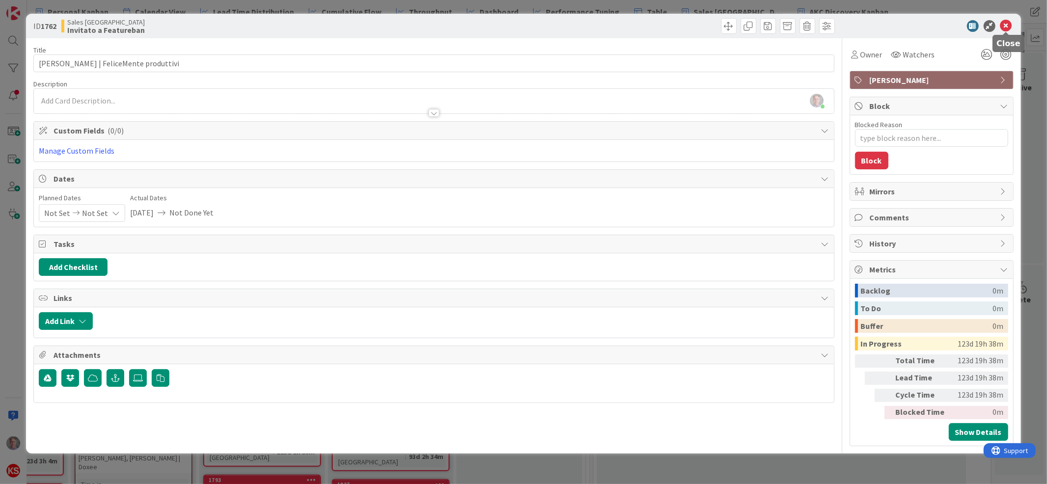
click at [1004, 24] on icon at bounding box center [1006, 26] width 12 height 12
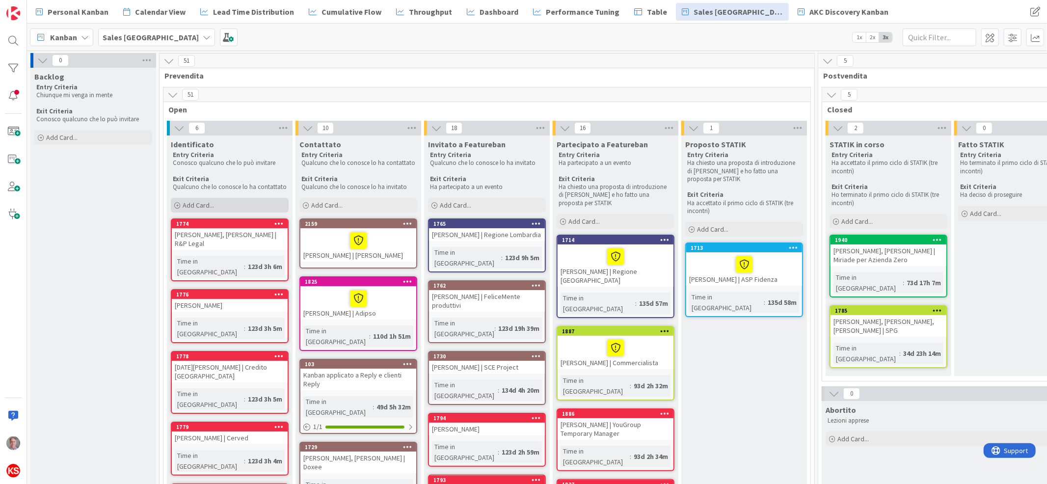
click at [206, 205] on span "Add Card..." at bounding box center [198, 205] width 31 height 9
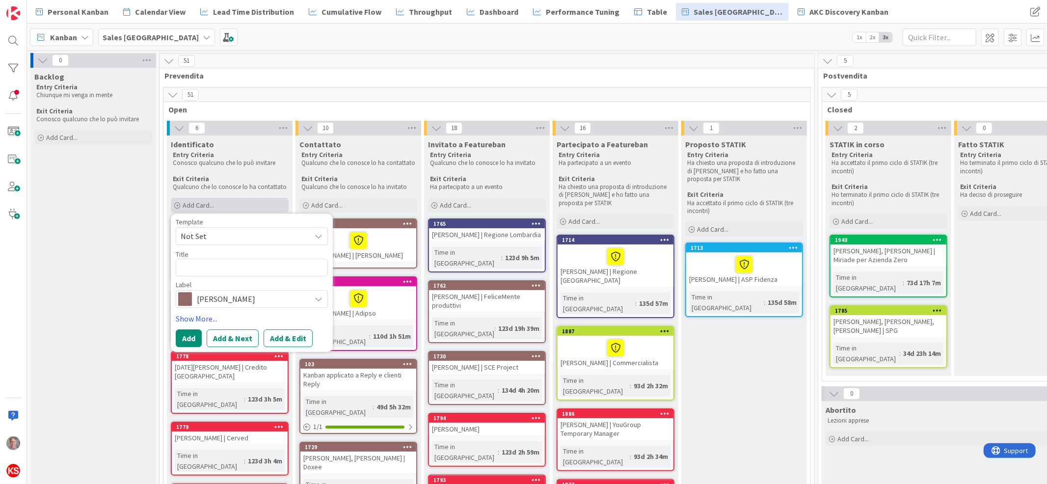
type textarea "x"
type textarea "M"
type textarea "x"
type textarea "Ma"
type textarea "x"
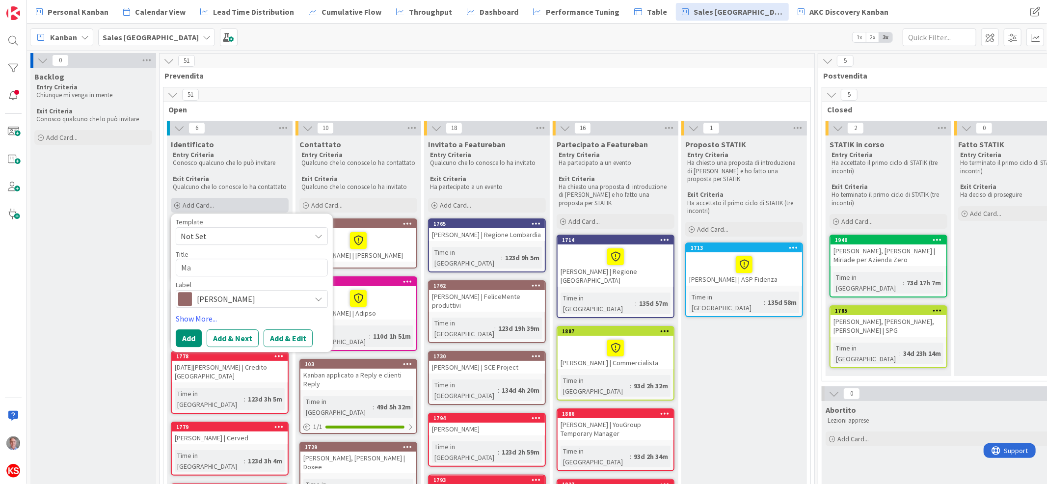
type textarea "Mar"
type textarea "x"
type textarea "Mart"
type textarea "x"
type textarea "Marti"
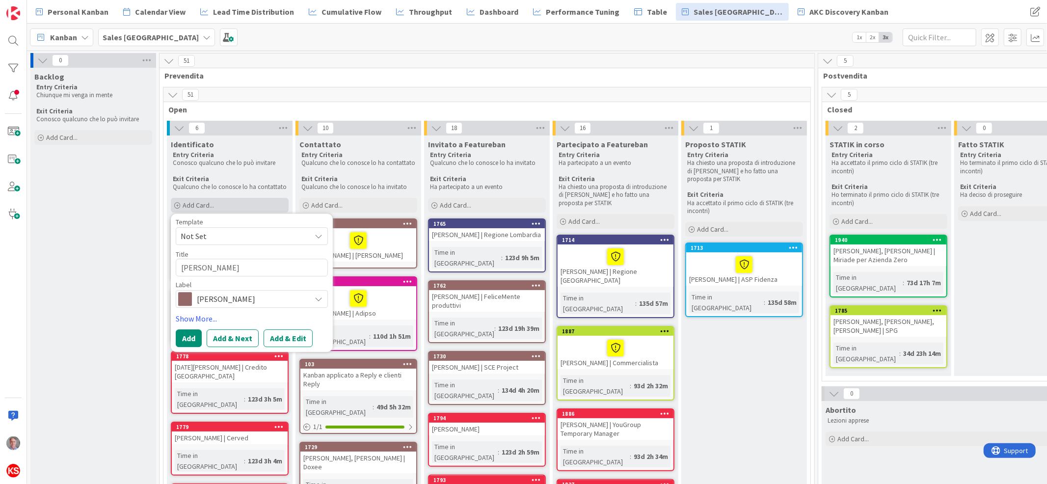
type textarea "x"
type textarea "Martin"
type textarea "x"
type textarea "Martin"
type textarea "x"
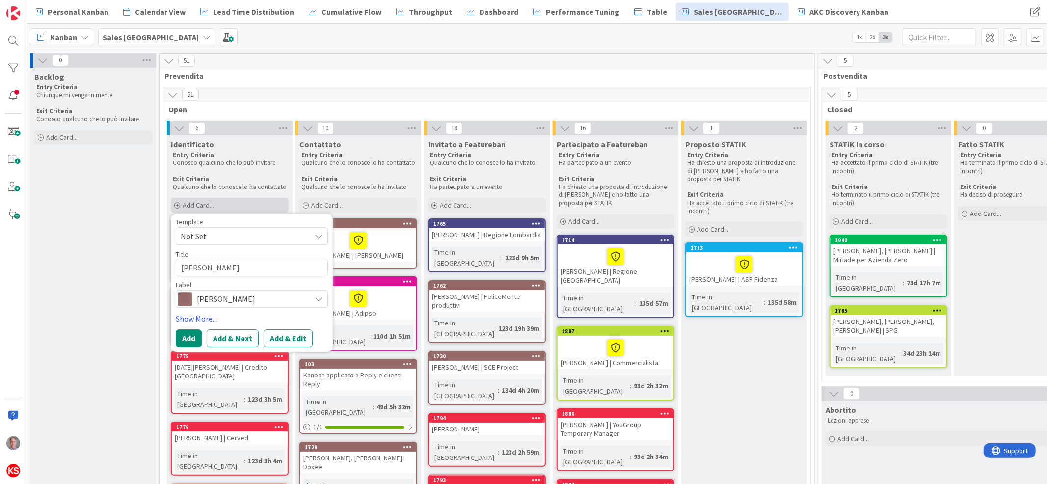
type textarea "Martin A"
type textarea "x"
type textarea "Martin Ar"
type textarea "x"
type textarea "Martin Arb"
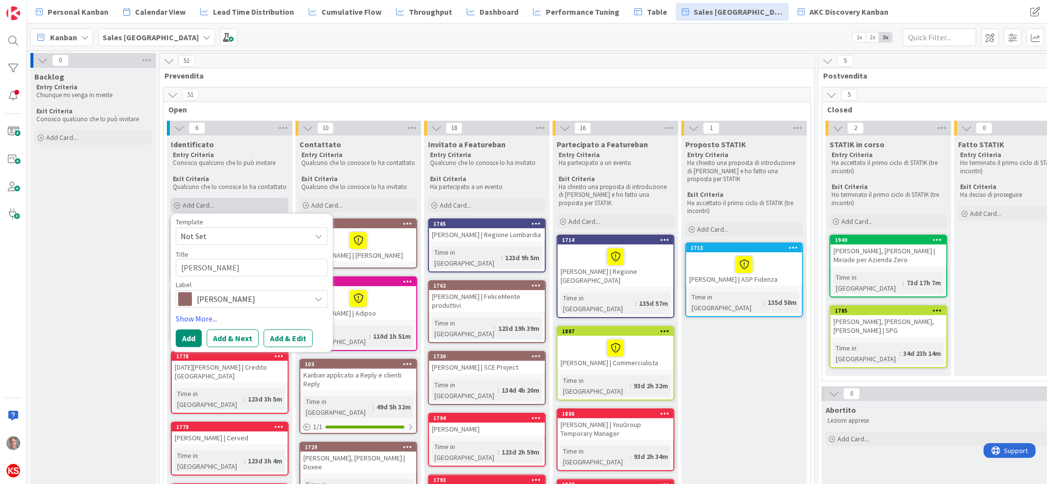
type textarea "x"
type textarea "Martin Arbo"
type textarea "x"
type textarea "Martin Arbor"
type textarea "x"
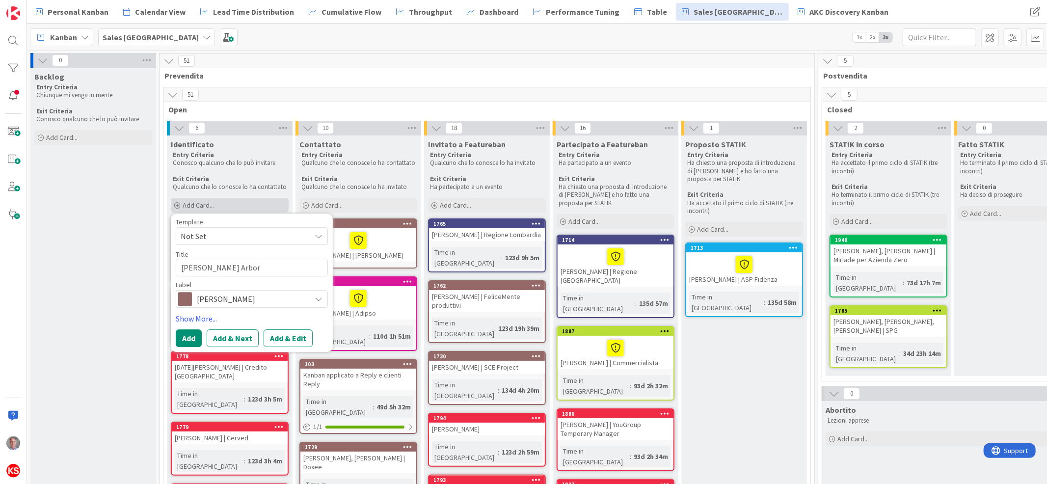
type textarea "Martin Arbore"
type textarea "x"
type textarea "Martin Arborea"
type textarea "x"
type textarea "Martin Arborea,"
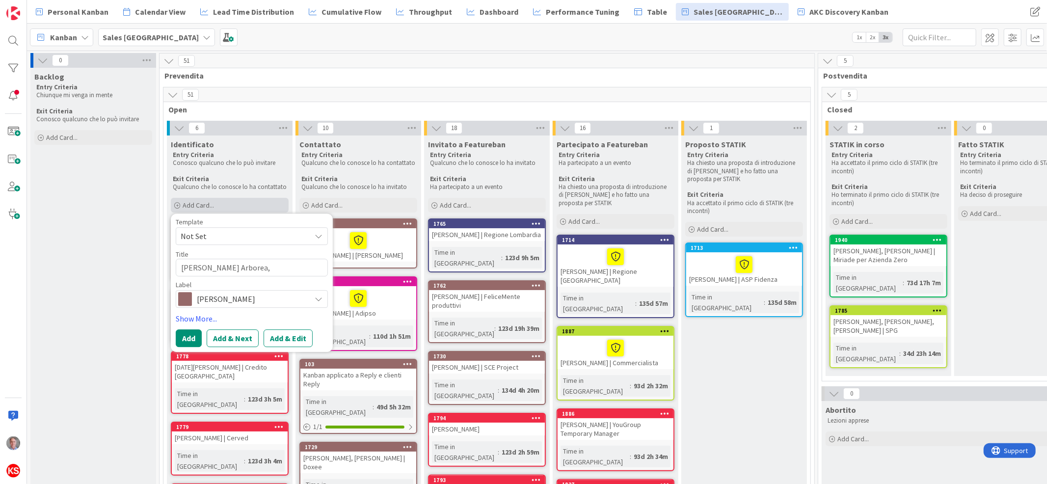
type textarea "x"
type textarea "Martin Arborea,"
type textarea "x"
type textarea "Martin Arborea, G"
type textarea "x"
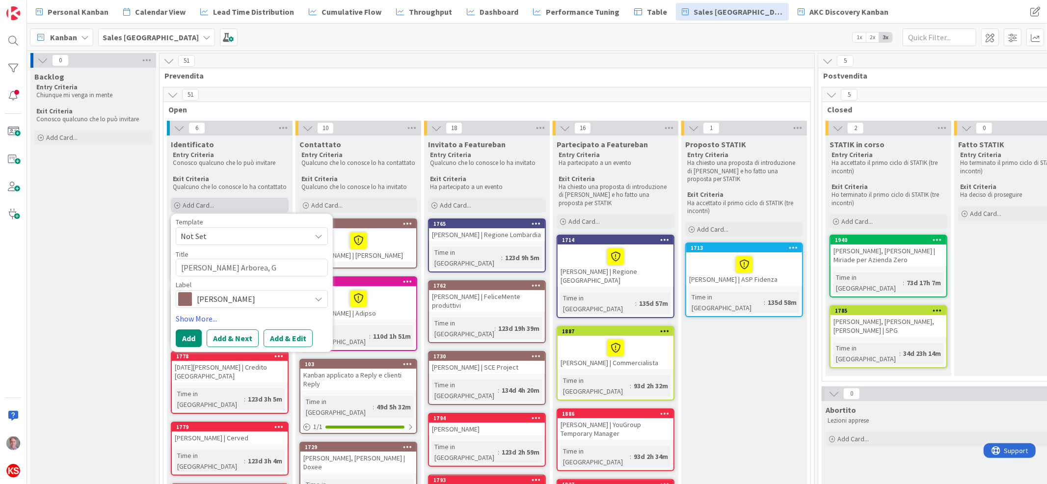
type textarea "Martin Arborea, Gu"
type textarea "x"
type textarea "Martin Arborea, Gui"
type textarea "x"
type textarea "Martin Arborea, Guid"
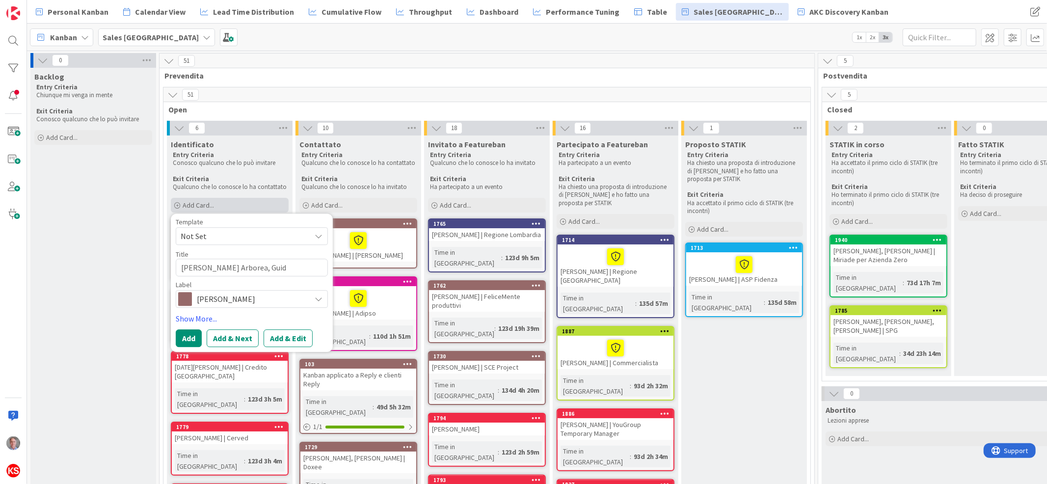
type textarea "x"
type textarea "Martin Arborea, Guido"
type textarea "x"
type textarea "Martin Arborea, Guido"
type textarea "x"
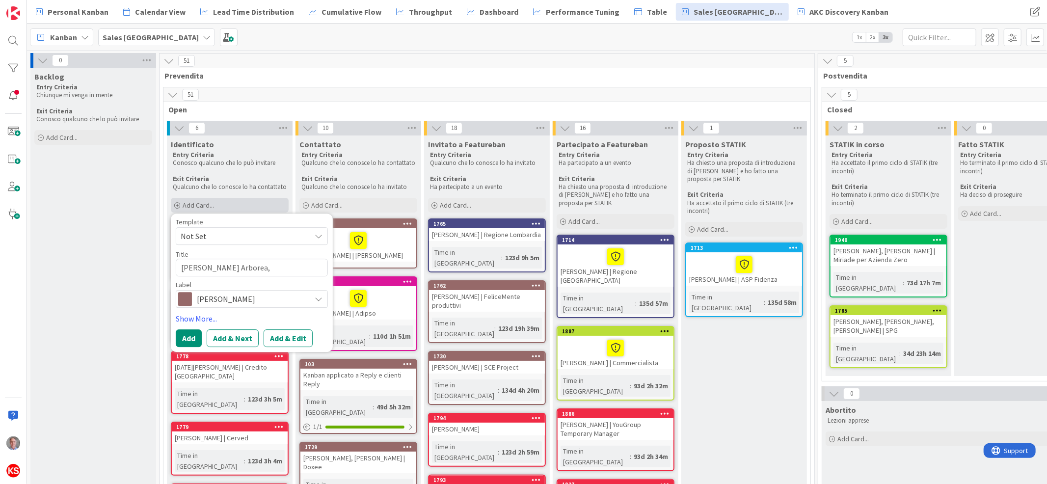
type textarea "Martin Arborea, Guido D"
type textarea "x"
type textarea "Martin Arborea, Guido Dm"
type textarea "x"
type textarea "Martin Arborea, Guido D"
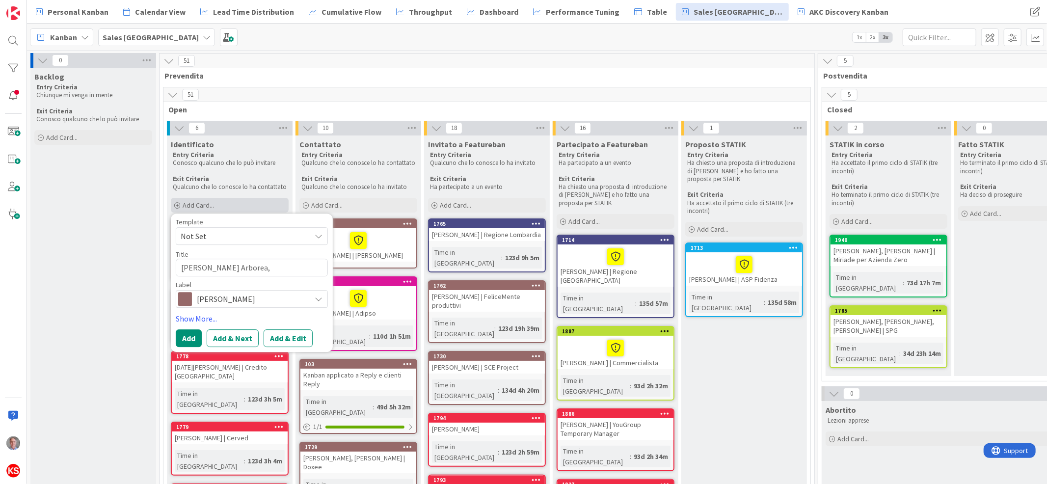
type textarea "x"
type textarea "Martin Arborea, Guido Da"
type textarea "x"
type textarea "Martin Arborea, Guido Dam"
type textarea "x"
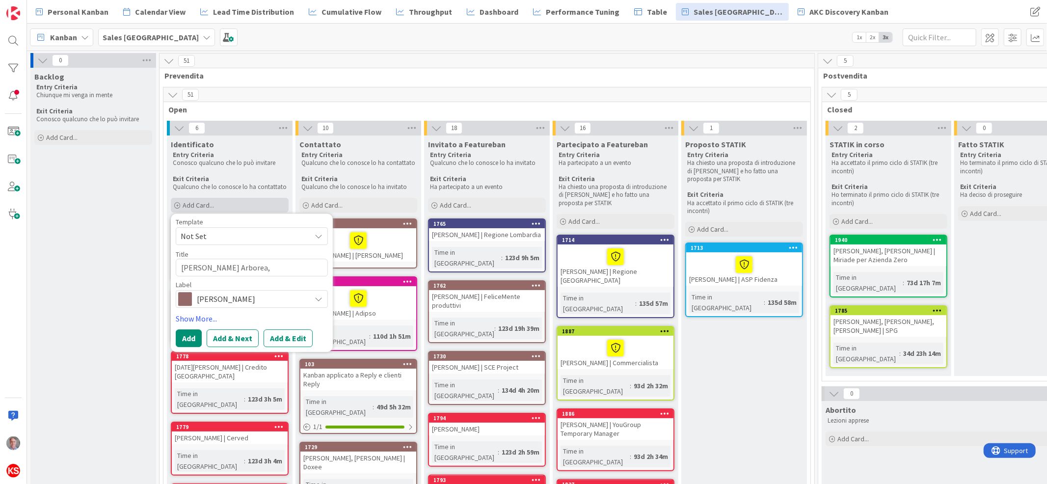
type textarea "Martin Arborea, Guido Dami"
type textarea "x"
type textarea "Martin Arborea, Guido Damia"
type textarea "x"
type textarea "Martin Arborea, Guido Damian"
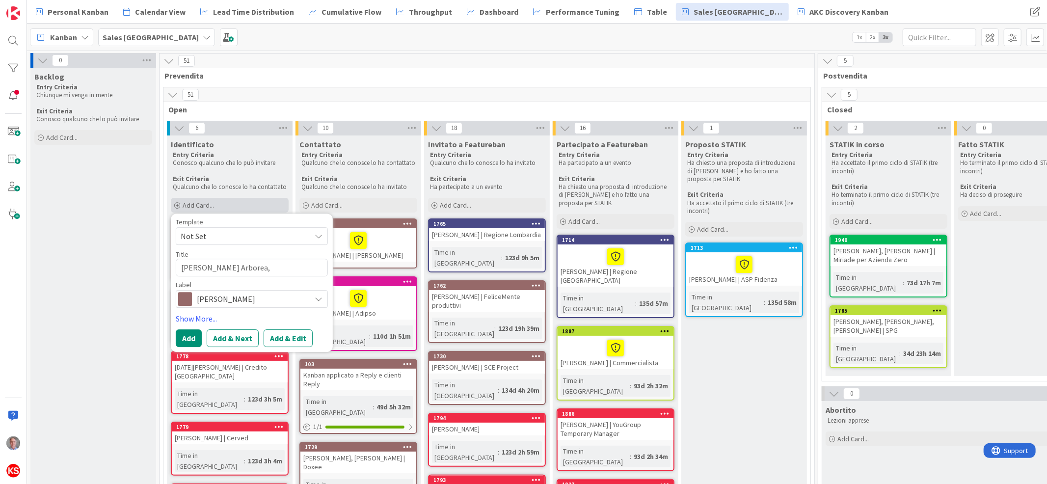
type textarea "x"
type textarea "Martin Arborea, Guido Damiano"
click at [282, 341] on button "Add & Edit" at bounding box center [288, 339] width 49 height 18
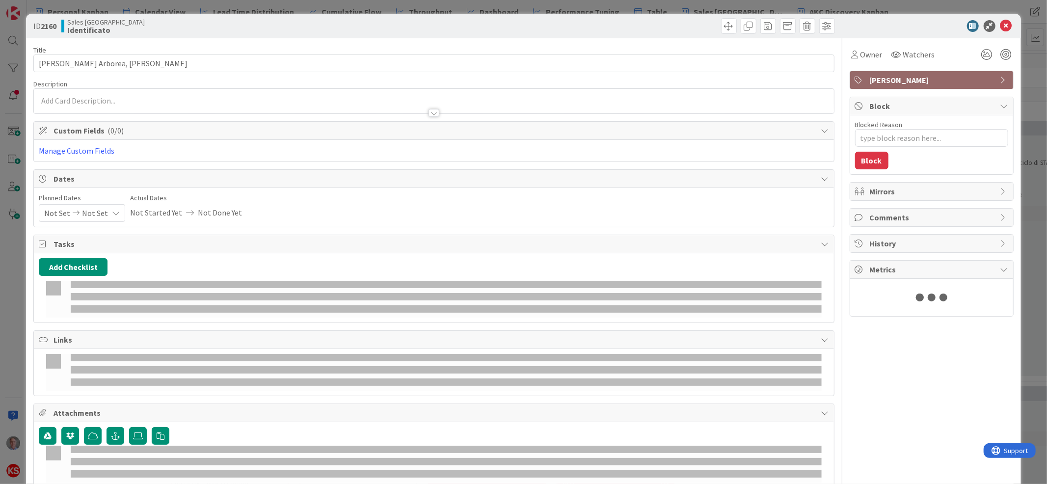
type textarea "x"
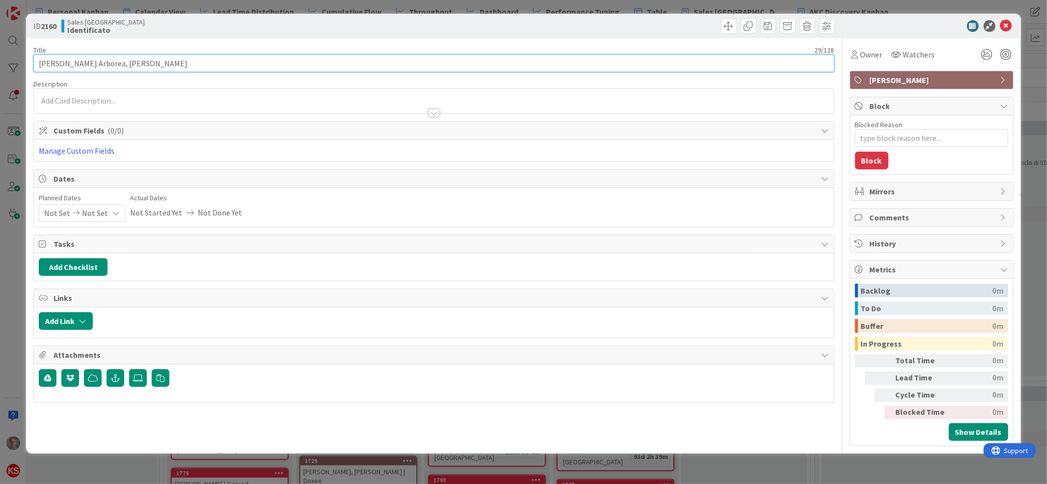
click at [189, 62] on input "Martin Arborea, Guido Damiano" at bounding box center [433, 63] width 801 height 18
type input "Martin Arborea, Guido Damiano"
type textarea "x"
type input "Martin Arborea, Guido Damiano |"
type textarea "x"
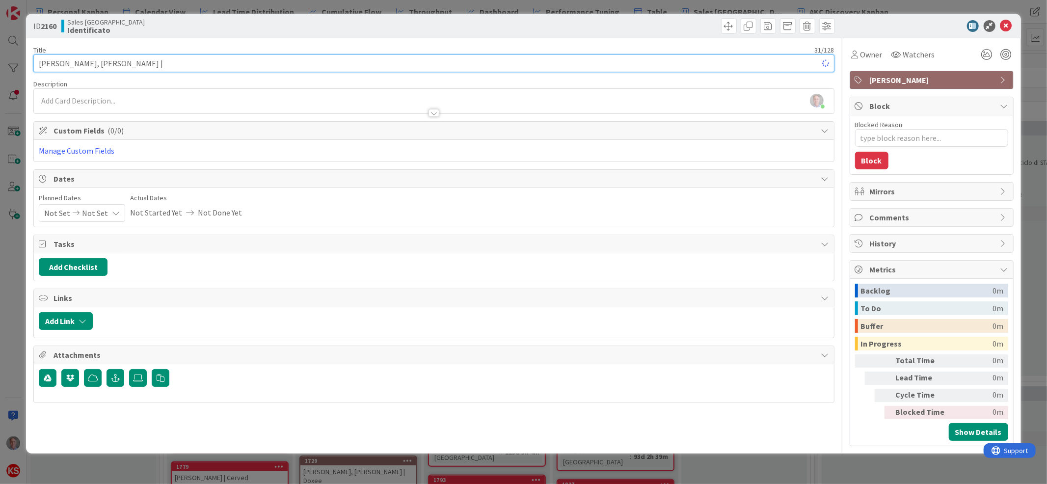
type input "Martin Arborea, Guido Damiano |"
type textarea "x"
type input "Martin Arborea, Guido Damiano | Oper"
type textarea "x"
type input "Martin Arborea, Guido Damiano | Ope"
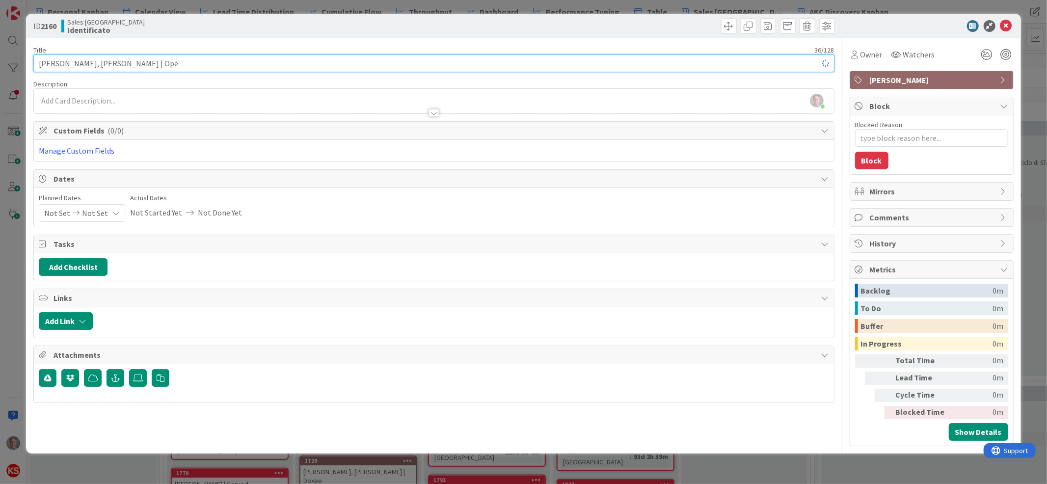
type textarea "x"
type input "Martin Arborea, Guido Damiano | Open"
type textarea "x"
type input "Martin Arborea, Guido Damiano | OpenW"
type textarea "x"
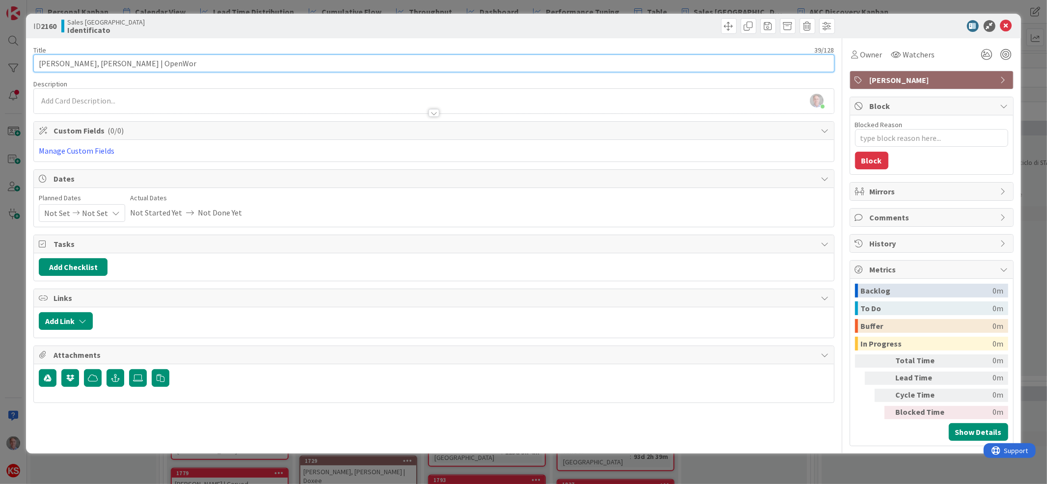
type input "Martin Arborea, Guido Damiano | OpenWork"
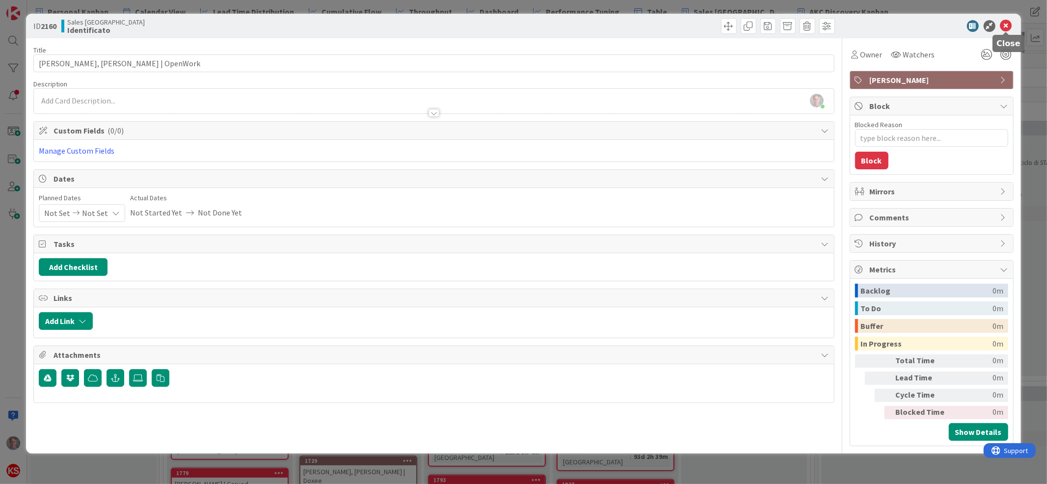
click at [1006, 27] on icon at bounding box center [1006, 26] width 12 height 12
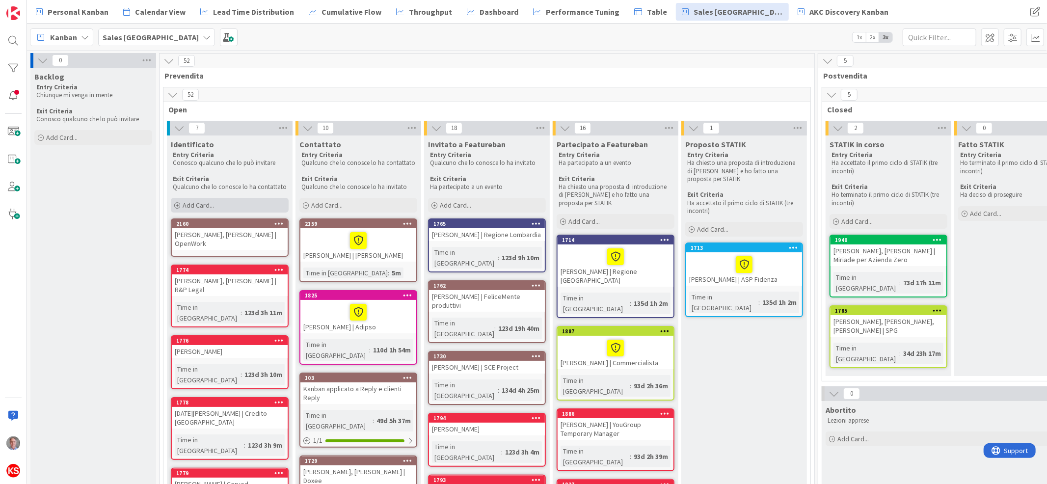
click at [212, 208] on span "Add Card..." at bounding box center [198, 205] width 31 height 9
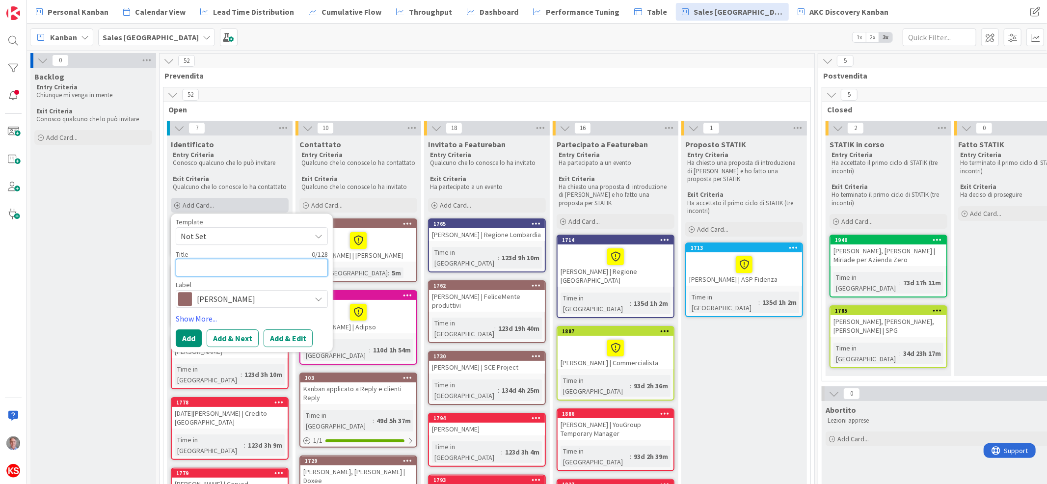
type textarea "x"
type textarea "C"
type textarea "x"
type textarea "Ca"
type textarea "x"
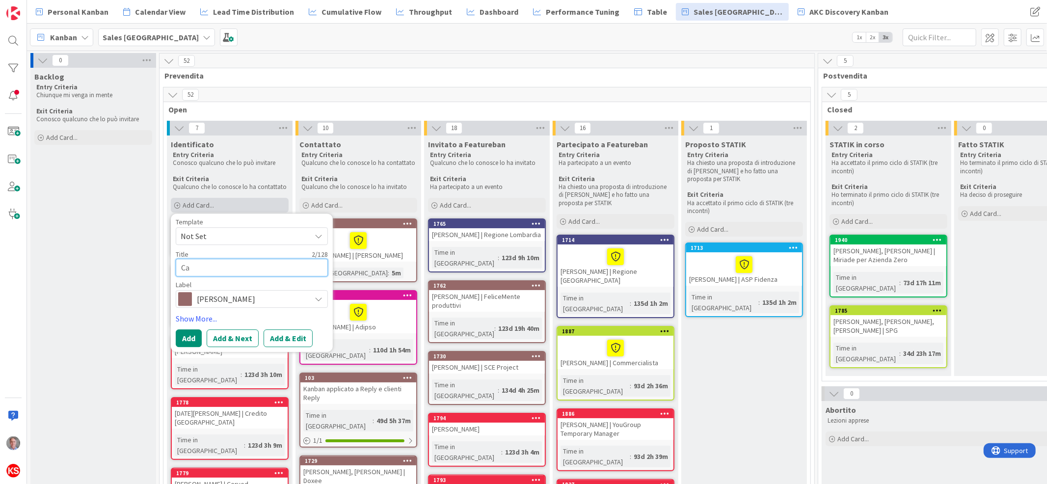
type textarea "Car"
type textarea "x"
type textarea "Carl"
type textarea "x"
type textarea "Carlo"
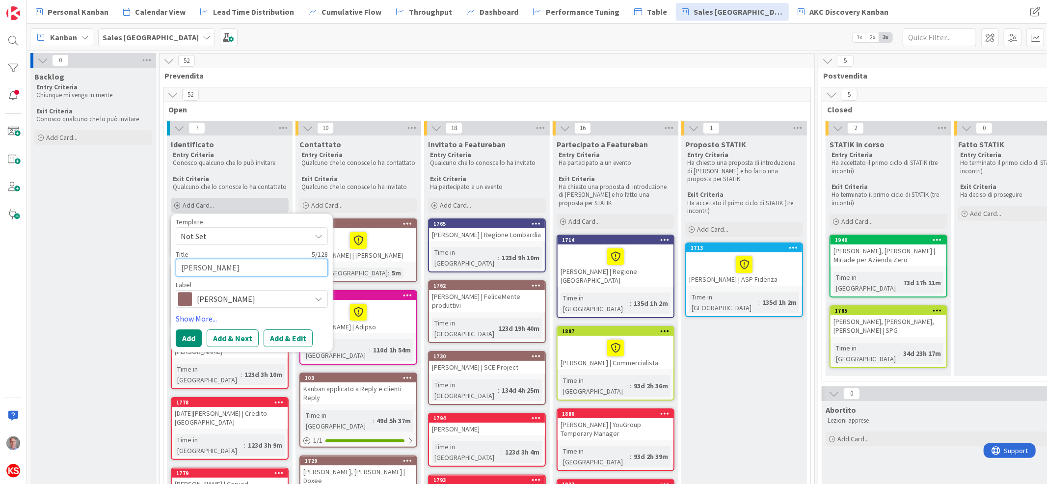
type textarea "x"
type textarea "Carlo"
type textarea "x"
type textarea "Carlo C"
type textarea "x"
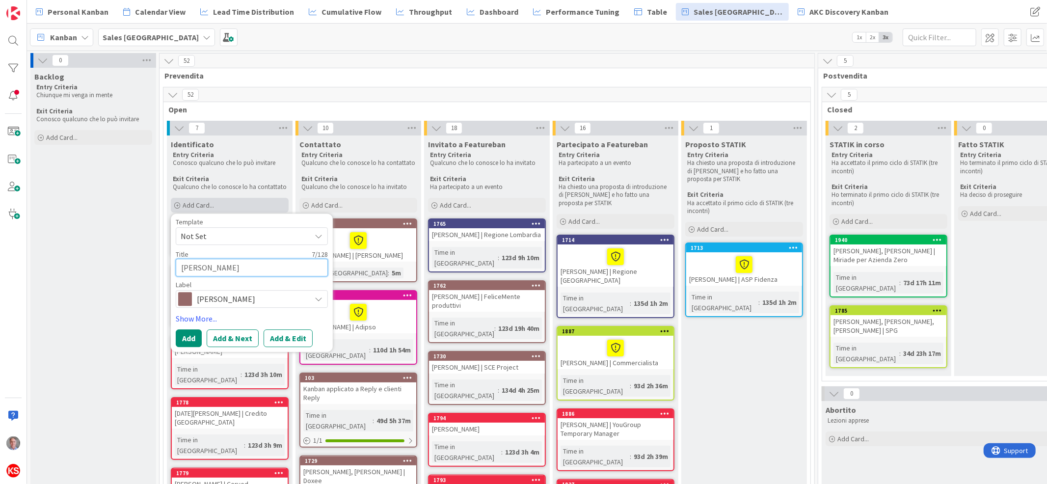
type textarea "Carlo Cam"
type textarea "x"
type textarea "Carlo Camu"
type textarea "x"
type textarea "Carlo Camus"
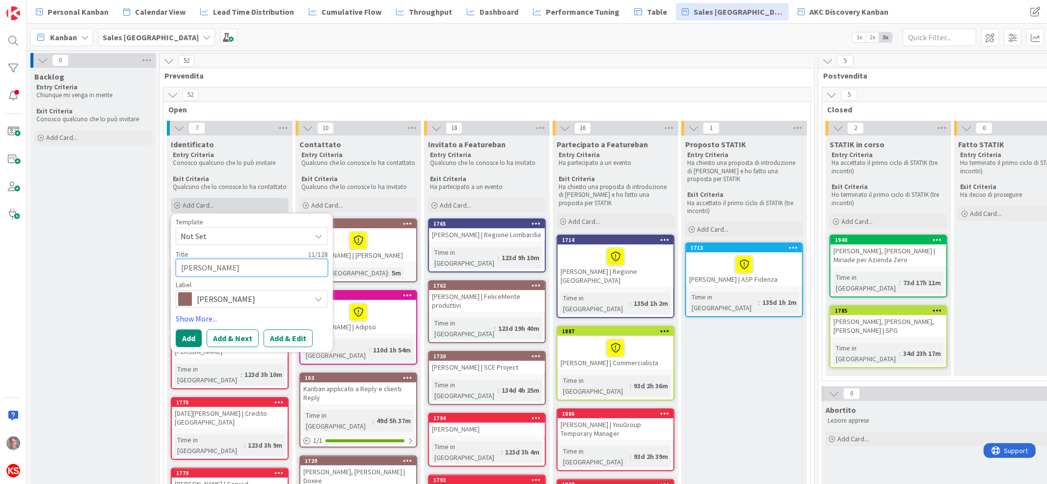
type textarea "x"
type textarea "Carlo Camuss"
type textarea "x"
type textarea "Carlo Camusso"
type textarea "x"
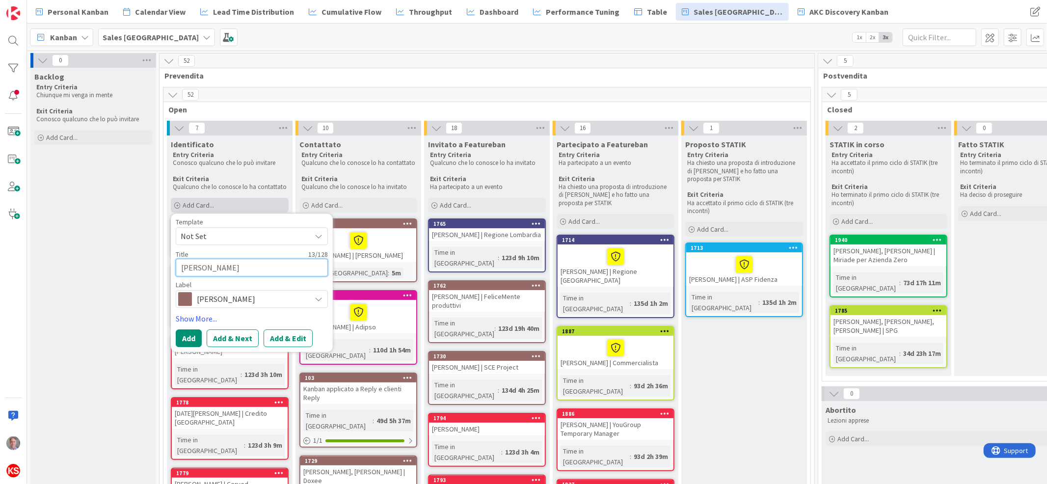
type textarea "Carlo Camusso"
type textarea "x"
type textarea "Carlo Camusso |"
type textarea "x"
type textarea "Carlo Camusso |"
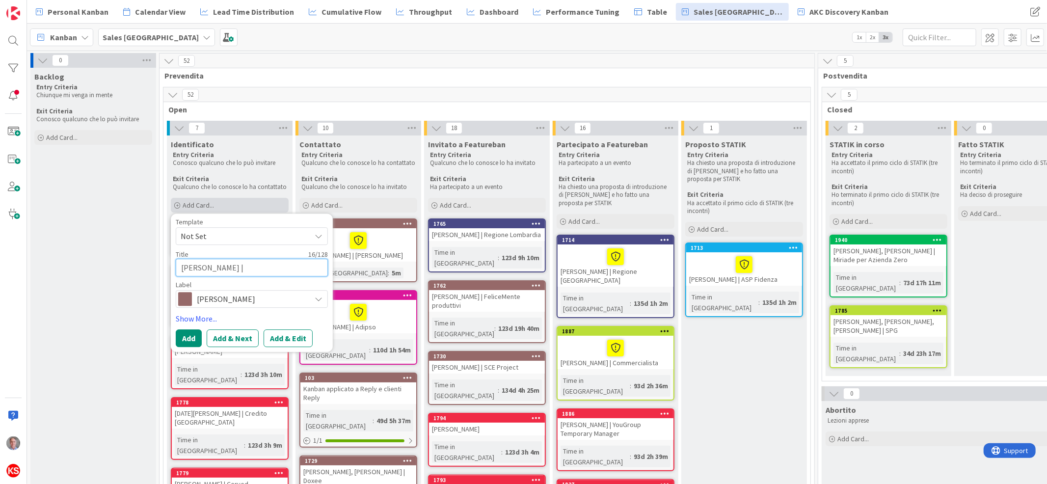
type textarea "x"
type textarea "Carlo Camusso | F"
type textarea "x"
type textarea "Carlo Camusso | Fa"
type textarea "x"
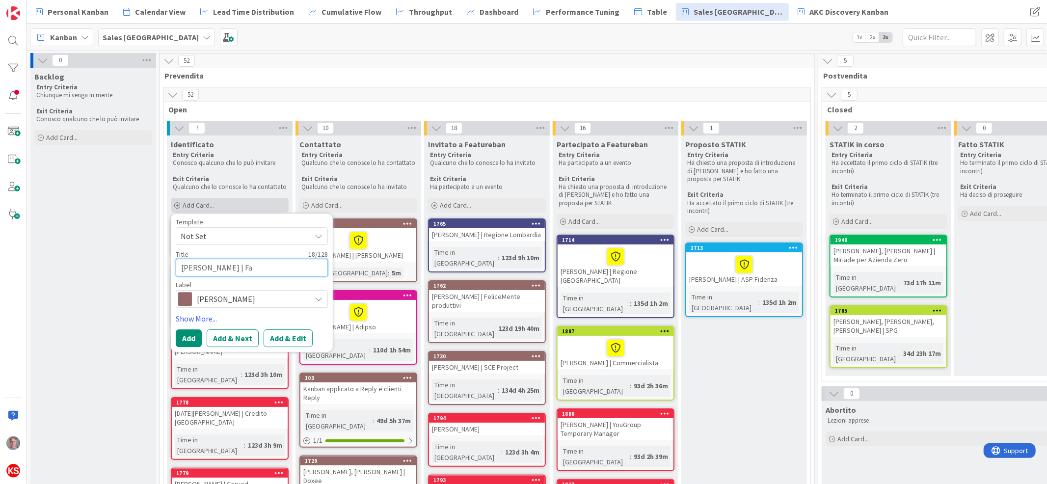
type textarea "Carlo Camusso | Fat"
type textarea "x"
type textarea "Carlo Camusso | Fatt"
type textarea "x"
type textarea "Carlo Camusso | Fattu"
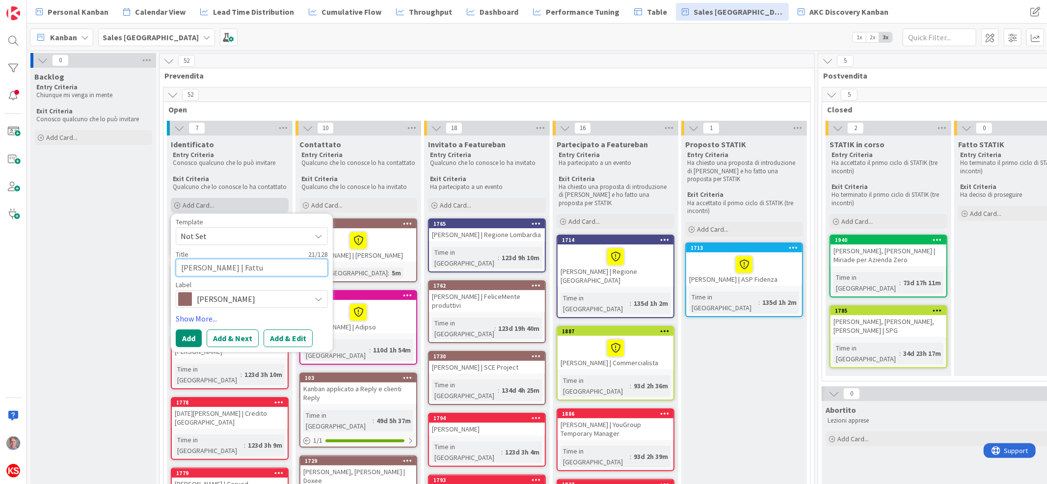
type textarea "x"
type textarea "Carlo Camusso | Fattur"
type textarea "x"
type textarea "Carlo Camusso | Fattura"
type textarea "x"
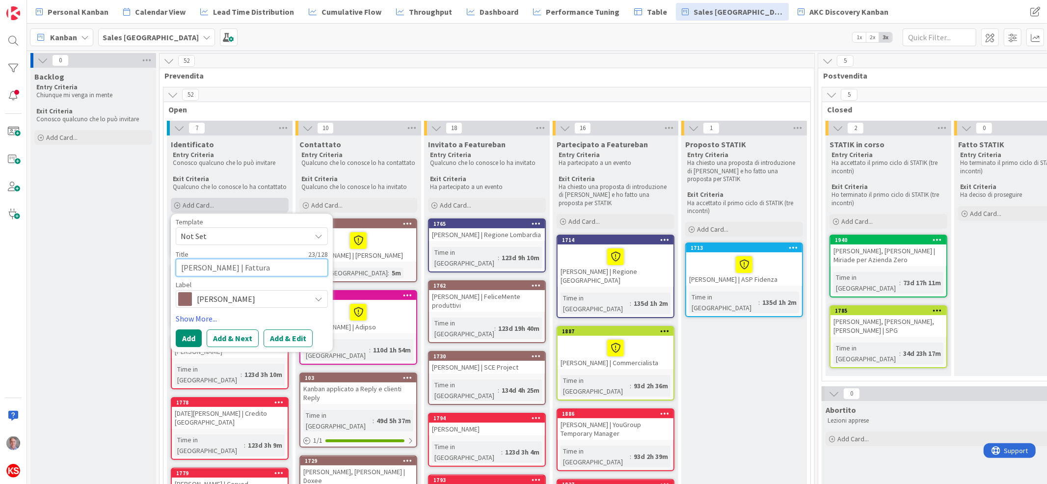
type textarea "Carlo Camusso | Fattura"
type textarea "x"
type textarea "Carlo Camusso | Fattura 2"
type textarea "x"
type textarea "Carlo Camusso | Fattura 24"
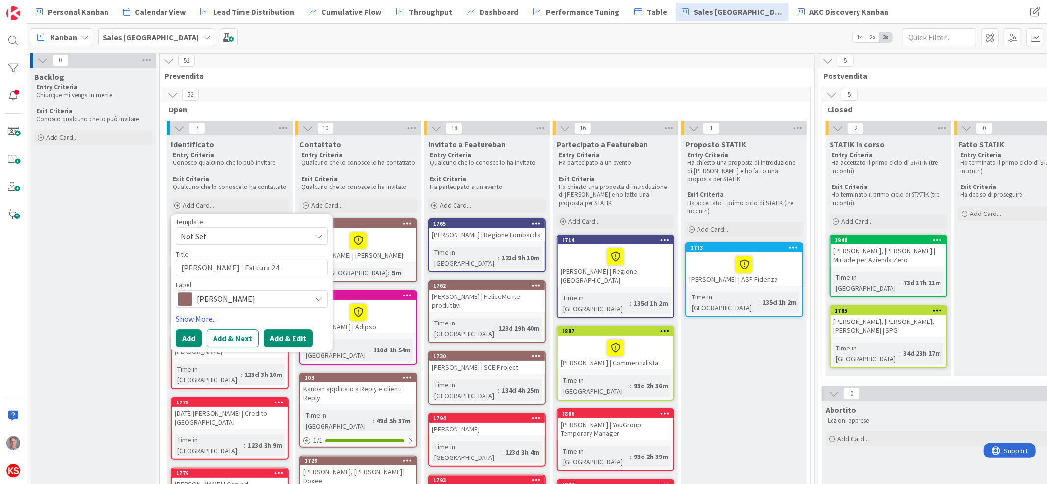
click at [279, 337] on button "Add & Edit" at bounding box center [288, 339] width 49 height 18
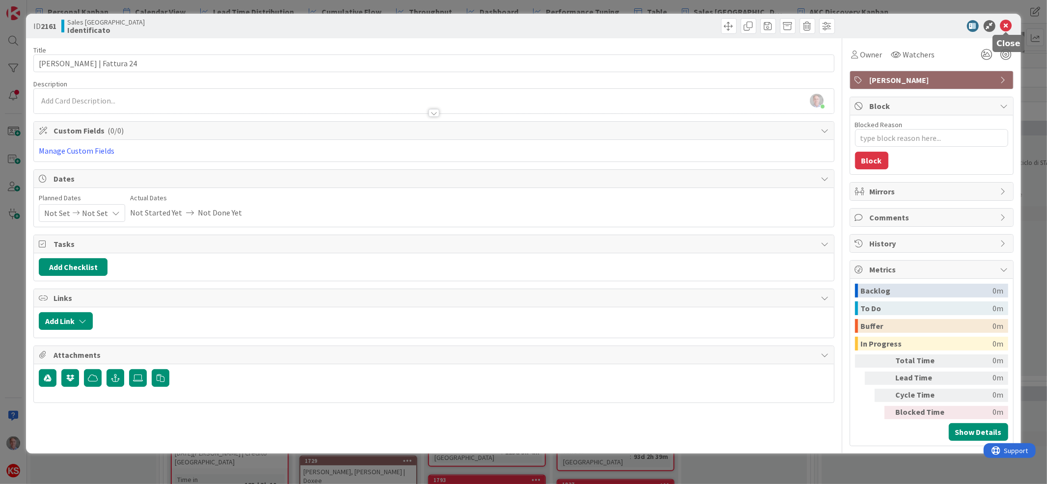
click at [1008, 27] on icon at bounding box center [1006, 26] width 12 height 12
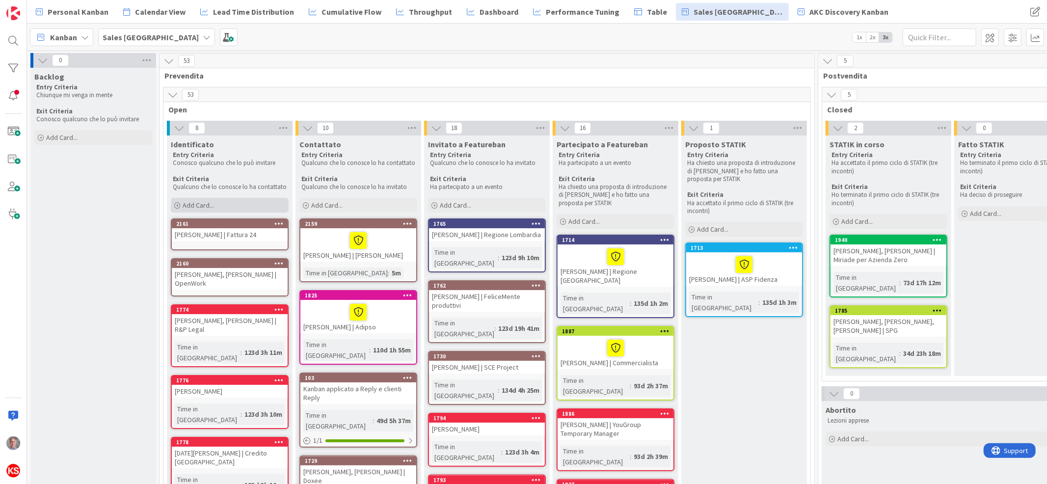
click at [200, 200] on div "Add Card..." at bounding box center [230, 205] width 118 height 15
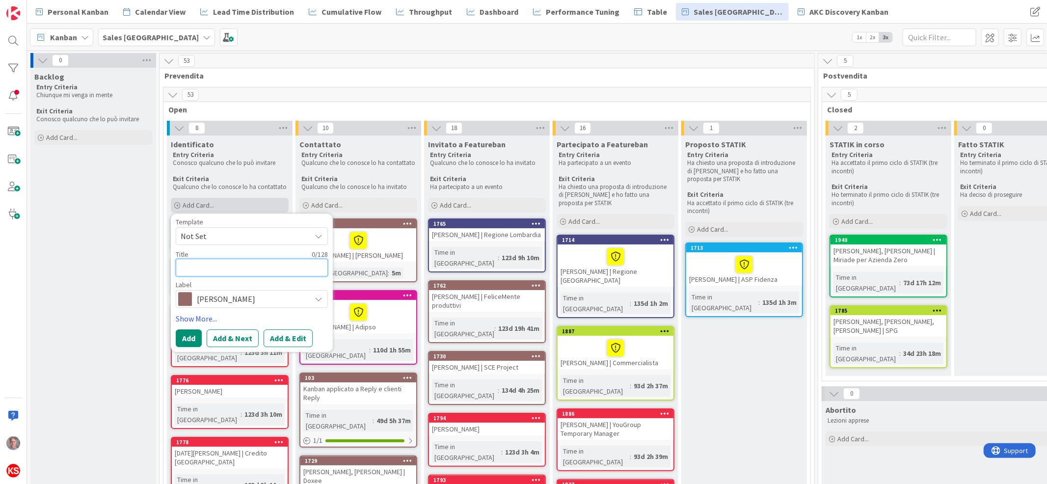
type textarea "x"
type textarea "V"
type textarea "x"
type textarea "Va"
type textarea "x"
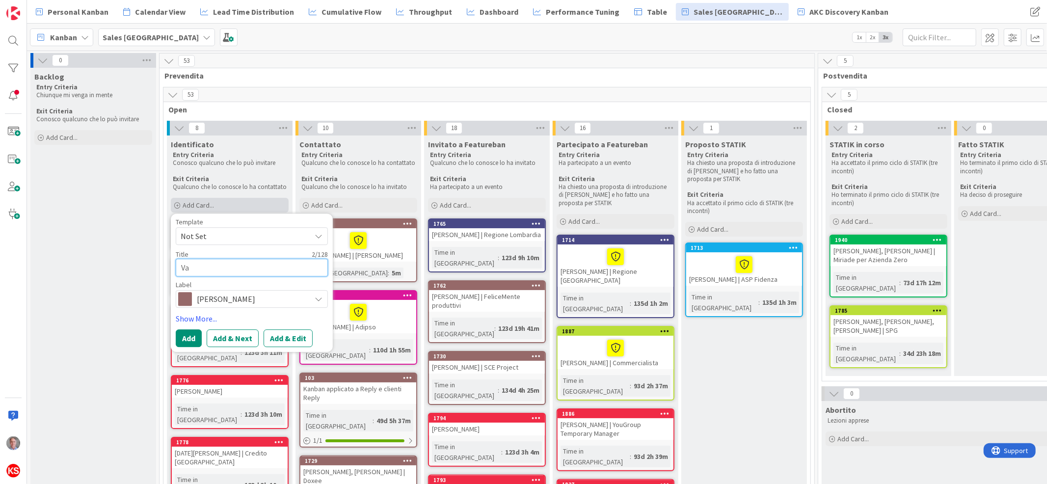
type textarea "Var"
type textarea "x"
type textarea "Vart"
type textarea "x"
type textarea "Varta"
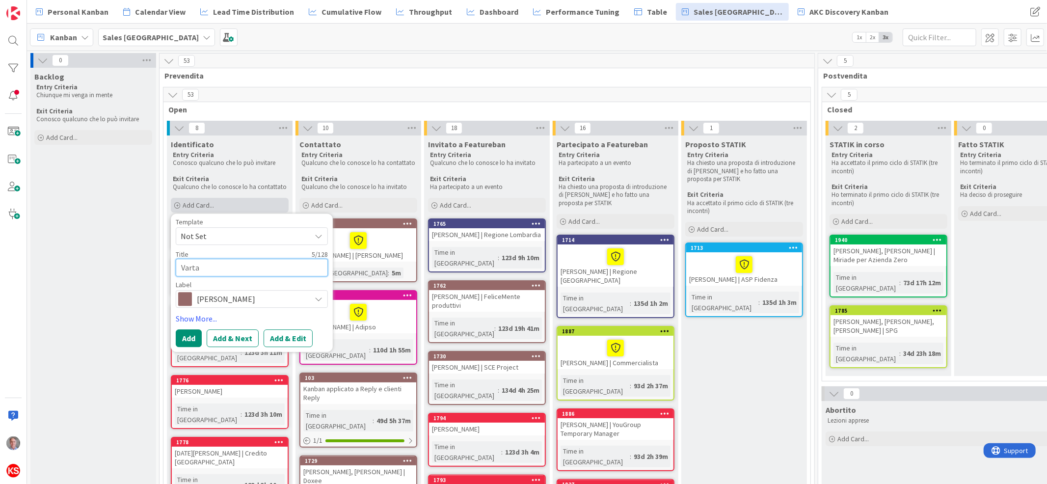
type textarea "x"
type textarea "Vartan"
type textarea "x"
type textarea "Vartan"
type textarea "x"
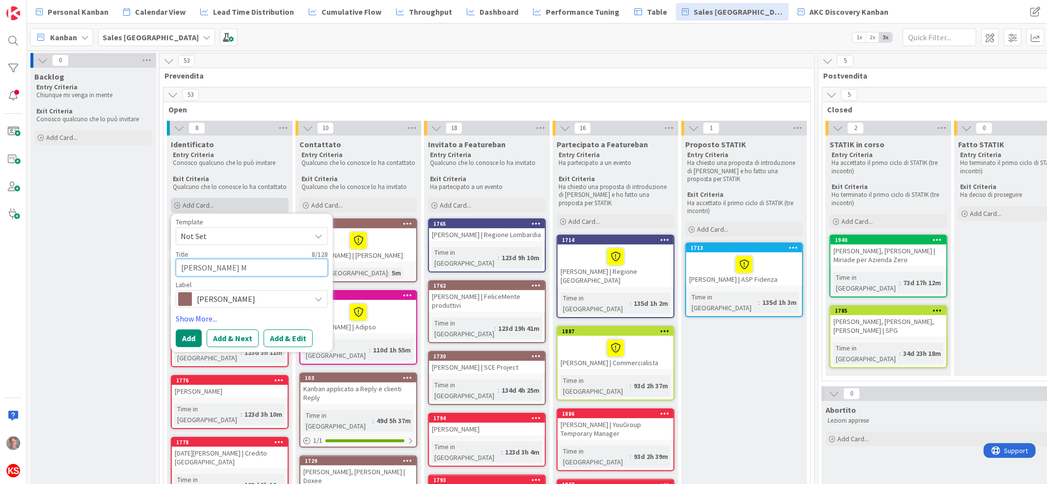
type textarea "Vartan MA"
type textarea "x"
type textarea "Vartan MAn"
type textarea "x"
type textarea "Vartan MAno"
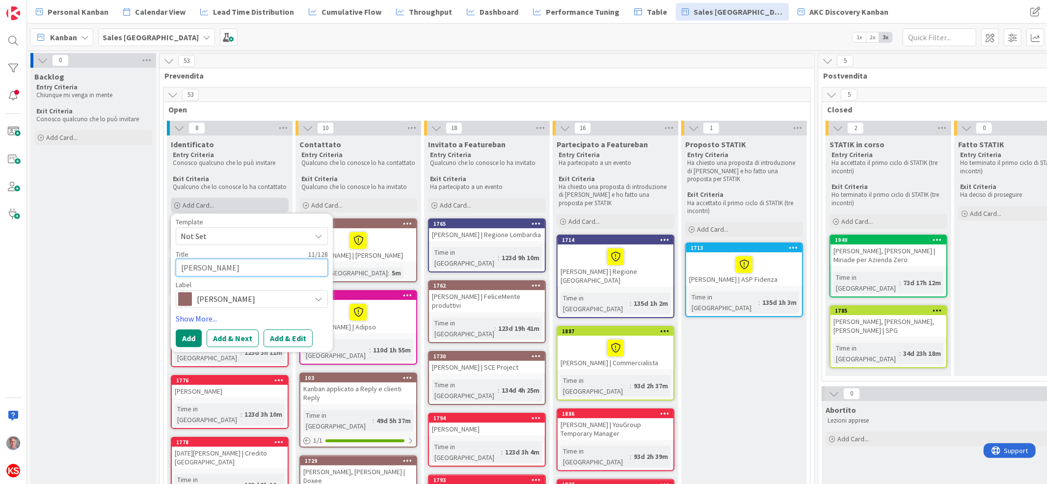
type textarea "x"
type textarea "Vartan MAnou"
type textarea "x"
type textarea "Vartan MAnouk"
type textarea "x"
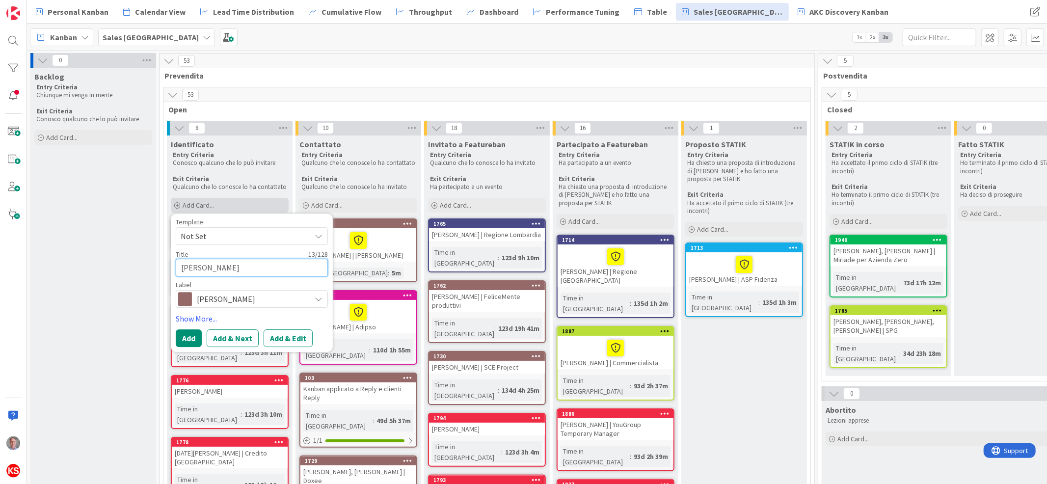
type textarea "Vartan MAnouki"
type textarea "x"
type textarea "Vartan MAnoukia"
type textarea "x"
type textarea "Vartan MAnoukian"
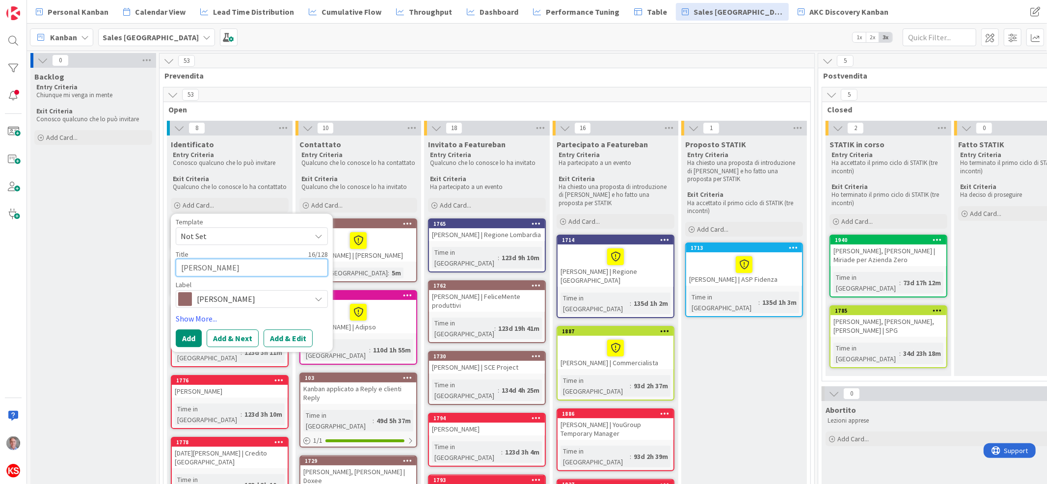
click at [213, 264] on textarea "Vartan MAnoukian" at bounding box center [252, 268] width 152 height 18
type textarea "x"
type textarea "Vartan Mnoukian"
type textarea "x"
type textarea "Vartan Manoukian"
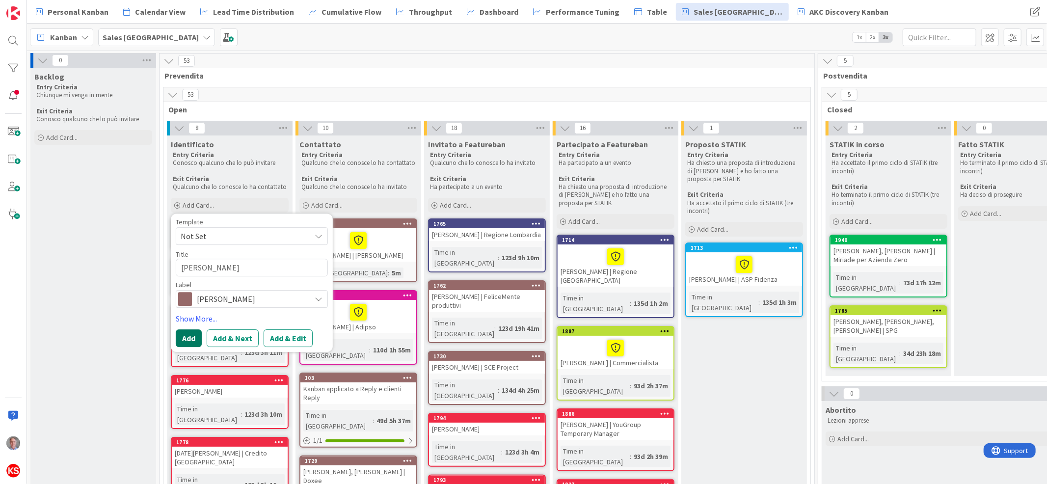
click at [191, 340] on button "Add" at bounding box center [189, 339] width 26 height 18
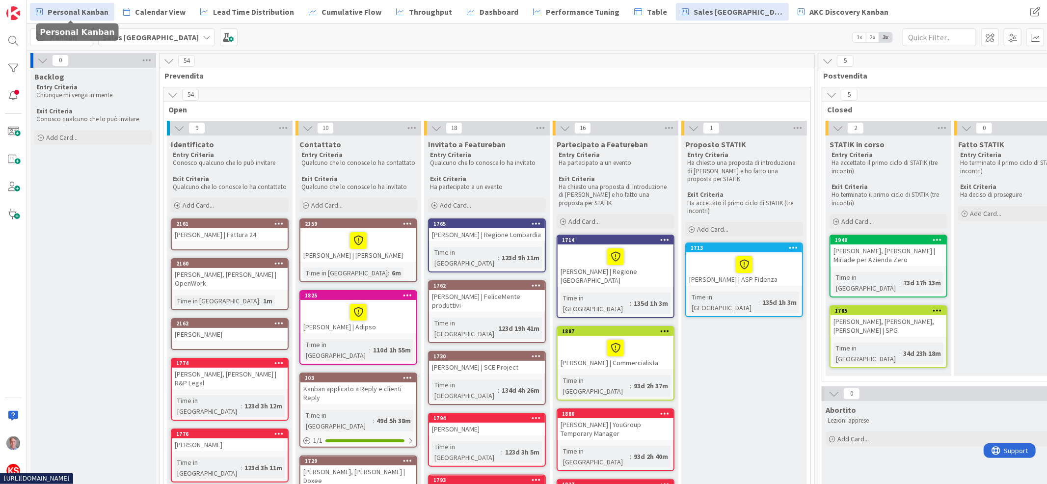
click at [83, 14] on span "Personal Kanban" at bounding box center [78, 12] width 61 height 12
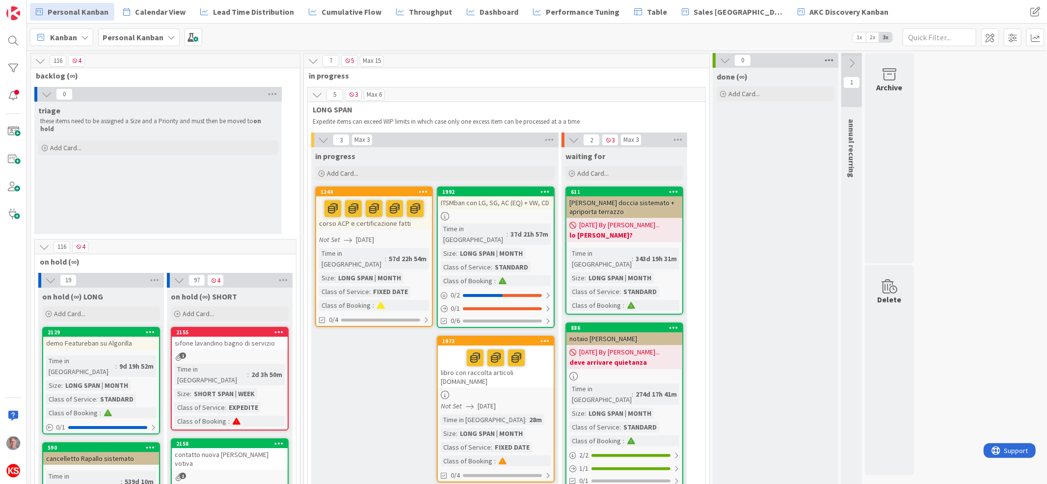
click at [829, 60] on icon at bounding box center [829, 60] width 13 height 15
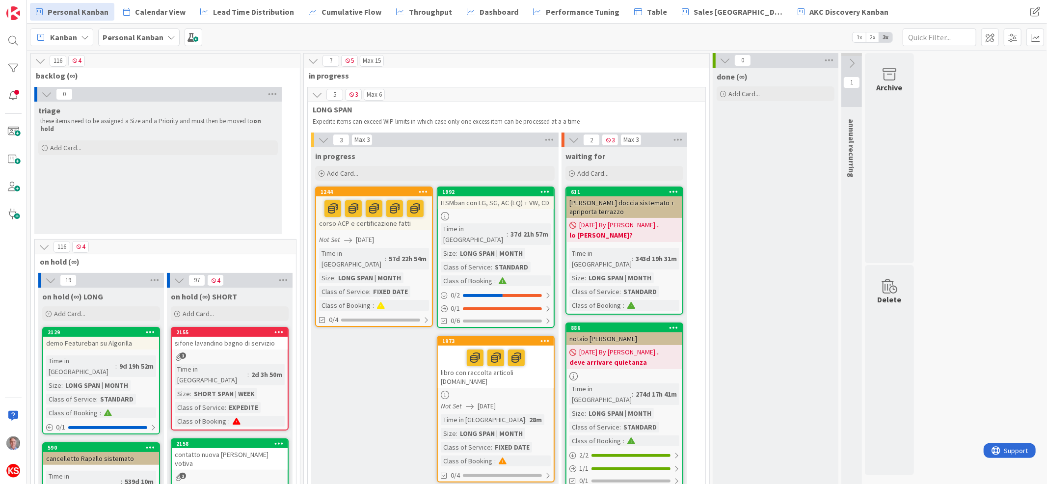
click at [167, 41] on icon at bounding box center [171, 37] width 8 height 8
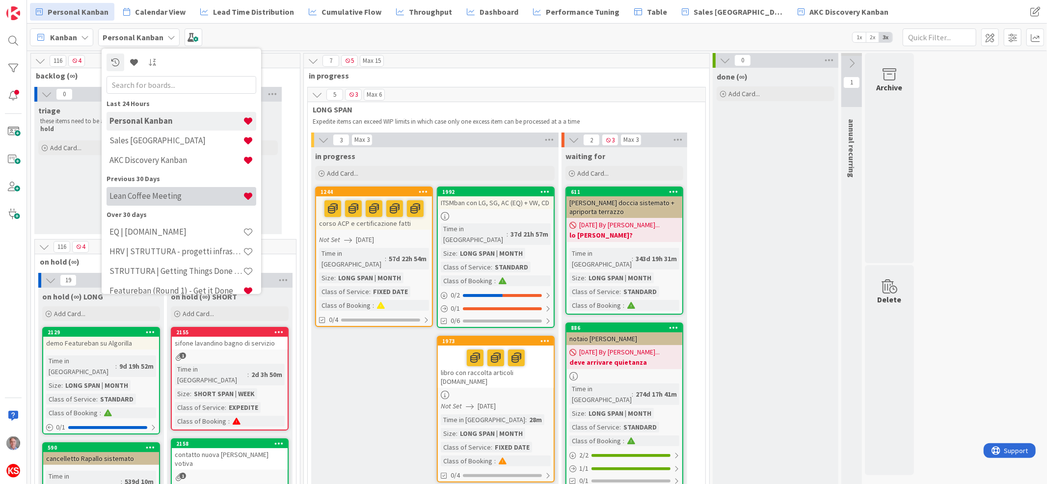
click at [158, 189] on div "Lean Coffee Meeting" at bounding box center [182, 196] width 150 height 19
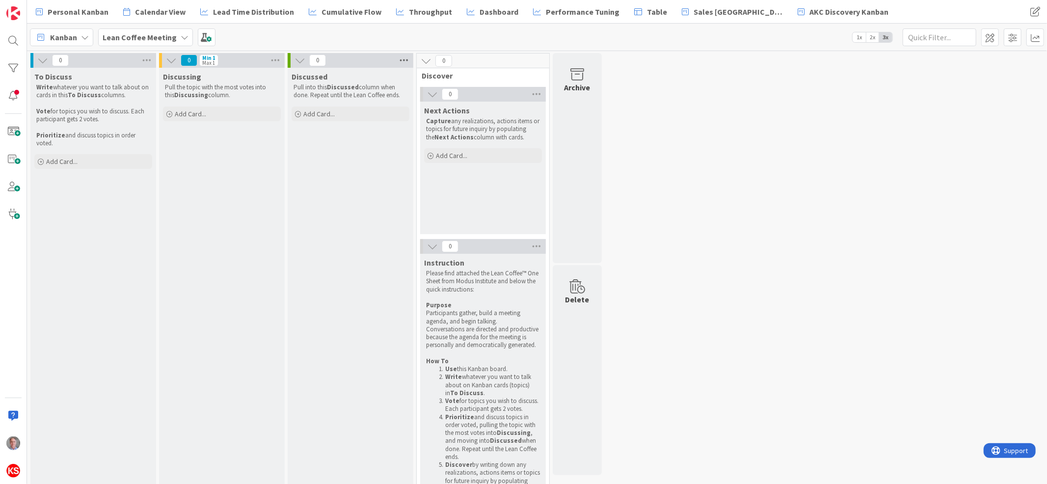
click at [402, 58] on icon at bounding box center [404, 60] width 13 height 15
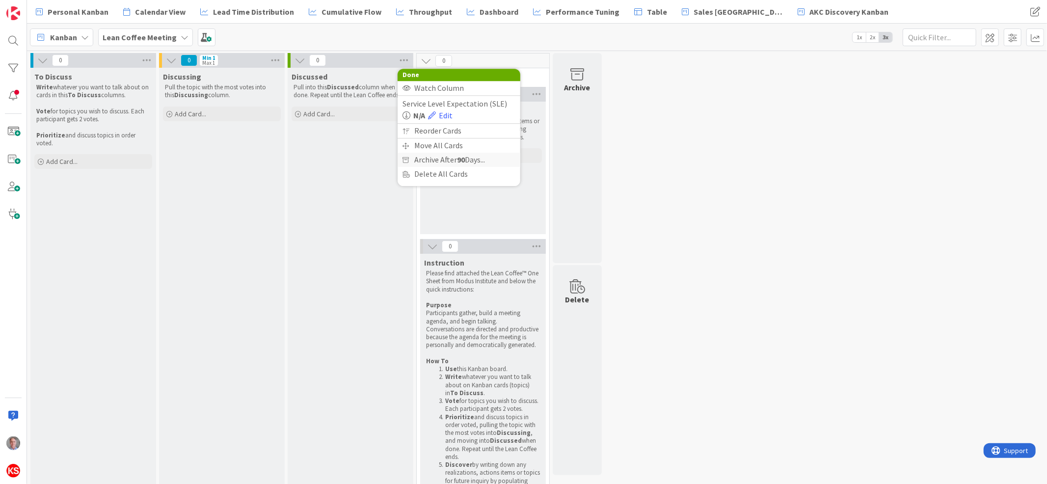
click at [451, 156] on span "Archive After 90 Days..." at bounding box center [449, 160] width 71 height 14
click at [441, 97] on span "After 7 Days" at bounding box center [441, 97] width 41 height 15
drag, startPoint x: 441, startPoint y: 97, endPoint x: 508, endPoint y: 80, distance: 68.5
click at [508, 80] on div "Archive After Back After 7 Days After 14 Days After 30 Days After 60 Days After…" at bounding box center [459, 131] width 123 height 115
click at [498, 81] on button "Back" at bounding box center [503, 79] width 24 height 11
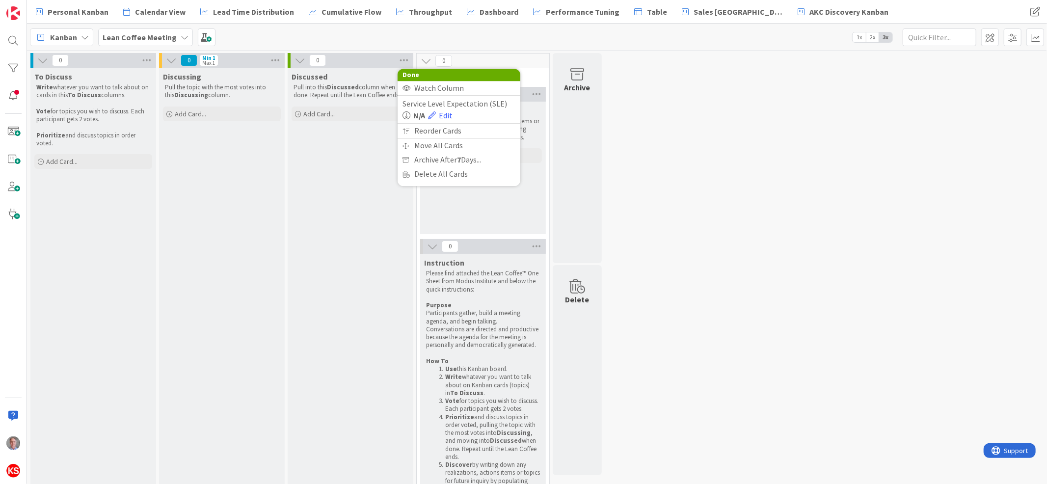
click at [325, 164] on div "Discussed Pull into this Discussed column when done. Repeat until the Lean Coff…" at bounding box center [351, 301] width 126 height 466
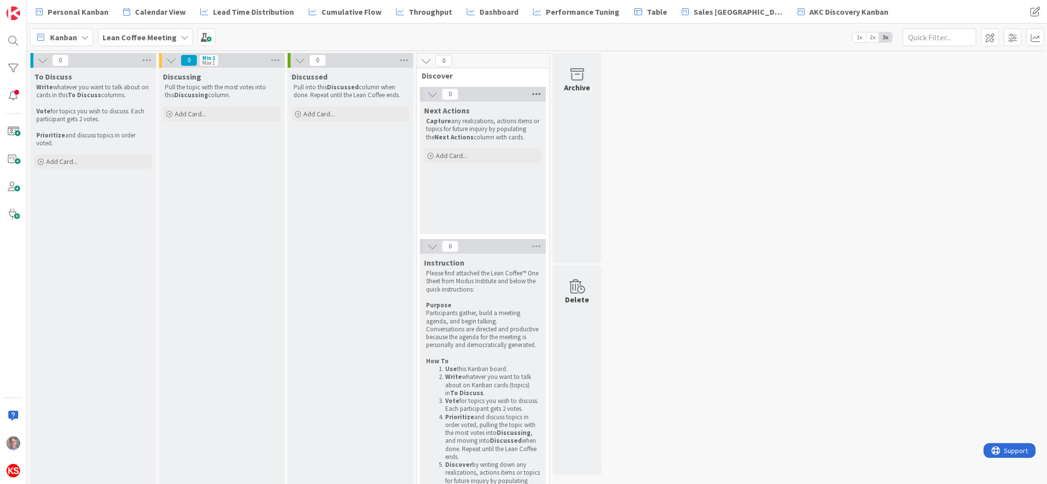
click at [534, 95] on icon at bounding box center [536, 94] width 13 height 15
click at [335, 194] on div "Discussed Pull into this Discussed column when done. Repeat until the Lean Coff…" at bounding box center [351, 301] width 126 height 466
click at [181, 36] on icon at bounding box center [185, 37] width 8 height 8
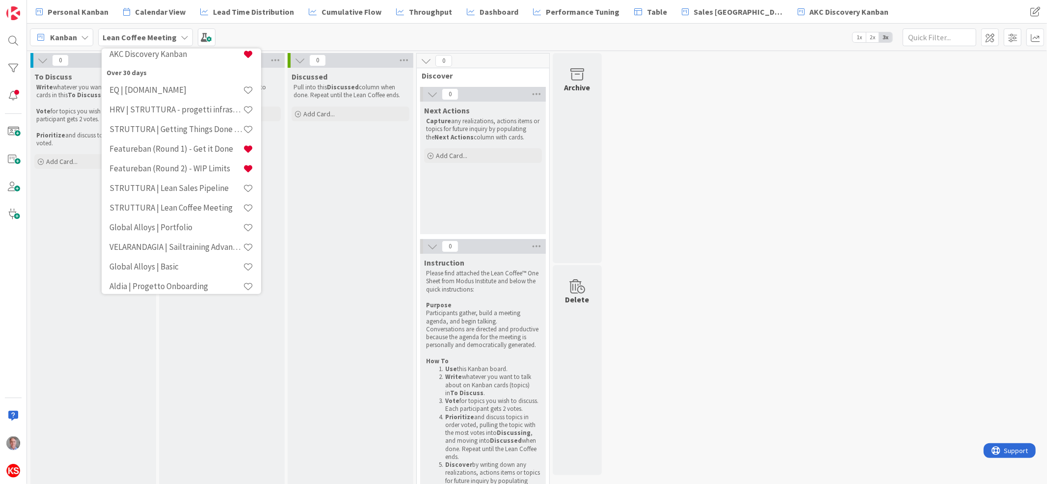
scroll to position [129, 0]
click at [200, 146] on h4 "Featureban (Round 1) - Get it Done" at bounding box center [176, 146] width 134 height 10
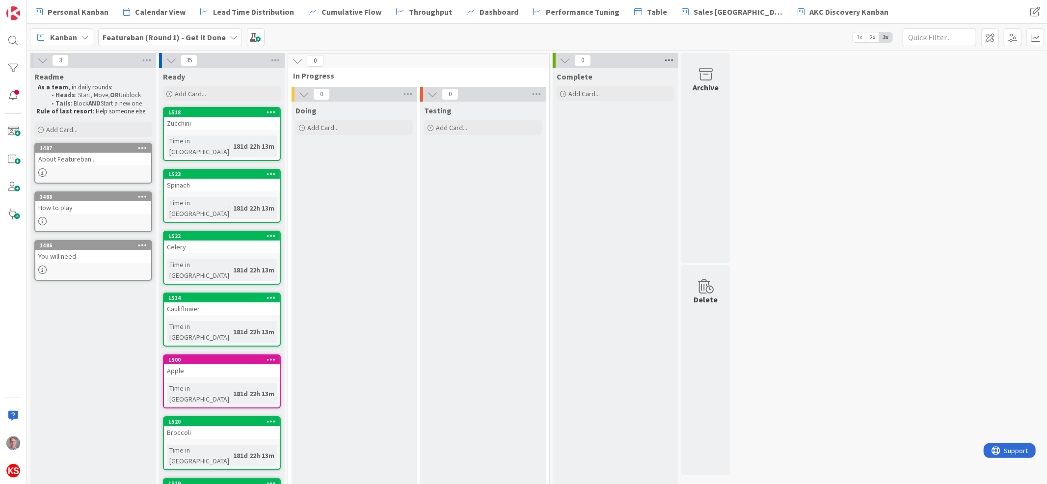
click at [674, 63] on icon at bounding box center [669, 60] width 13 height 15
click at [696, 160] on span "Archive After 90 Days..." at bounding box center [714, 160] width 71 height 14
click at [693, 170] on span "Never" at bounding box center [697, 175] width 22 height 15
click at [770, 75] on button "Back" at bounding box center [769, 79] width 24 height 11
click at [230, 40] on icon at bounding box center [234, 37] width 8 height 8
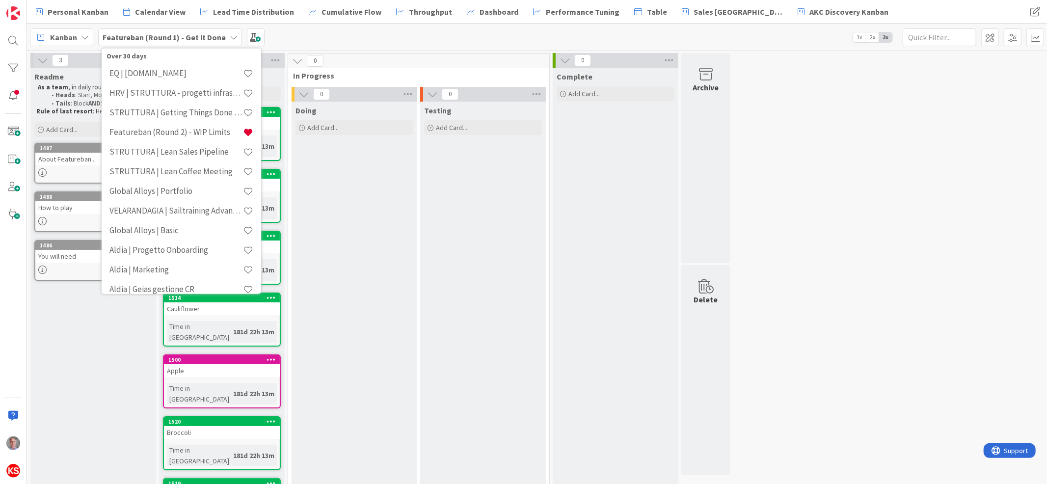
scroll to position [162, 0]
click at [180, 128] on h4 "Featureban (Round 2) - WIP Limits" at bounding box center [176, 132] width 134 height 10
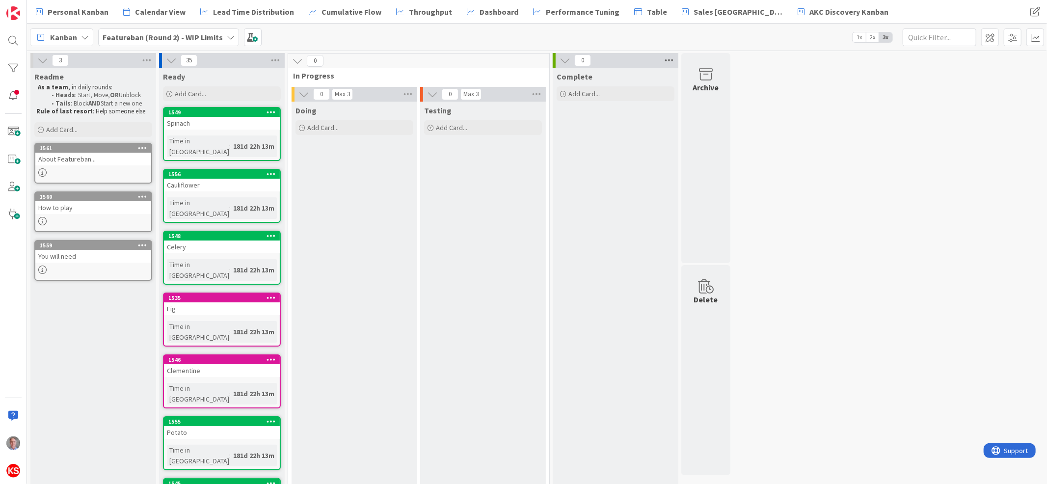
click at [669, 57] on icon at bounding box center [669, 60] width 13 height 15
click at [713, 167] on div "Done Watch Column Service Level Expectation (SLE) N/A Edit Reorder Cards Move A…" at bounding box center [724, 125] width 123 height 112
click at [732, 160] on span "Archive After 90 Days..." at bounding box center [714, 160] width 71 height 14
click at [688, 178] on span "Never" at bounding box center [697, 175] width 22 height 15
click at [760, 81] on span "button" at bounding box center [759, 79] width 5 height 8
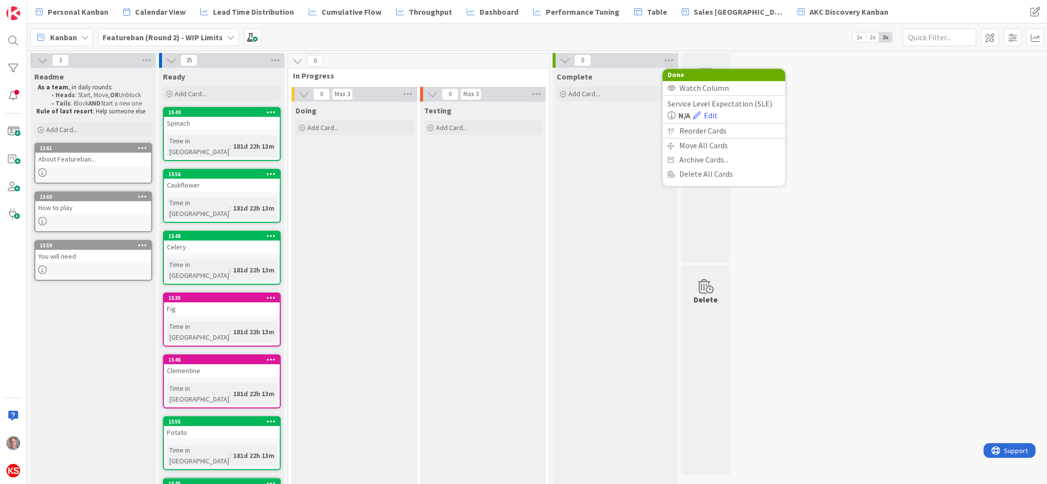
click at [615, 130] on div "Complete Add Card..." at bounding box center [616, 408] width 126 height 681
click at [533, 89] on icon at bounding box center [536, 94] width 13 height 15
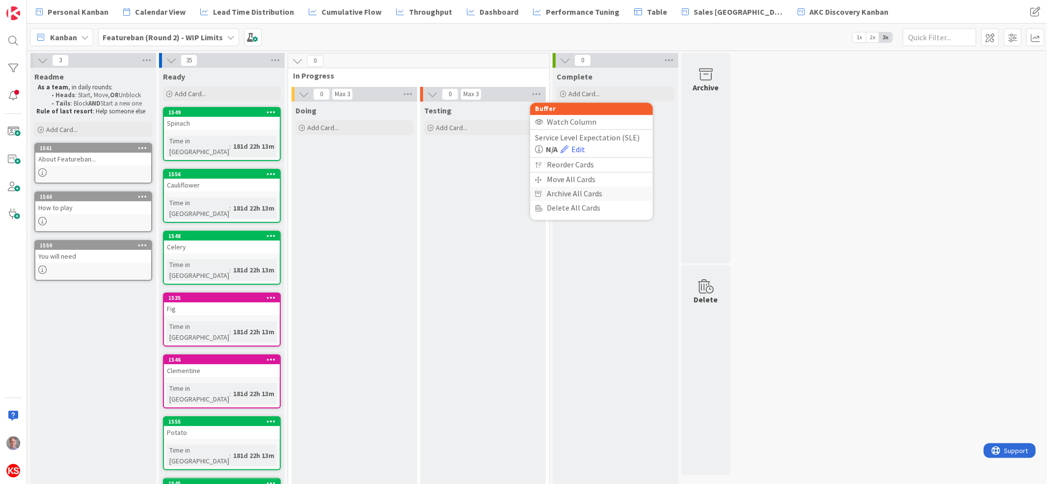
click at [571, 193] on div "Archive All Cards" at bounding box center [591, 194] width 123 height 14
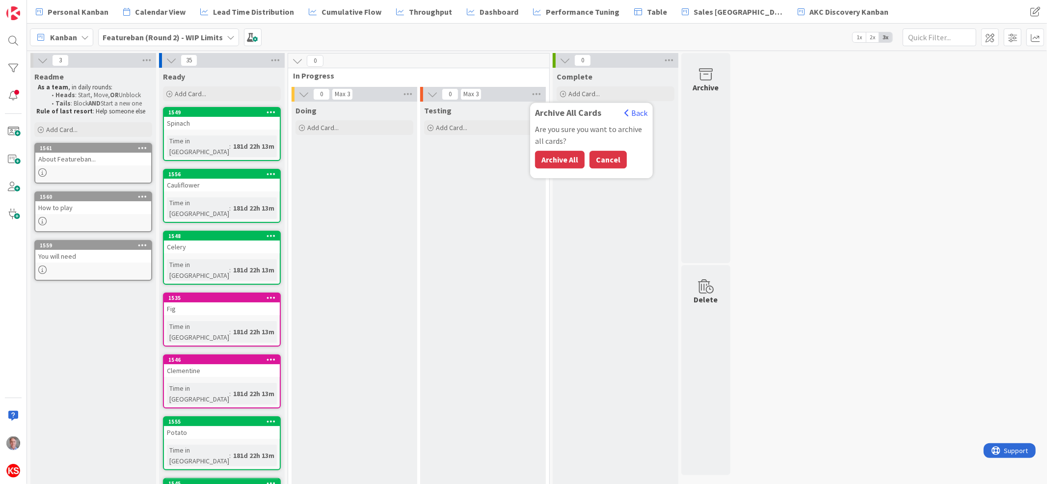
click at [605, 161] on button "Cancel" at bounding box center [608, 160] width 37 height 18
click at [227, 42] on div "Featureban (Round 2) - WIP Limits" at bounding box center [168, 37] width 141 height 18
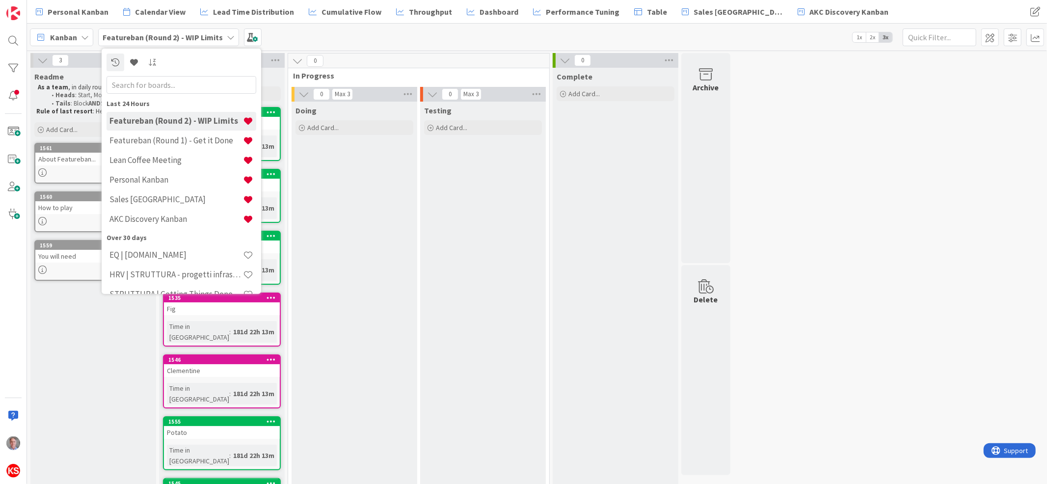
click at [299, 43] on div "Kanban Featureban (Round 2) - WIP Limits Last 24 Hours Featureban (Round 2) - W…" at bounding box center [537, 37] width 1020 height 27
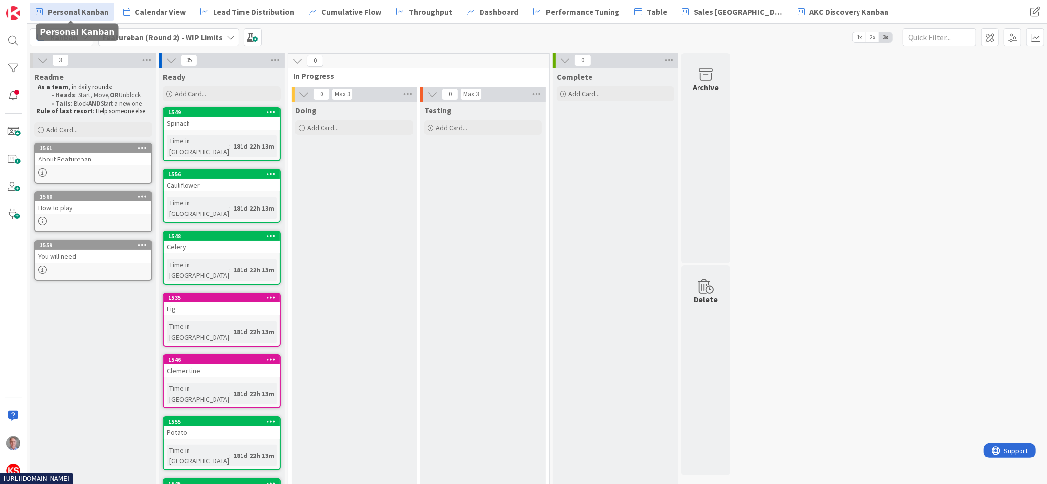
click at [67, 13] on span "Personal Kanban" at bounding box center [78, 12] width 61 height 12
